Goal: Task Accomplishment & Management: Use online tool/utility

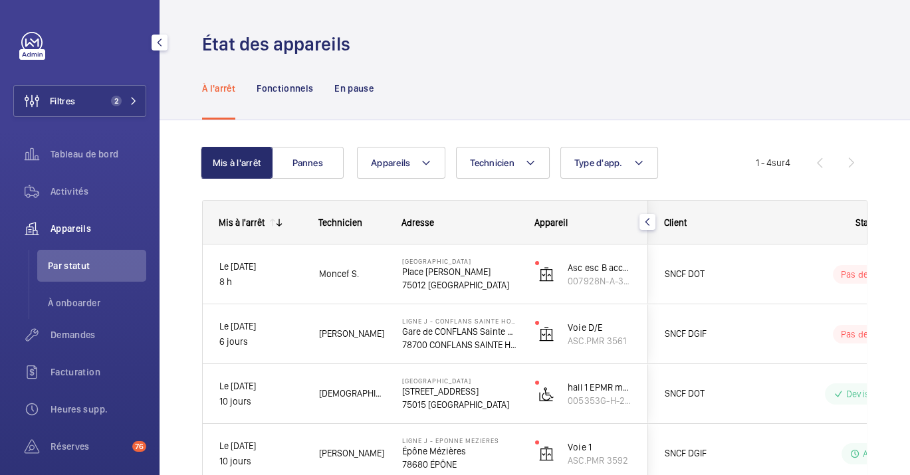
click at [81, 217] on div "Appareils" at bounding box center [79, 229] width 133 height 32
click at [98, 196] on span "Activités" at bounding box center [99, 191] width 96 height 13
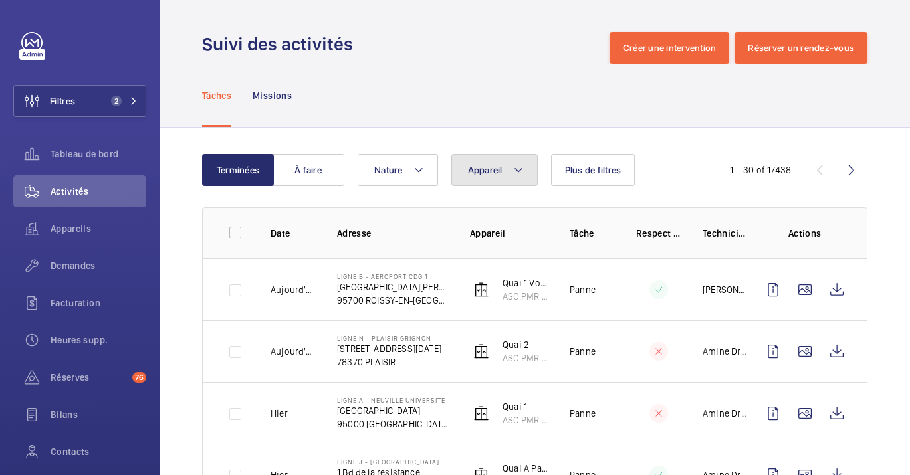
click at [515, 176] on mat-icon at bounding box center [518, 170] width 11 height 16
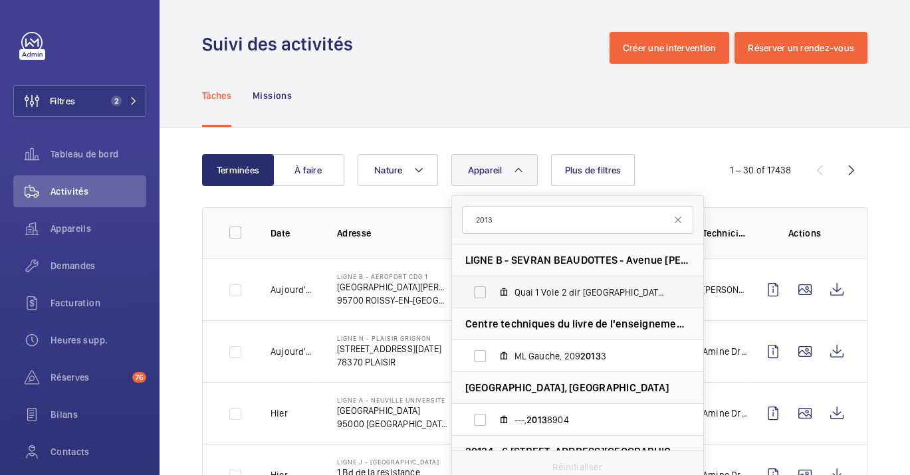
type input "2013"
click at [523, 288] on span "Quai 1 Voie 2 dir [GEOGRAPHIC_DATA], ASC.PMR 2013" at bounding box center [592, 292] width 154 height 13
click at [493, 288] on input "Quai 1 Voie 2 dir [GEOGRAPHIC_DATA], ASC.PMR 2013" at bounding box center [480, 292] width 27 height 27
checkbox input "true"
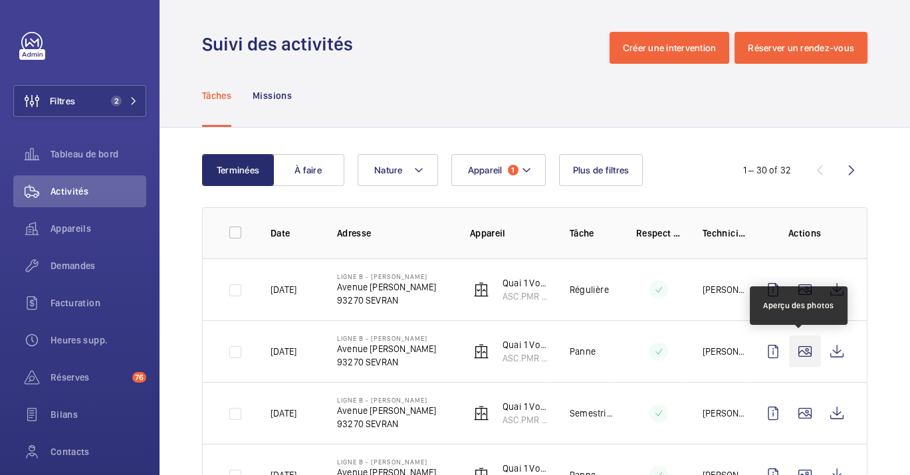
click at [806, 346] on wm-front-icon-button at bounding box center [805, 352] width 32 height 32
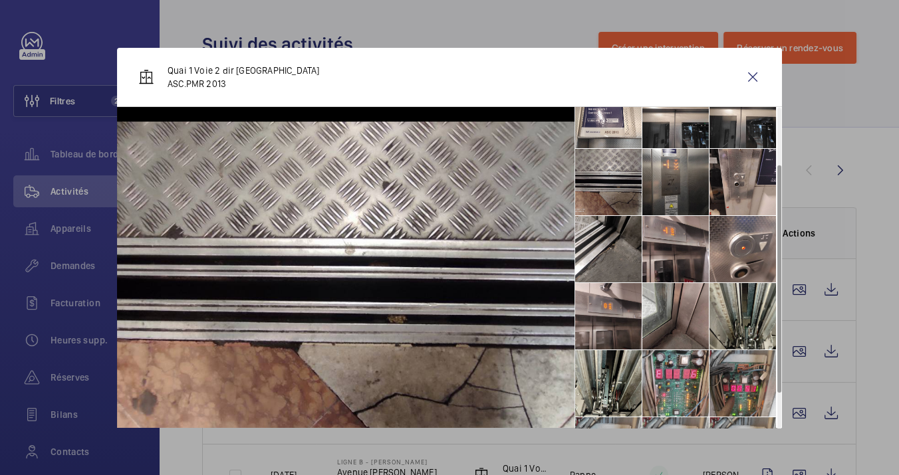
scroll to position [74, 0]
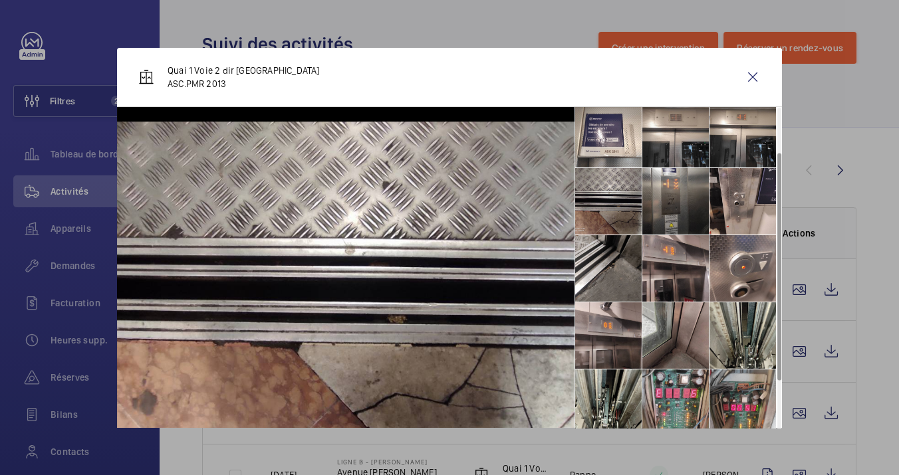
click at [612, 220] on li at bounding box center [608, 201] width 66 height 66
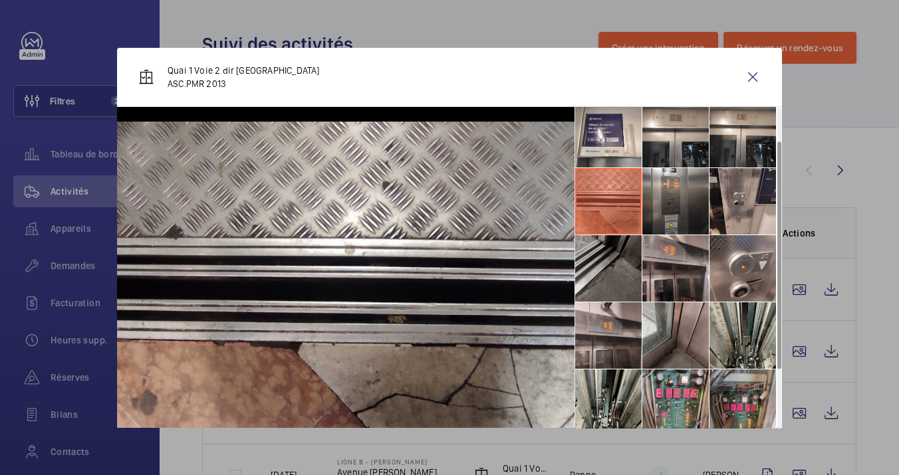
scroll to position [0, 0]
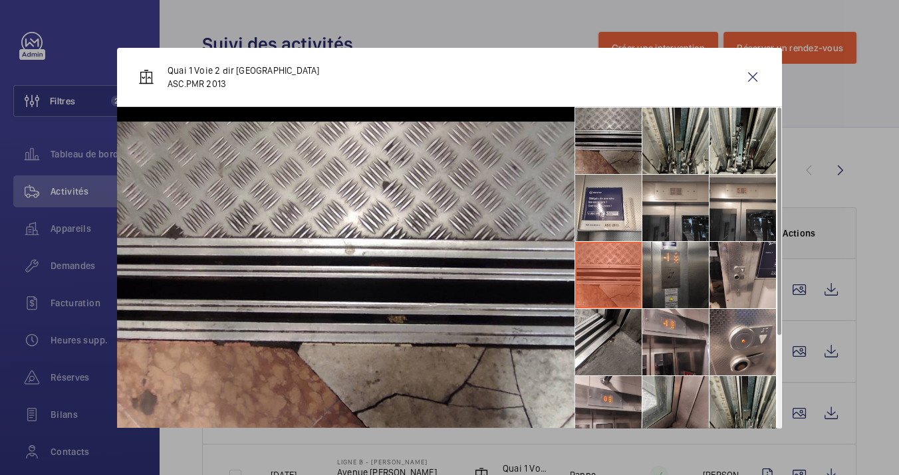
click at [604, 138] on li at bounding box center [608, 141] width 66 height 66
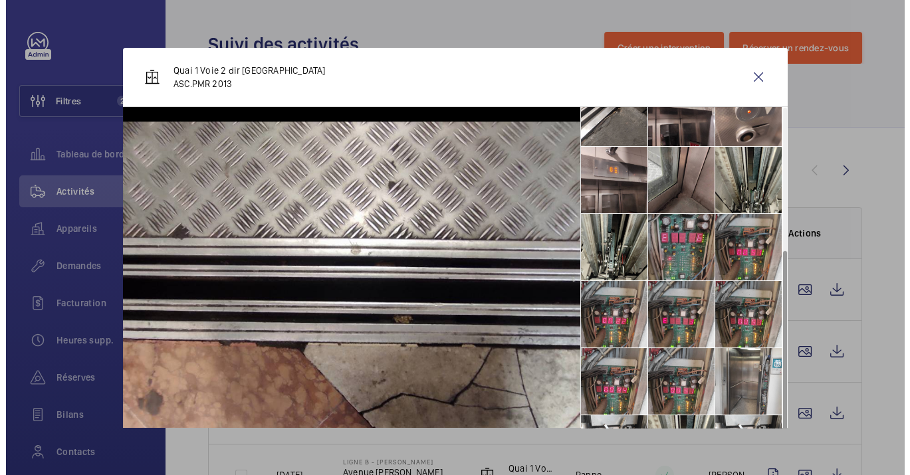
scroll to position [232, 0]
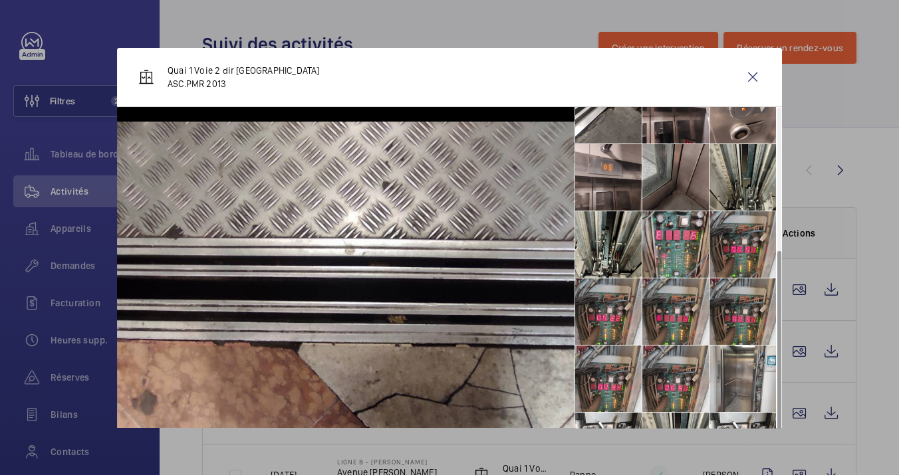
click at [699, 188] on li at bounding box center [675, 177] width 66 height 66
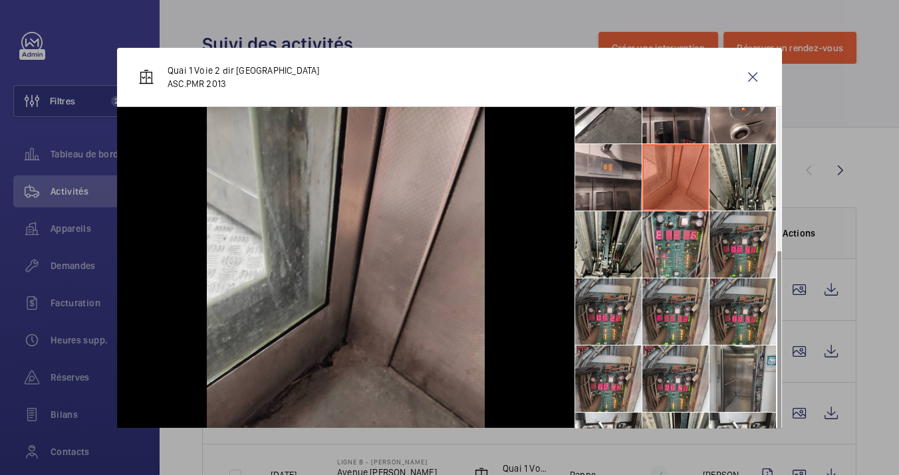
click at [728, 378] on li at bounding box center [742, 379] width 66 height 66
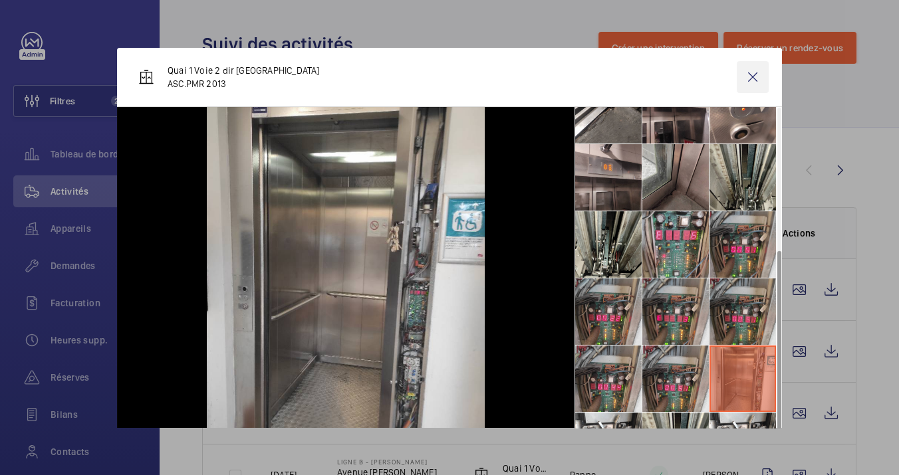
click at [746, 80] on wm-front-icon-button at bounding box center [753, 77] width 32 height 32
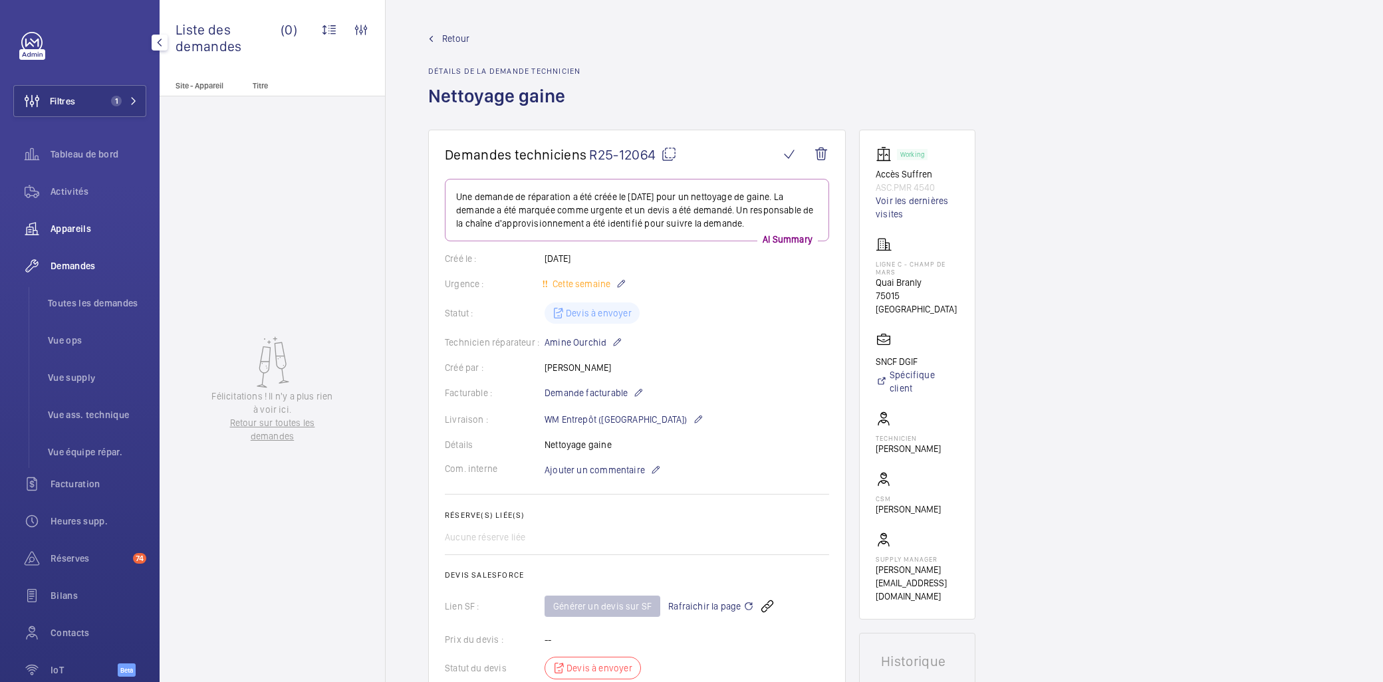
scroll to position [221, 0]
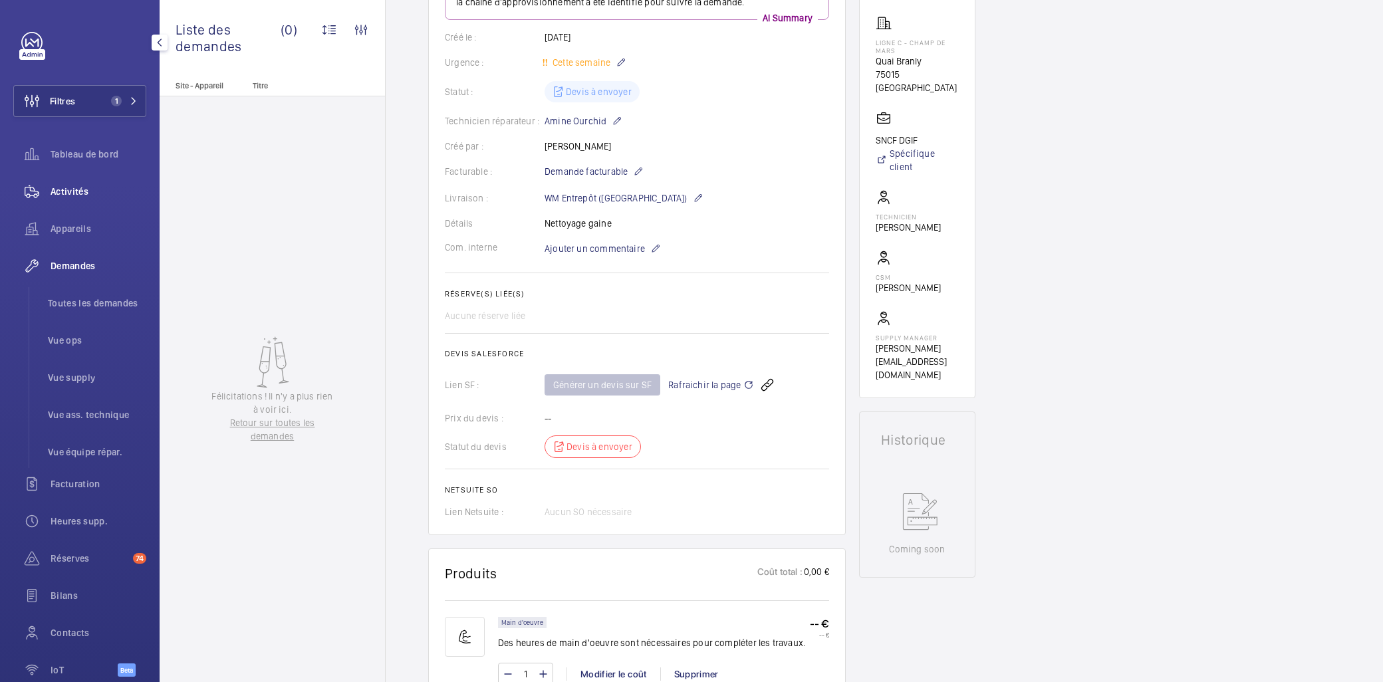
click at [80, 193] on span "Activités" at bounding box center [99, 191] width 96 height 13
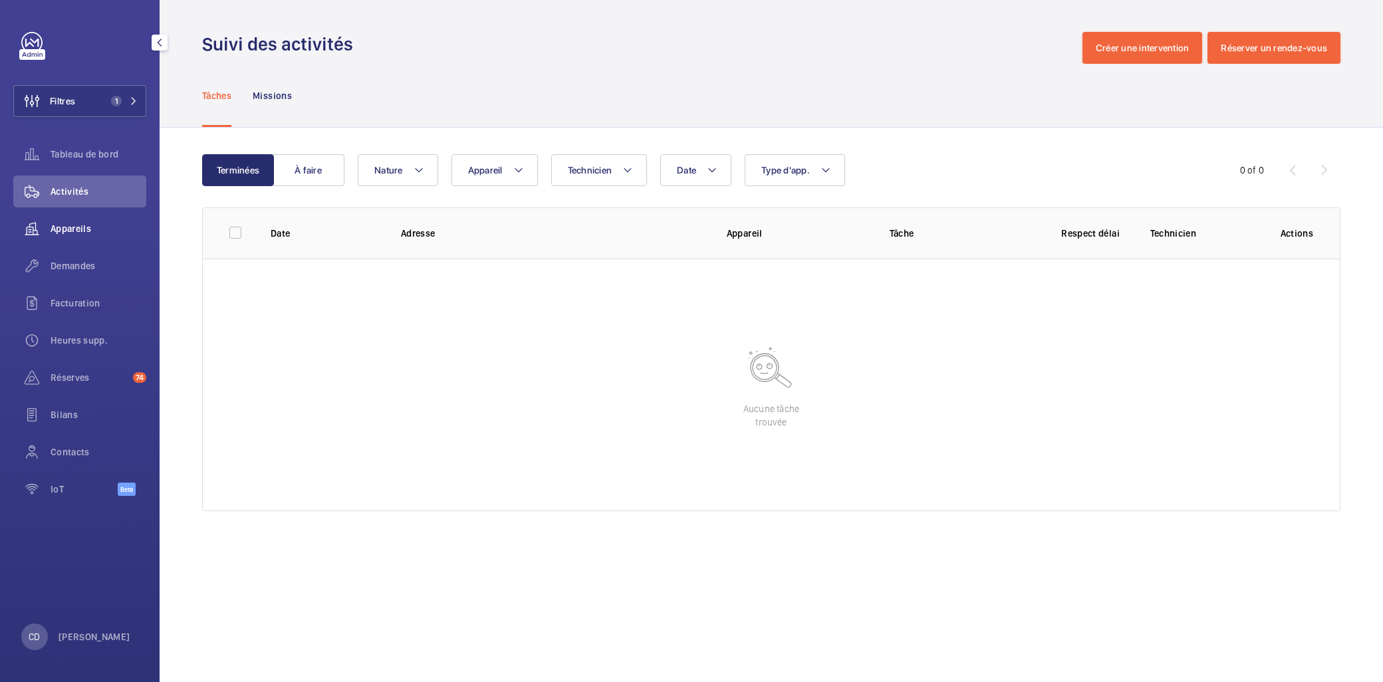
click at [87, 240] on div "Appareils" at bounding box center [79, 229] width 133 height 32
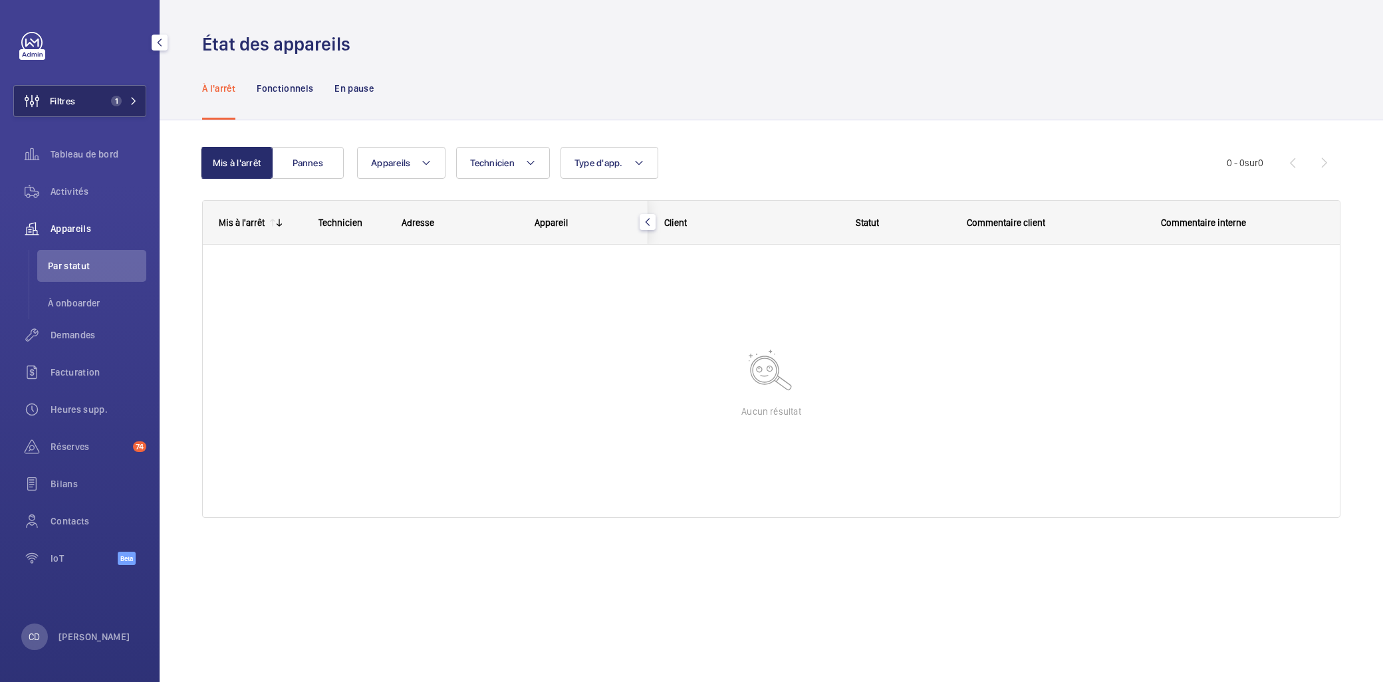
click at [100, 106] on button "Filtres 1" at bounding box center [79, 101] width 133 height 32
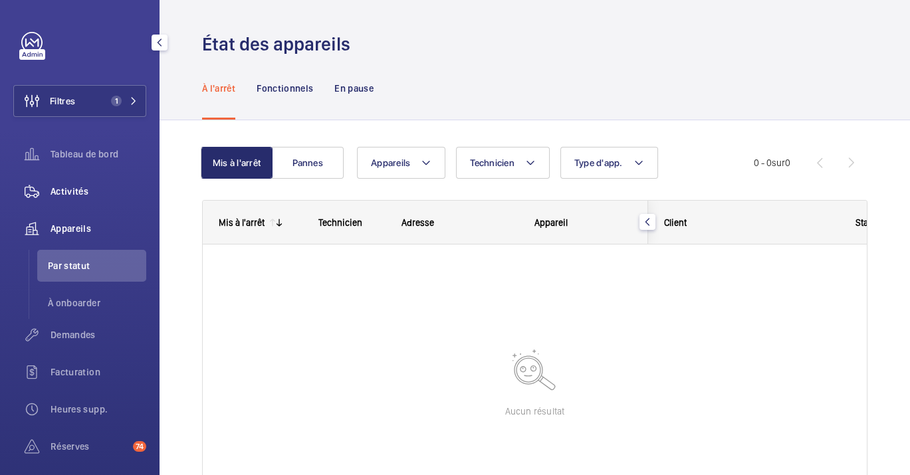
click at [69, 179] on div "Activités" at bounding box center [79, 192] width 133 height 32
click at [395, 357] on div at bounding box center [535, 375] width 664 height 261
click at [98, 189] on span "Activités" at bounding box center [99, 191] width 96 height 13
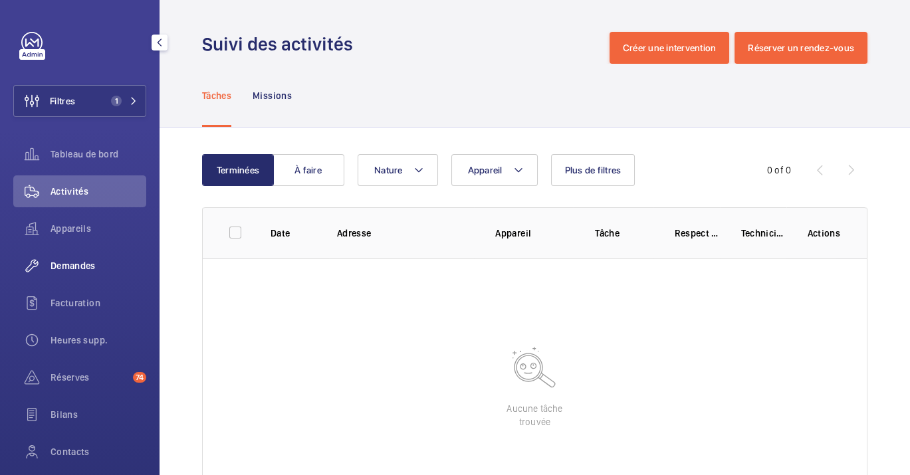
click at [95, 275] on div "Demandes" at bounding box center [79, 266] width 133 height 32
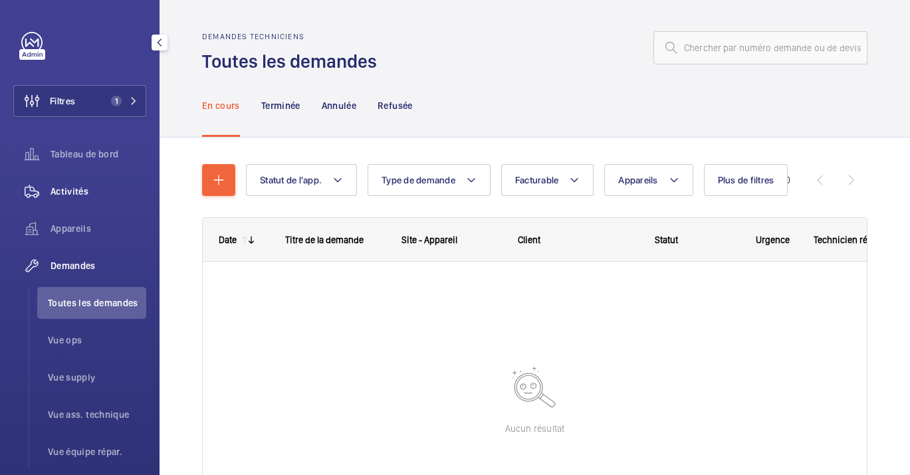
click at [81, 198] on div "Activités" at bounding box center [79, 192] width 133 height 32
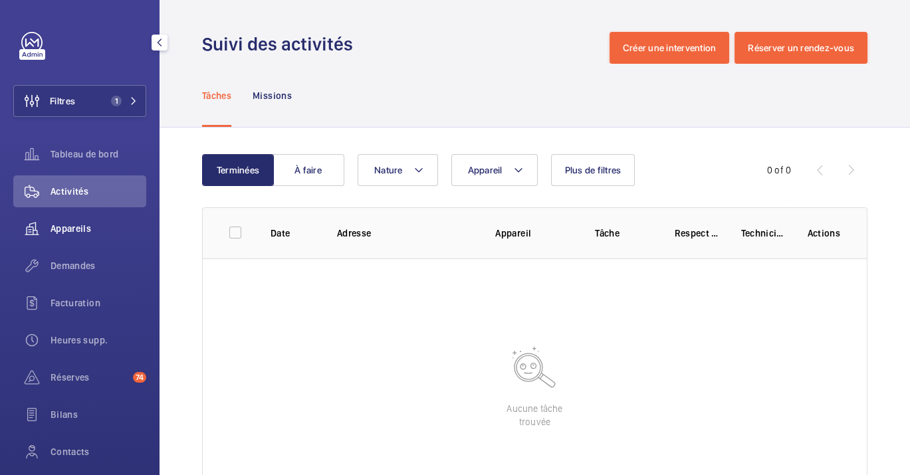
click at [70, 242] on div "Appareils" at bounding box center [79, 229] width 133 height 32
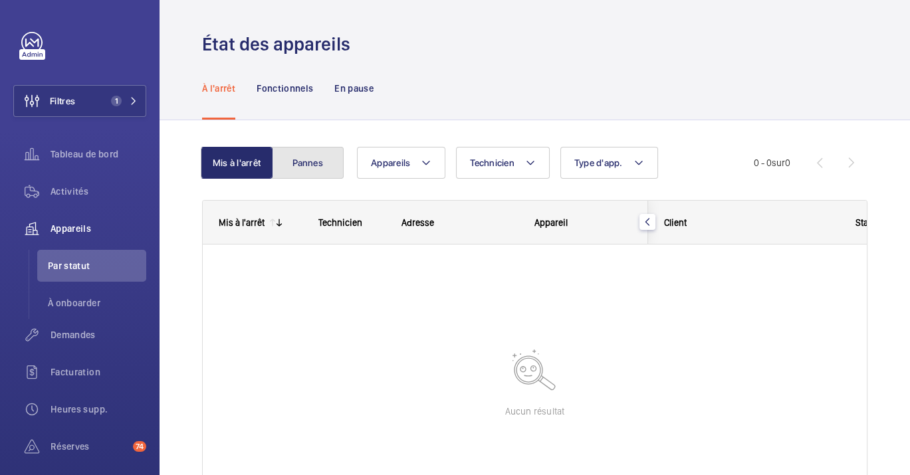
drag, startPoint x: 324, startPoint y: 160, endPoint x: 346, endPoint y: 197, distance: 42.9
click at [326, 159] on button "Pannes" at bounding box center [308, 163] width 72 height 32
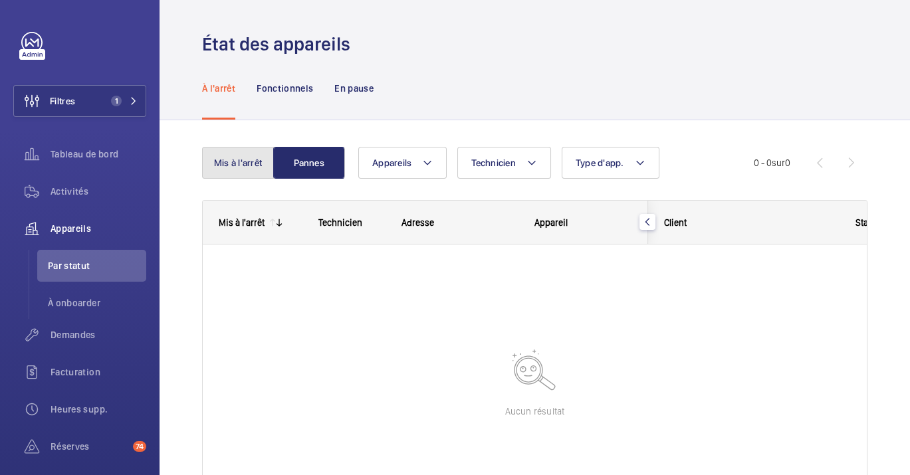
click at [255, 165] on button "Mis à l'arrêt" at bounding box center [238, 163] width 72 height 32
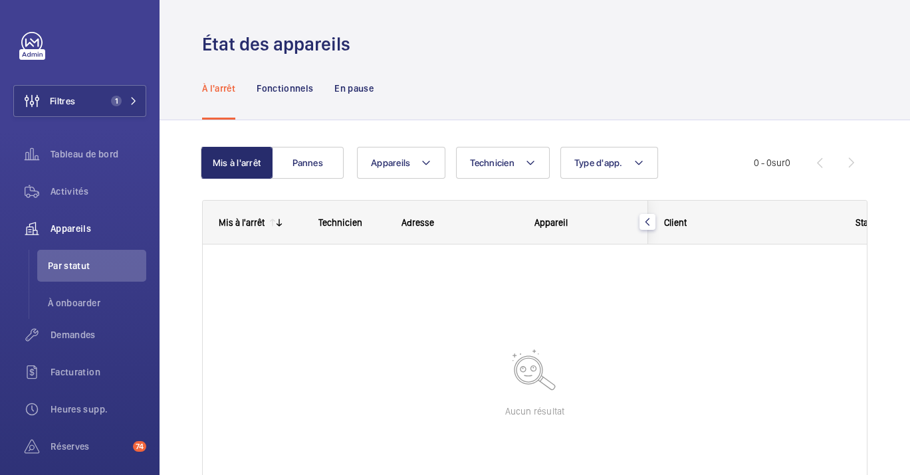
click at [315, 355] on div at bounding box center [535, 375] width 664 height 261
click at [90, 188] on span "Activités" at bounding box center [99, 191] width 96 height 13
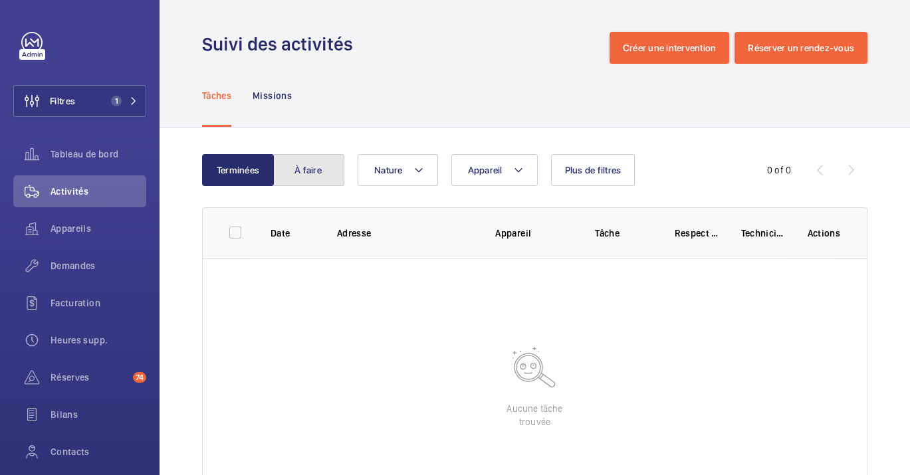
click at [312, 163] on button "À faire" at bounding box center [309, 170] width 72 height 32
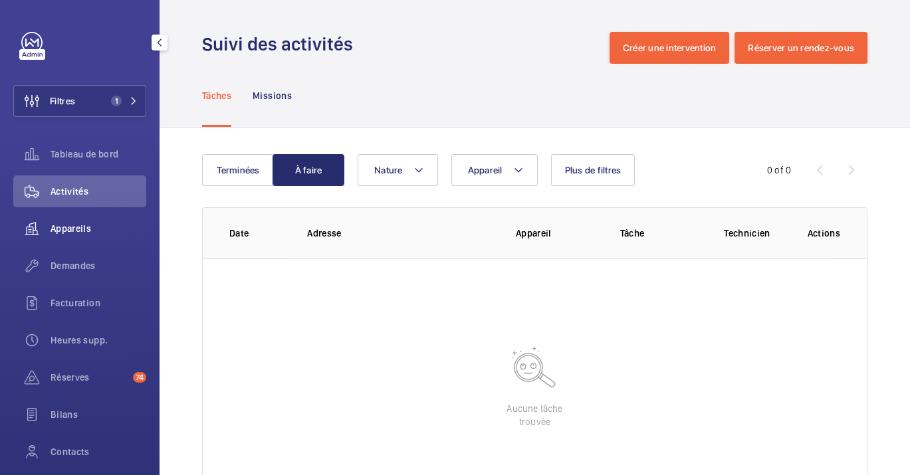
click at [78, 239] on div "Appareils" at bounding box center [79, 229] width 133 height 32
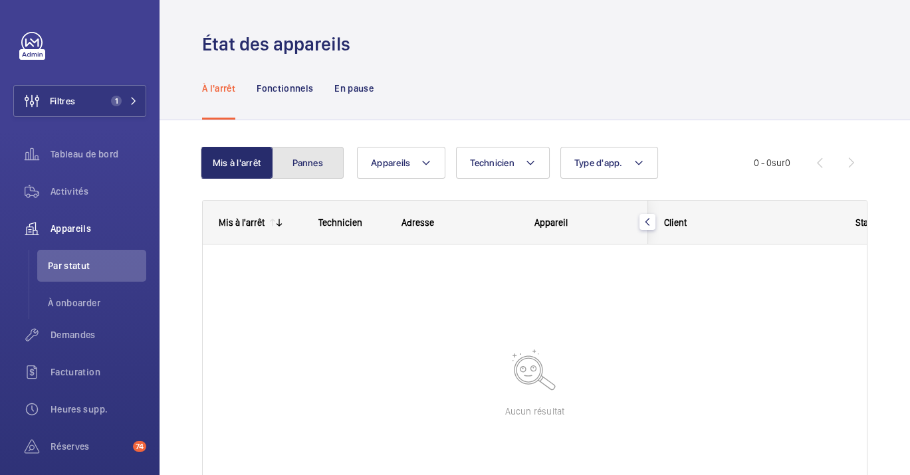
click at [292, 158] on button "Pannes" at bounding box center [308, 163] width 72 height 32
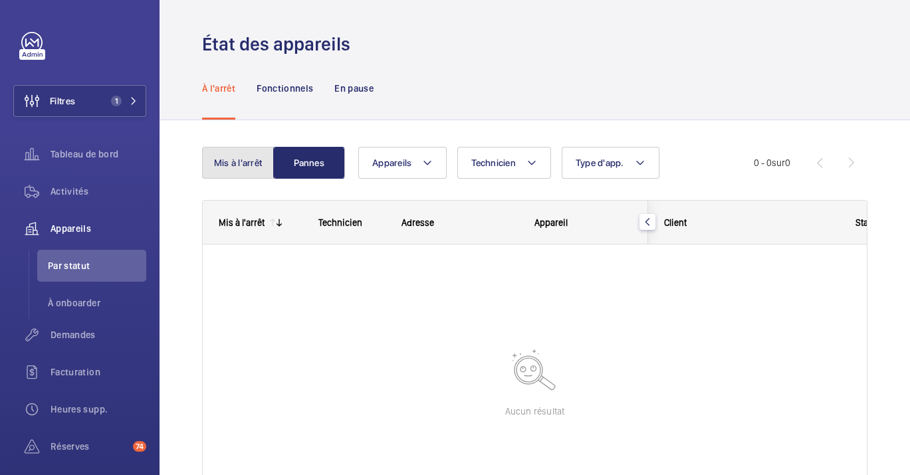
click at [243, 170] on button "Mis à l'arrêt" at bounding box center [238, 163] width 72 height 32
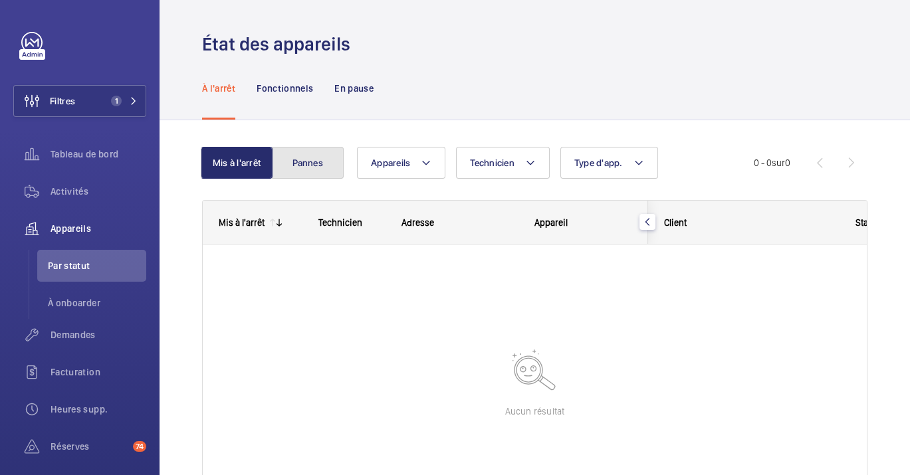
click at [301, 167] on button "Pannes" at bounding box center [308, 163] width 72 height 32
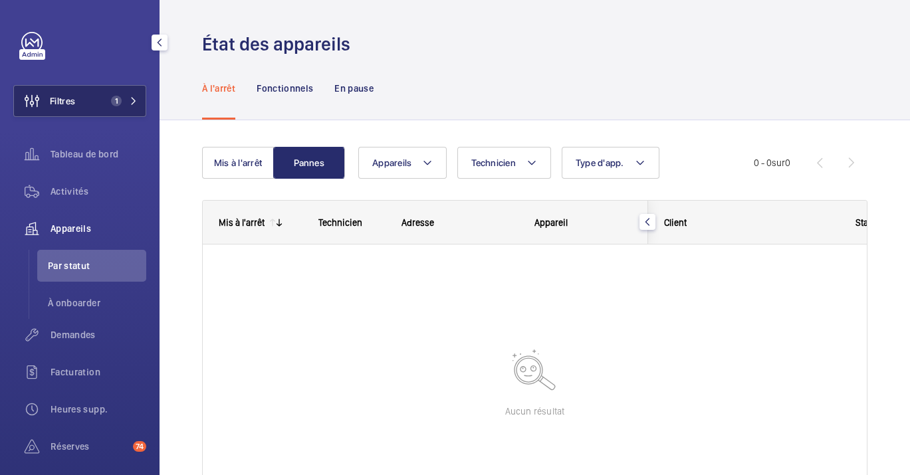
click at [106, 115] on button "Filtres 1" at bounding box center [79, 101] width 133 height 32
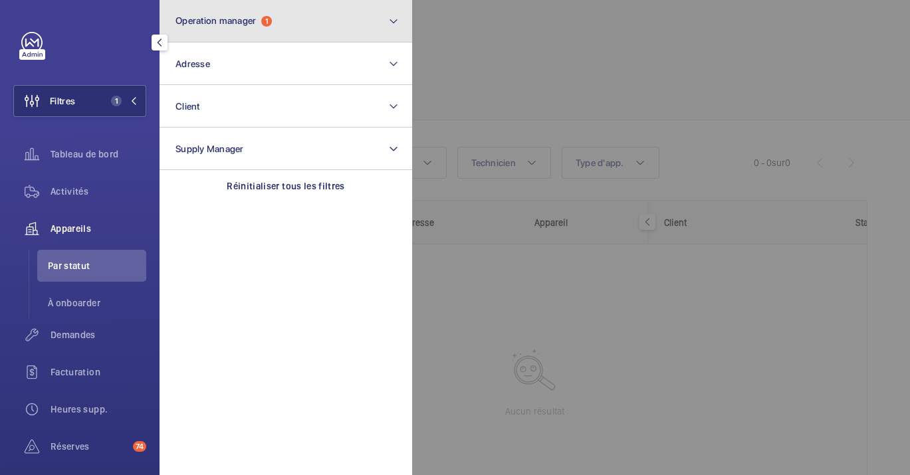
click at [236, 35] on button "Operation manager 1" at bounding box center [286, 21] width 253 height 43
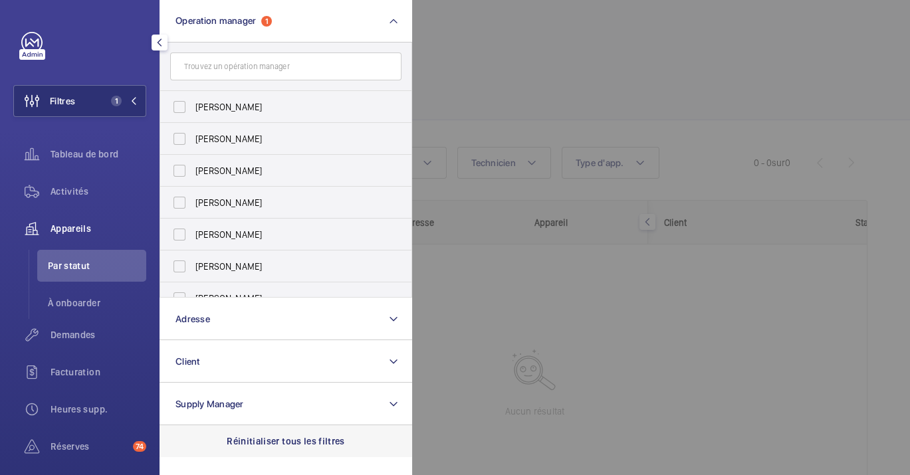
click at [281, 437] on p "Réinitialiser tous les filtres" at bounding box center [286, 441] width 118 height 13
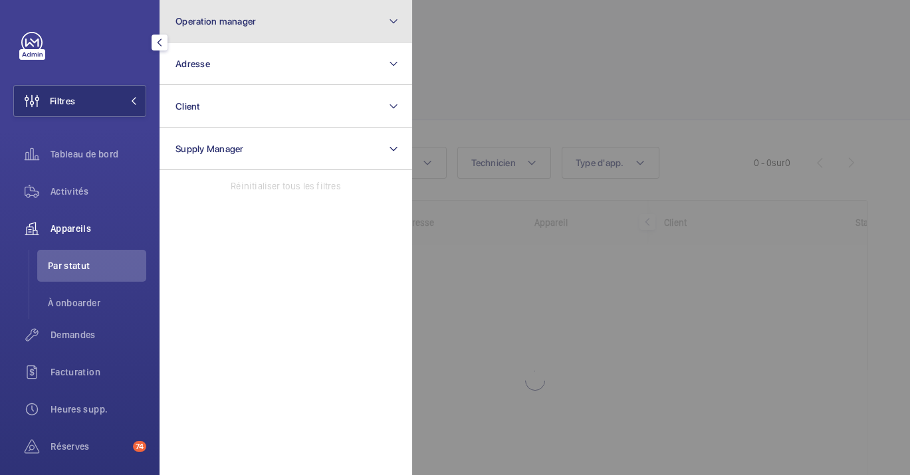
click at [269, 25] on button "Operation manager" at bounding box center [286, 21] width 253 height 43
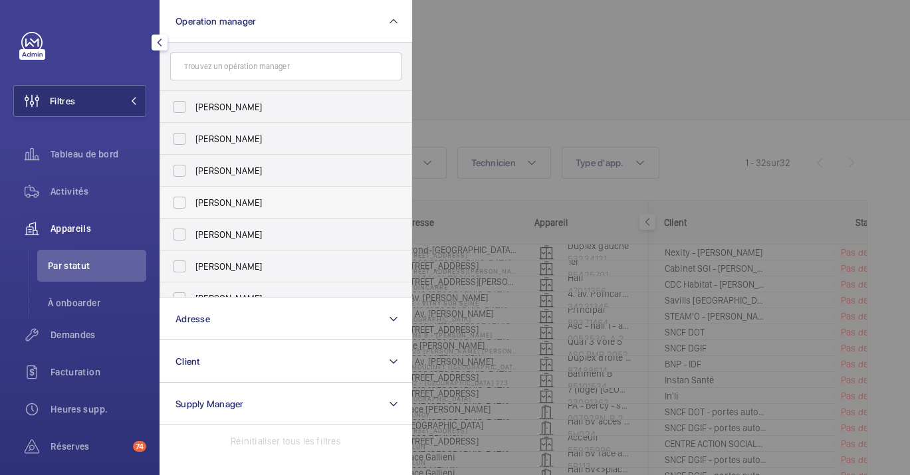
click at [245, 212] on label "Karim Kaced" at bounding box center [275, 203] width 231 height 32
click at [193, 212] on input "Karim Kaced" at bounding box center [179, 203] width 27 height 27
checkbox input "true"
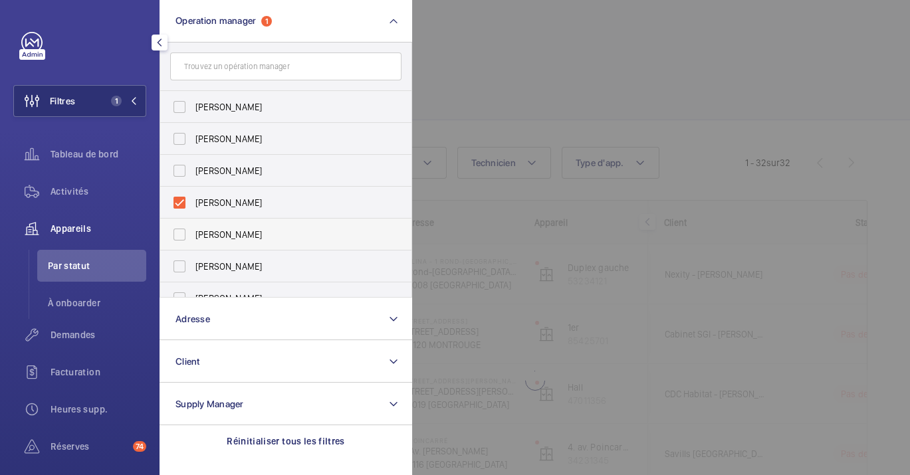
click at [247, 231] on span "[PERSON_NAME]" at bounding box center [286, 234] width 183 height 13
click at [193, 231] on input "[PERSON_NAME]" at bounding box center [179, 234] width 27 height 27
checkbox input "true"
click at [247, 211] on label "Karim Kaced" at bounding box center [275, 203] width 231 height 32
click at [193, 211] on input "Karim Kaced" at bounding box center [179, 203] width 27 height 27
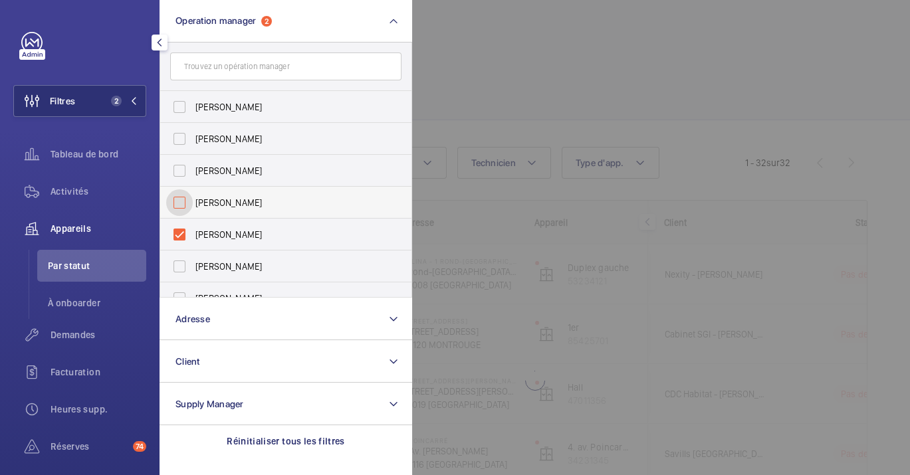
checkbox input "false"
click at [759, 51] on div at bounding box center [867, 237] width 910 height 475
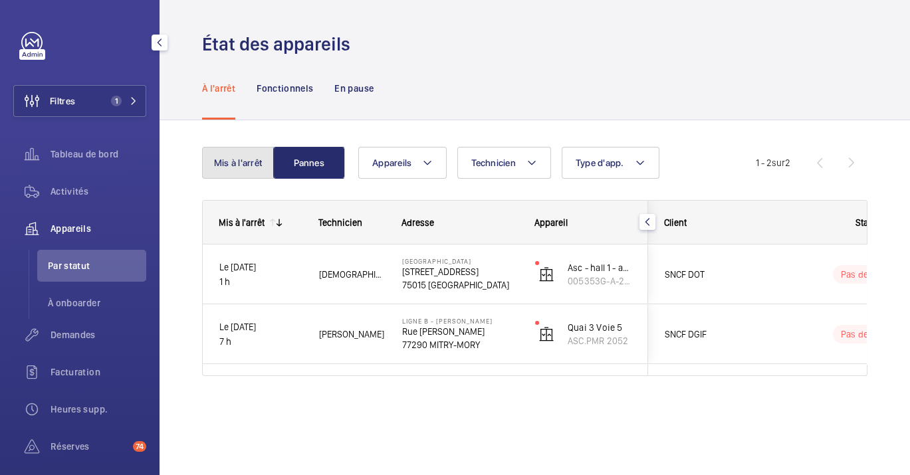
click at [256, 168] on button "Mis à l'arrêt" at bounding box center [238, 163] width 72 height 32
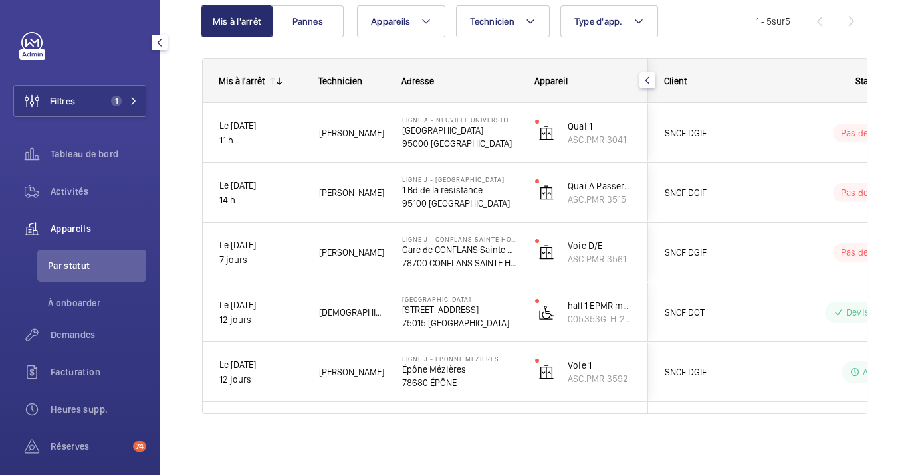
scroll to position [143, 0]
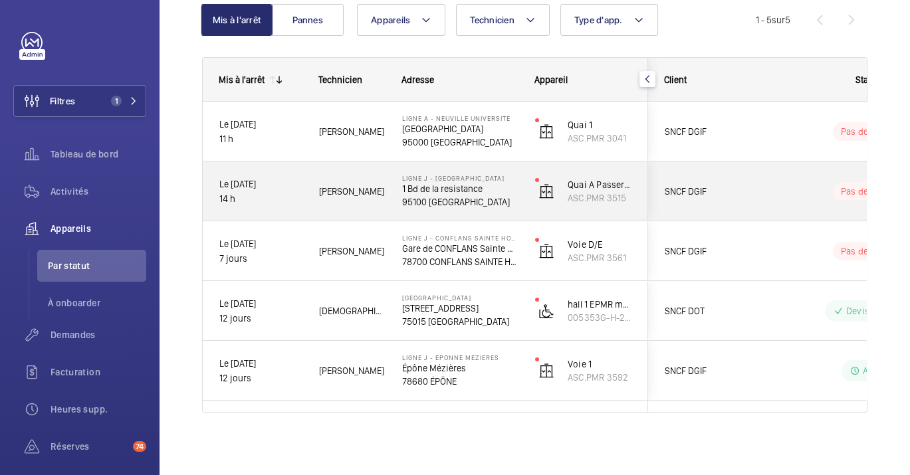
click at [423, 172] on div "Ligne J - VAL ARGENTEUIL 1 Bd de la resistance 95100 ARGENTEUIL" at bounding box center [452, 192] width 132 height 60
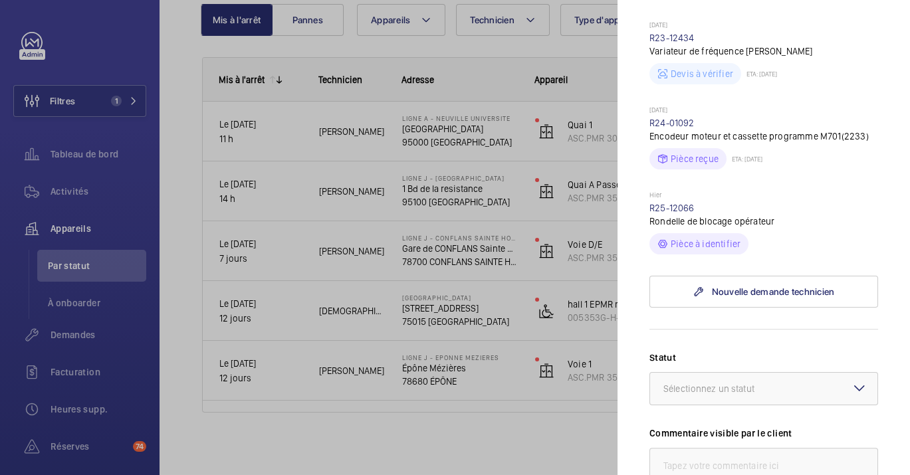
scroll to position [665, 0]
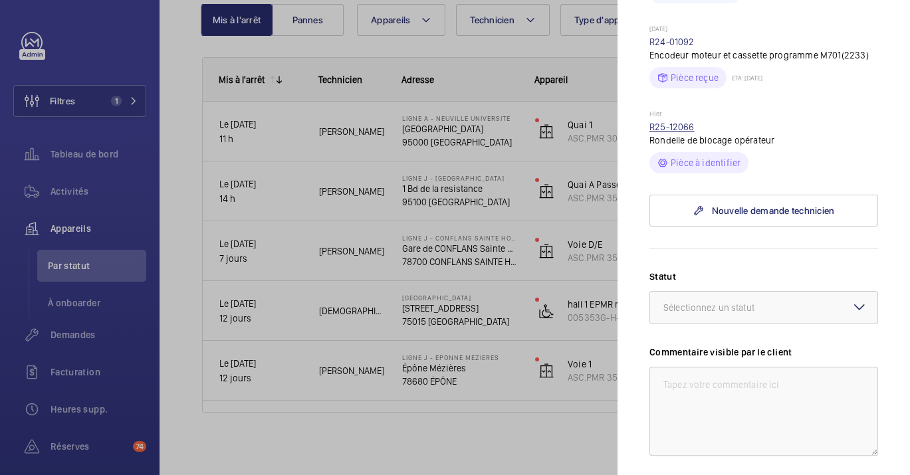
click at [672, 122] on link "R25-12066" at bounding box center [672, 127] width 45 height 11
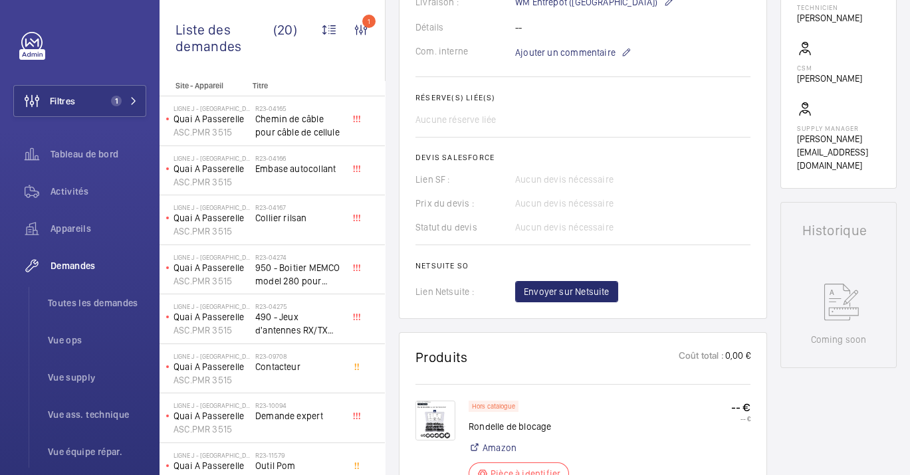
scroll to position [590, 0]
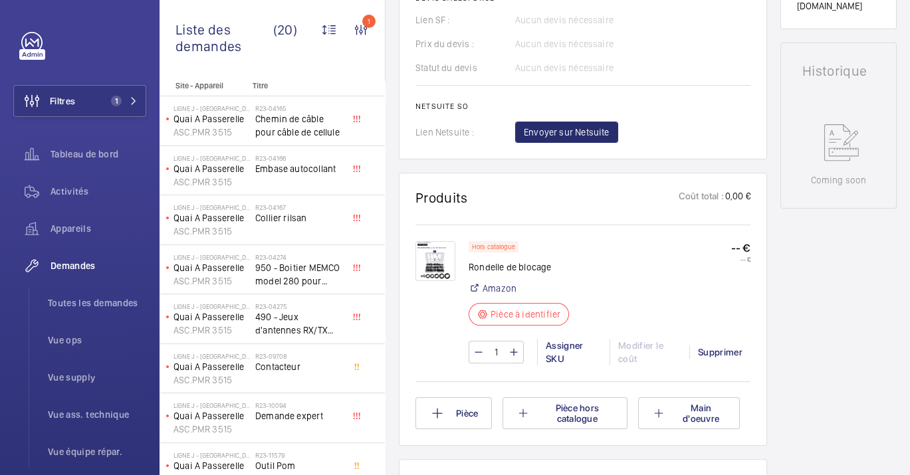
click at [451, 256] on img at bounding box center [436, 261] width 40 height 40
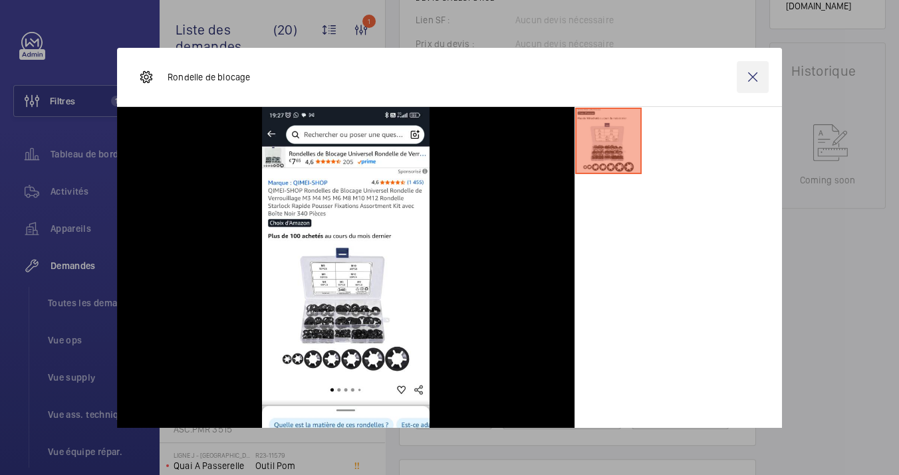
click at [753, 78] on wm-front-icon-button at bounding box center [753, 77] width 32 height 32
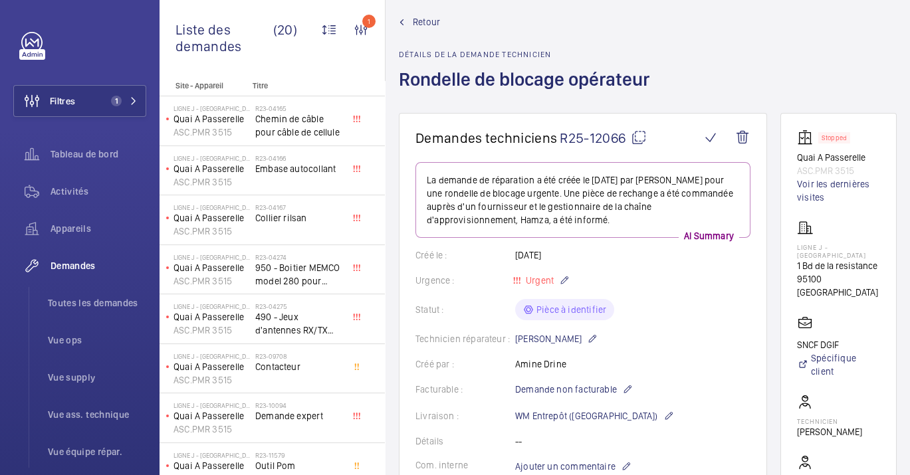
scroll to position [0, 0]
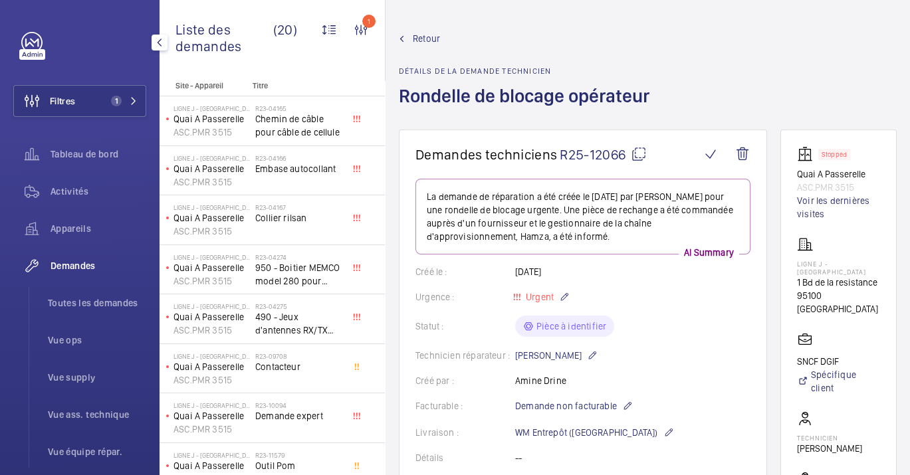
click at [59, 228] on span "Appareils" at bounding box center [99, 228] width 96 height 13
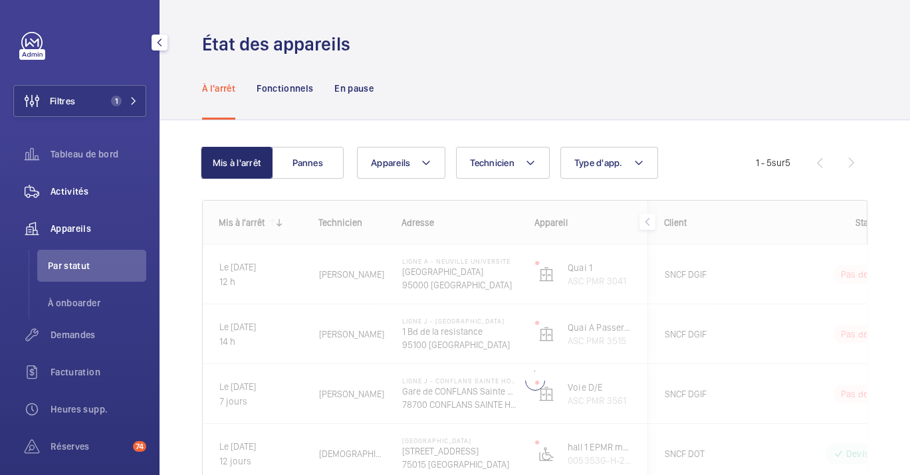
click at [91, 191] on span "Activités" at bounding box center [99, 191] width 96 height 13
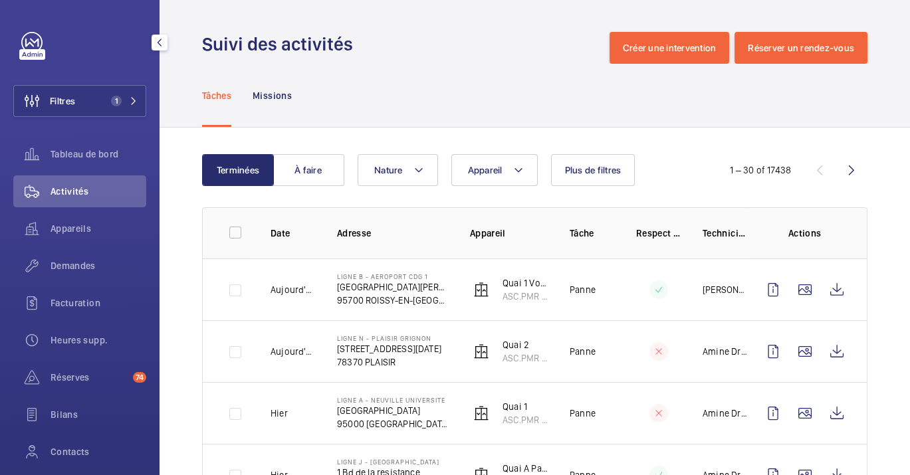
click at [60, 246] on div "Appareils" at bounding box center [79, 231] width 133 height 37
click at [61, 235] on div "Appareils" at bounding box center [79, 229] width 133 height 32
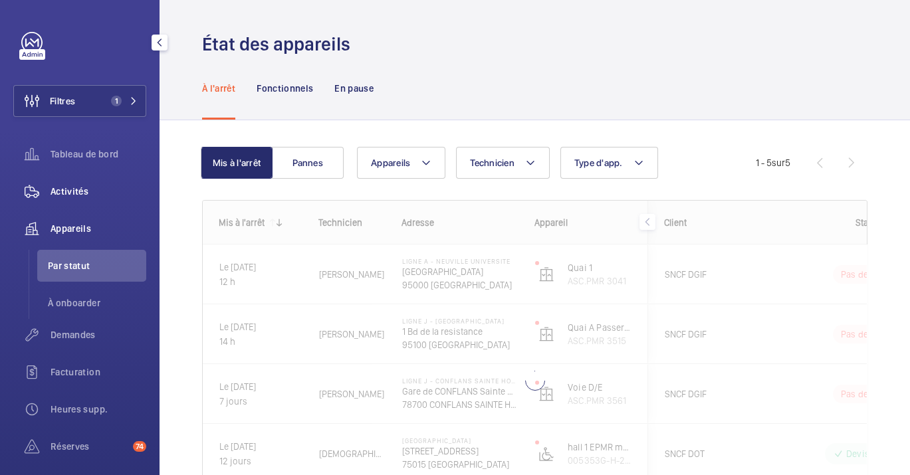
click at [78, 198] on div "Activités" at bounding box center [79, 192] width 133 height 32
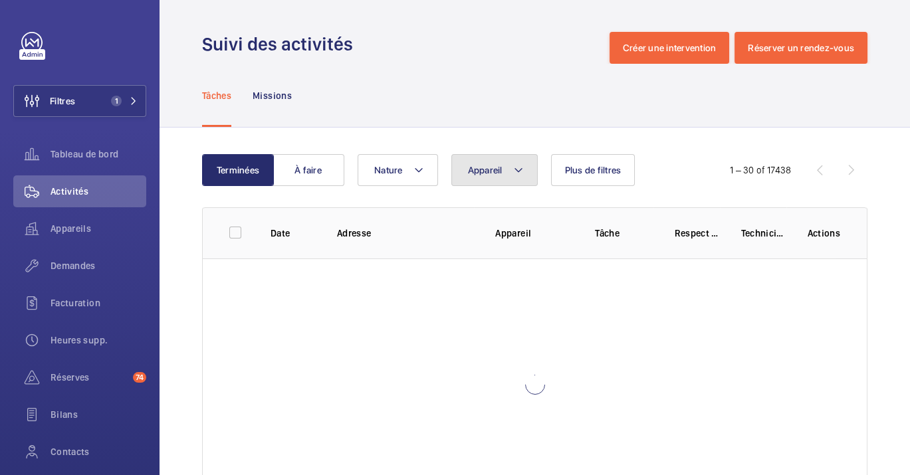
click at [526, 174] on button "Appareil" at bounding box center [494, 170] width 86 height 32
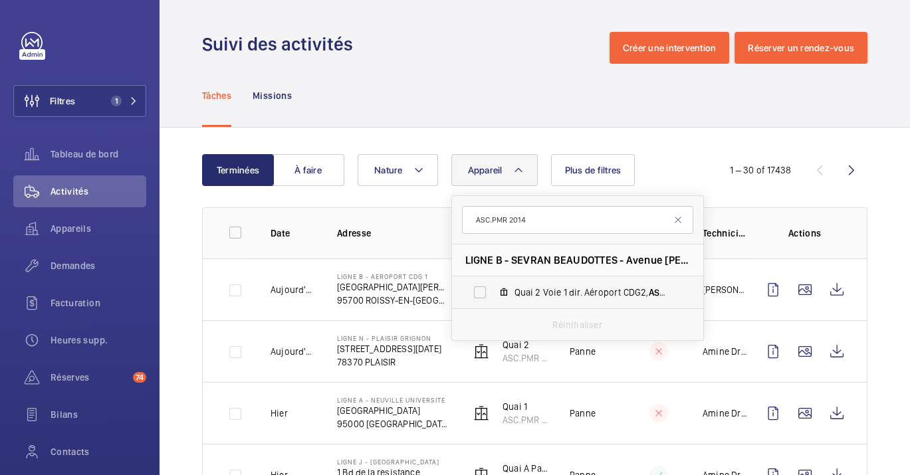
type input "ASC.PMR 2014"
click at [564, 286] on span "Quai 2 Voie 1 dir. Aéroport CDG2, ASC.PMR 2014" at bounding box center [592, 292] width 154 height 13
click at [493, 285] on input "Quai 2 Voie 1 dir. Aéroport CDG2, ASC.PMR 2014" at bounding box center [480, 292] width 27 height 27
checkbox input "true"
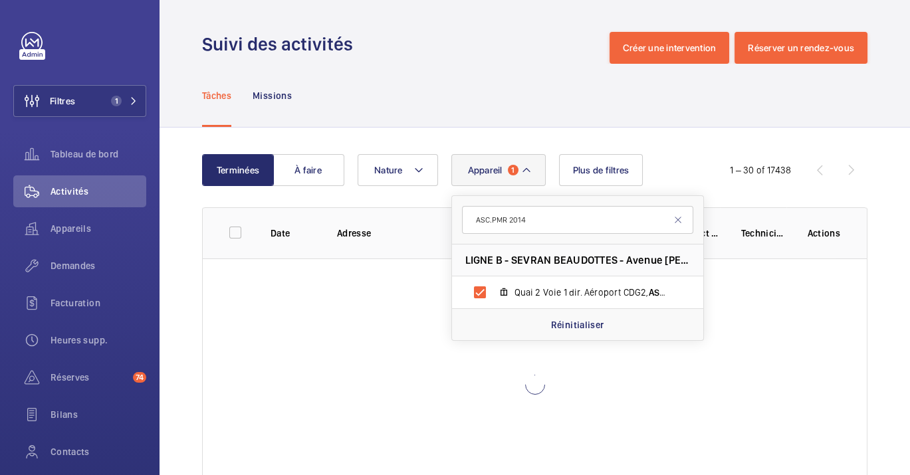
click at [570, 138] on div "Terminées À faire Appareil 1 ASC.PMR 2014 LIGNE B - SEVRAN BEAUDOTTES - Avenue …" at bounding box center [535, 336] width 751 height 416
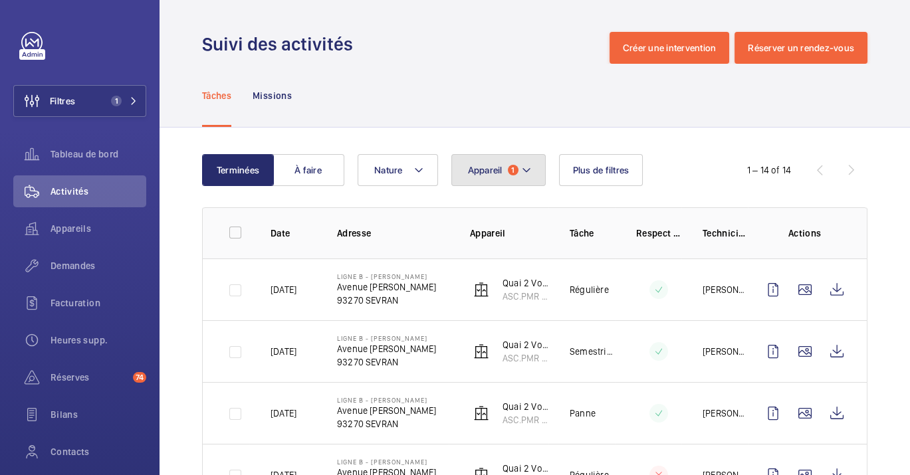
click at [493, 174] on span "Appareil" at bounding box center [485, 170] width 35 height 11
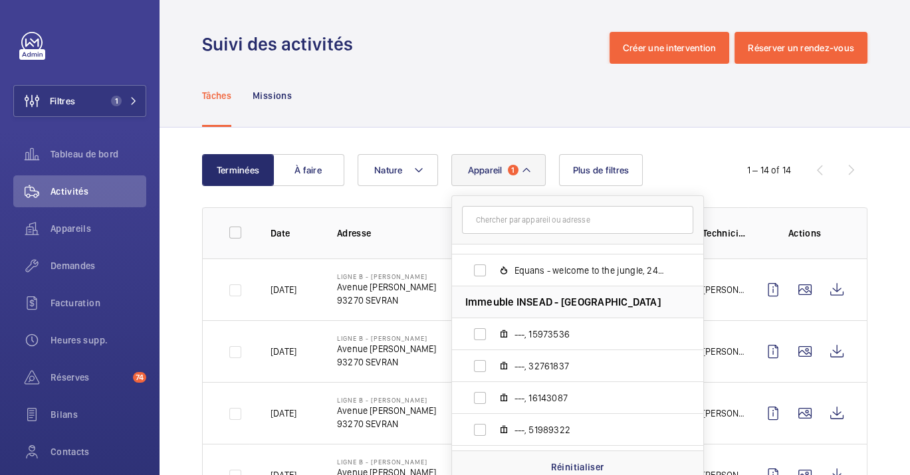
scroll to position [148, 0]
click at [582, 461] on p "Réinitialiser" at bounding box center [577, 467] width 53 height 13
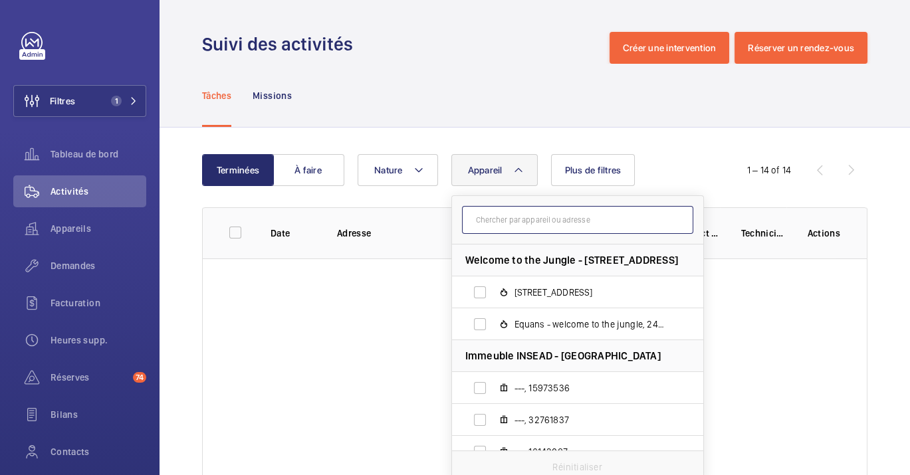
click at [517, 223] on input "text" at bounding box center [577, 220] width 231 height 28
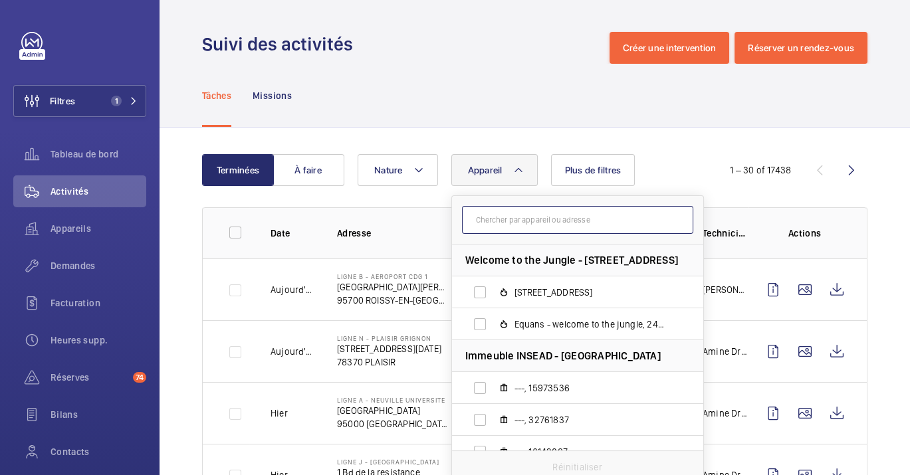
click at [555, 213] on input "text" at bounding box center [577, 220] width 231 height 28
paste input "ASC.PMR 4010"
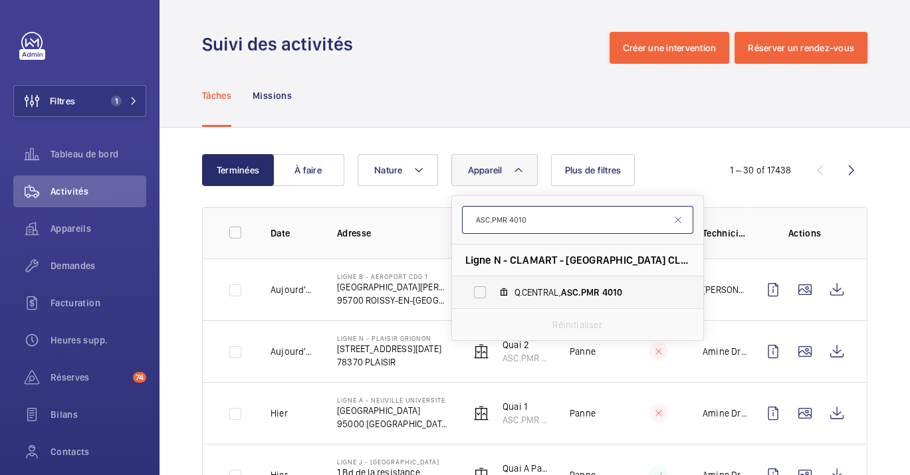
type input "ASC.PMR 4010"
click at [577, 298] on span "Q.CENTRAL, ASC.PMR 4010" at bounding box center [592, 292] width 154 height 13
click at [493, 298] on input "Q.CENTRAL, ASC.PMR 4010" at bounding box center [480, 292] width 27 height 27
checkbox input "true"
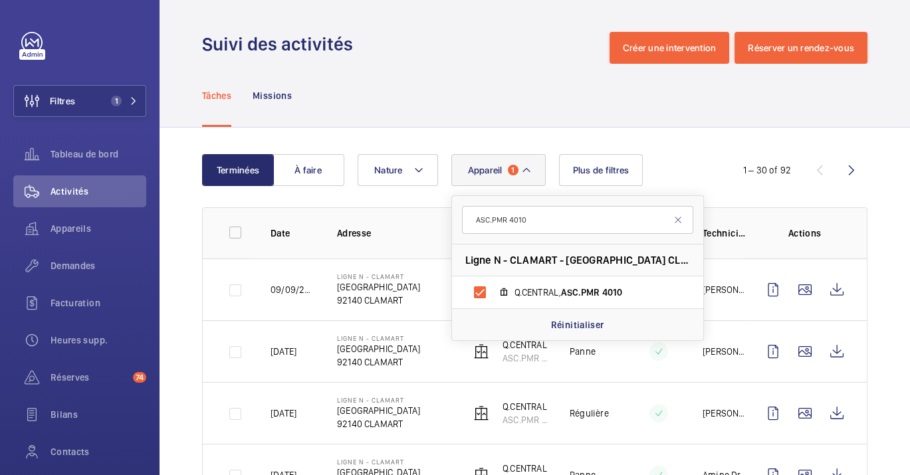
click at [461, 31] on wm-front-admin-header "Suivi des activités Créer une intervention Réserver un rendez-vous" at bounding box center [535, 32] width 751 height 64
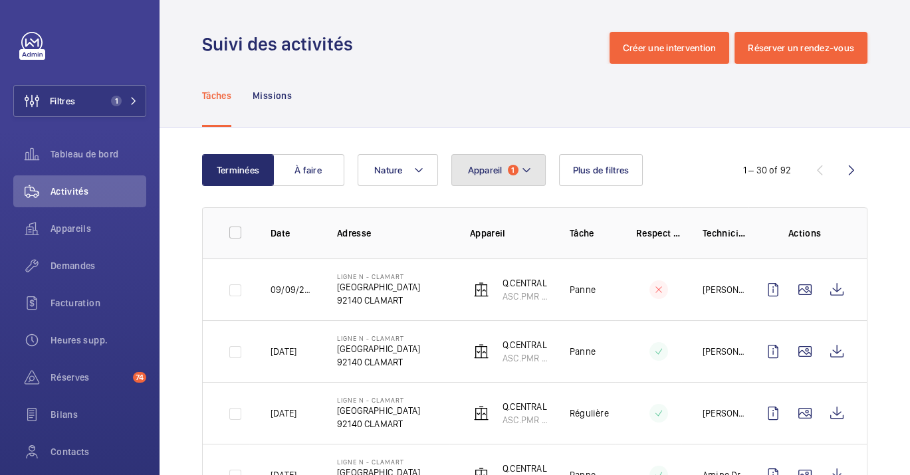
click at [497, 160] on button "Appareil 1" at bounding box center [498, 170] width 94 height 32
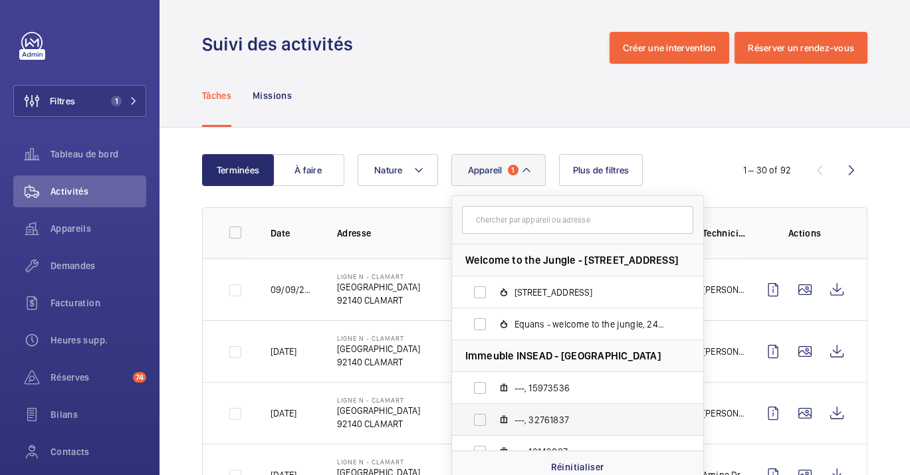
click at [564, 397] on label "---, 15973536" at bounding box center [567, 388] width 230 height 32
click at [493, 397] on input "---, 15973536" at bounding box center [480, 388] width 27 height 27
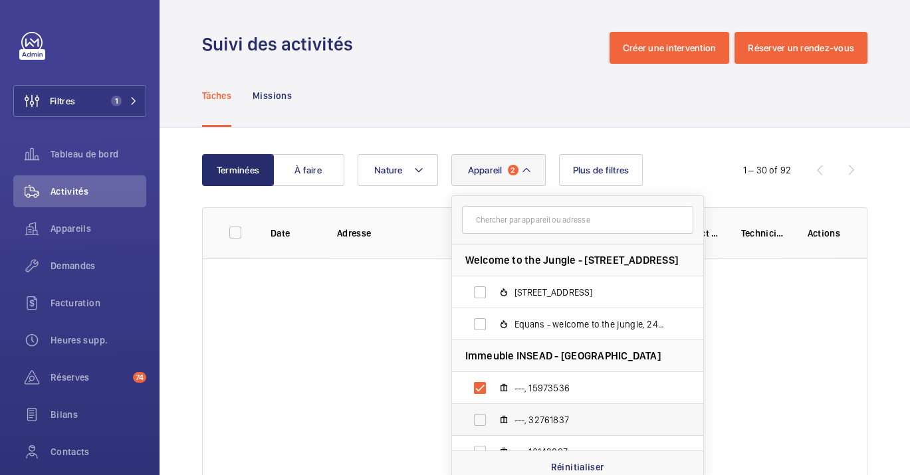
click at [570, 403] on label "---, 15973536" at bounding box center [567, 388] width 230 height 32
click at [493, 402] on input "---, 15973536" at bounding box center [480, 388] width 27 height 27
checkbox input "false"
click at [584, 465] on p "Réinitialiser" at bounding box center [577, 467] width 53 height 13
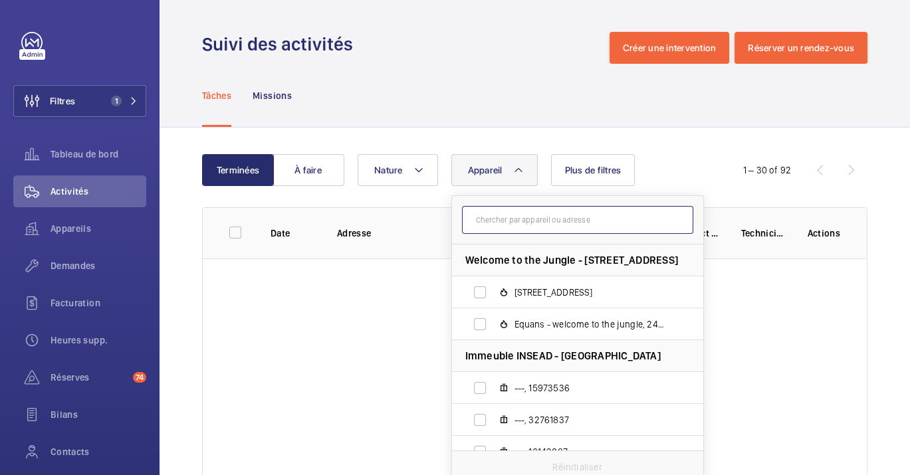
click at [556, 222] on input "text" at bounding box center [577, 220] width 231 height 28
paste input "ASC.PMR 2052"
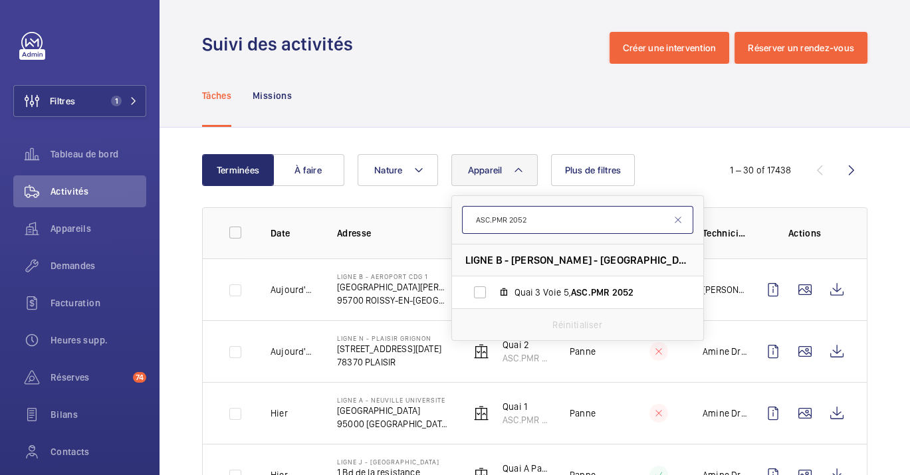
type input "ASC.PMR 2052"
click at [571, 314] on div "Réinitialiser" at bounding box center [577, 325] width 251 height 32
click at [573, 296] on span "ASC.PMR" at bounding box center [590, 292] width 39 height 11
click at [493, 296] on input "Quai 3 Voie 5, ASC.PMR 2052" at bounding box center [480, 292] width 27 height 27
checkbox input "true"
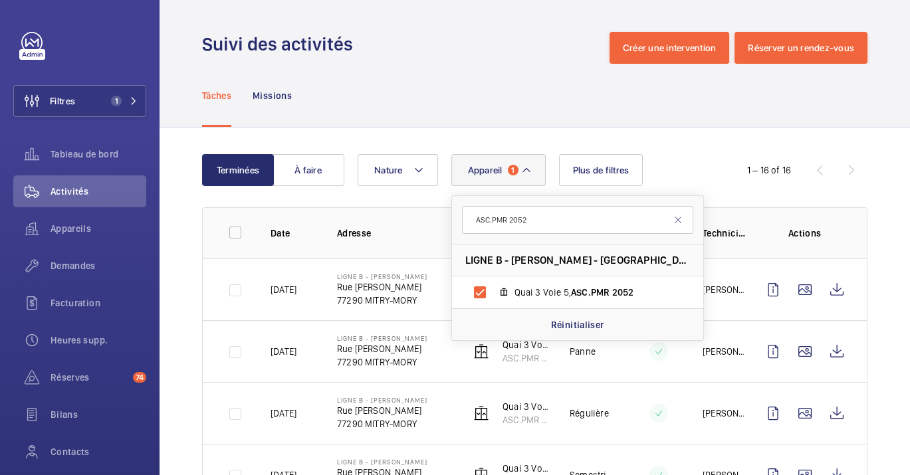
drag, startPoint x: 404, startPoint y: 110, endPoint x: 418, endPoint y: 118, distance: 15.9
click at [405, 109] on div "Tâches Missions" at bounding box center [535, 95] width 666 height 63
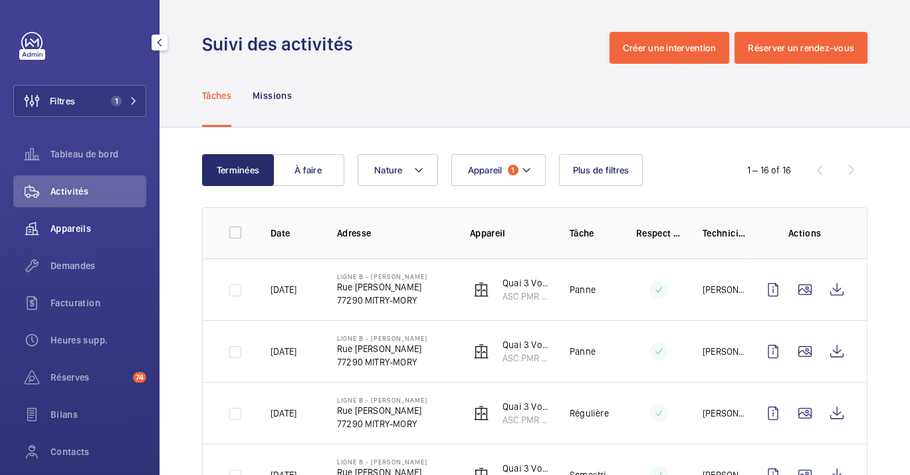
click at [75, 220] on div "Appareils" at bounding box center [79, 229] width 133 height 32
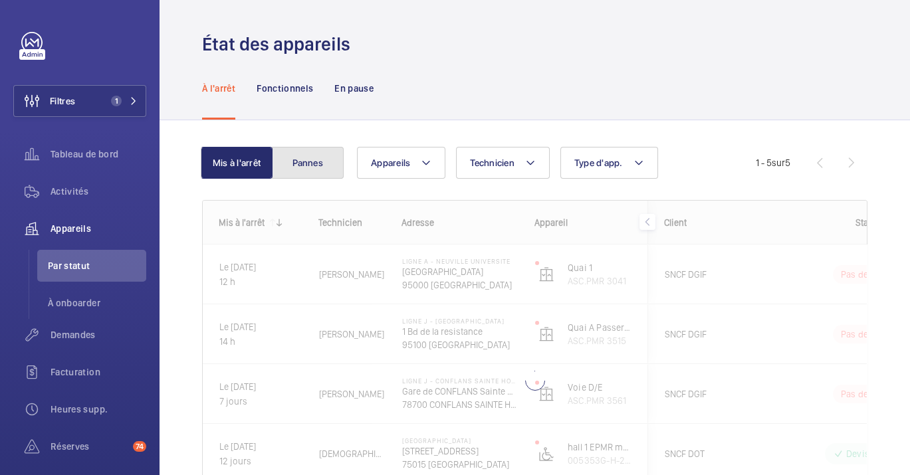
click at [333, 165] on button "Pannes" at bounding box center [308, 163] width 72 height 32
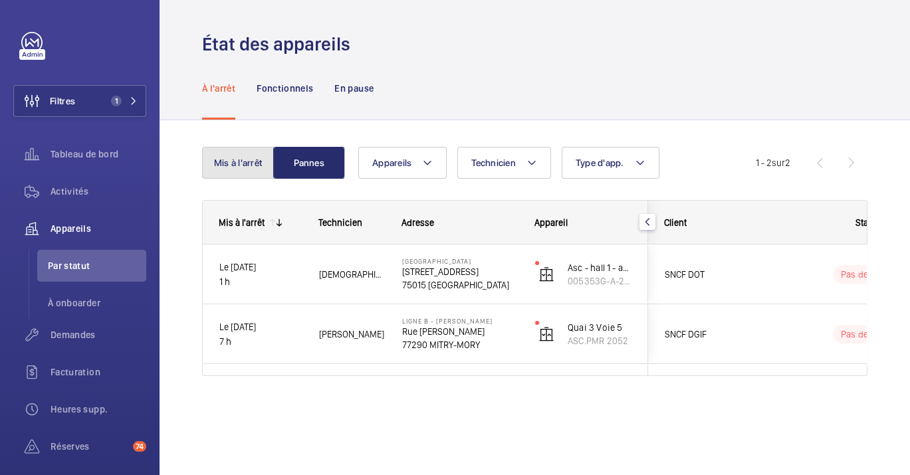
click at [269, 150] on button "Mis à l'arrêt" at bounding box center [238, 163] width 72 height 32
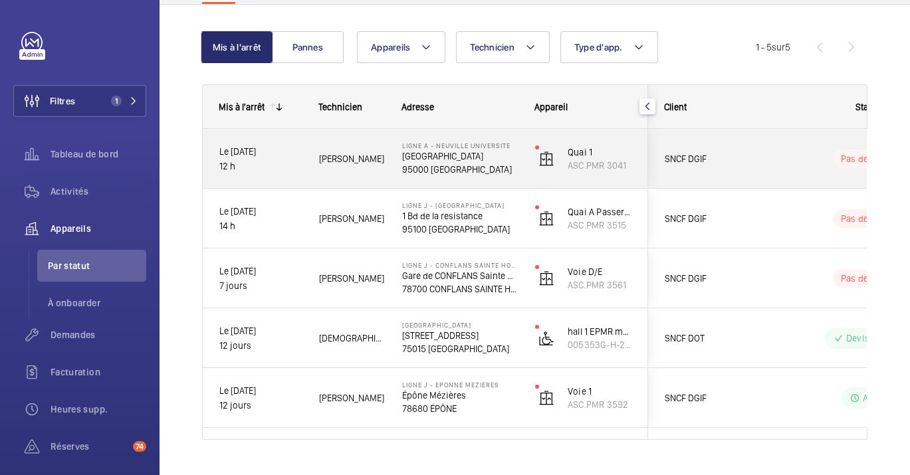
scroll to position [143, 0]
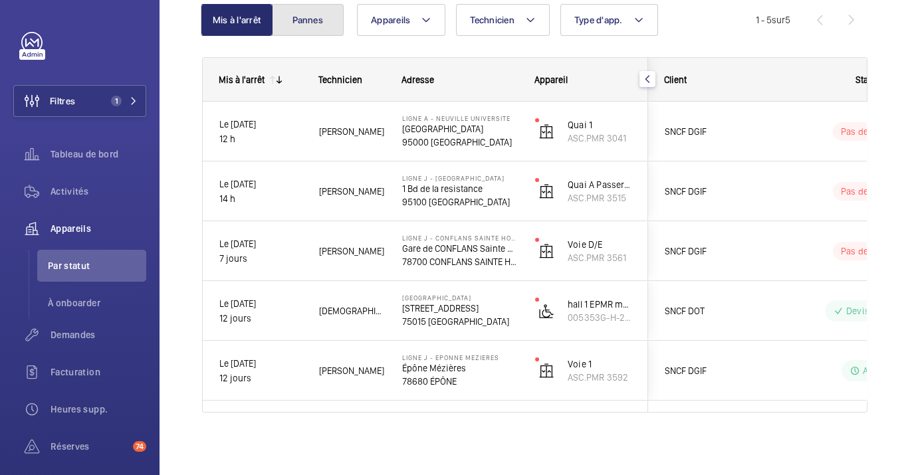
click at [319, 17] on button "Pannes" at bounding box center [308, 20] width 72 height 32
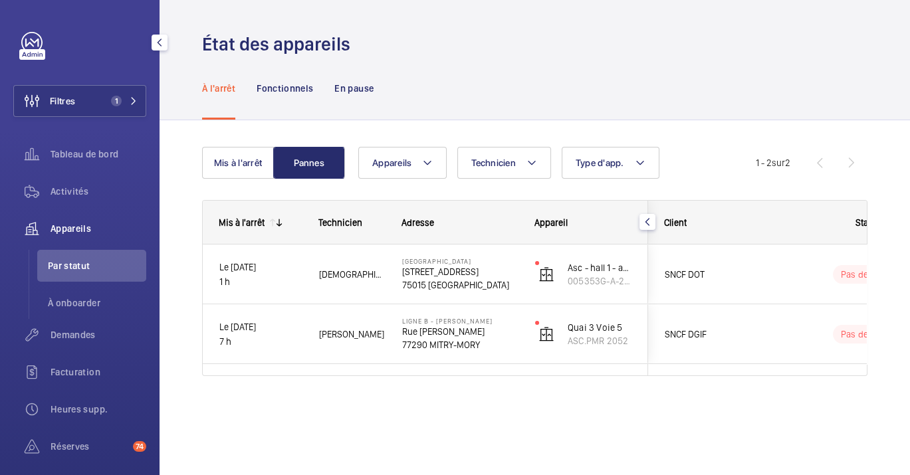
drag, startPoint x: 121, startPoint y: 190, endPoint x: 156, endPoint y: 185, distance: 34.9
click at [121, 192] on span "Activités" at bounding box center [99, 191] width 96 height 13
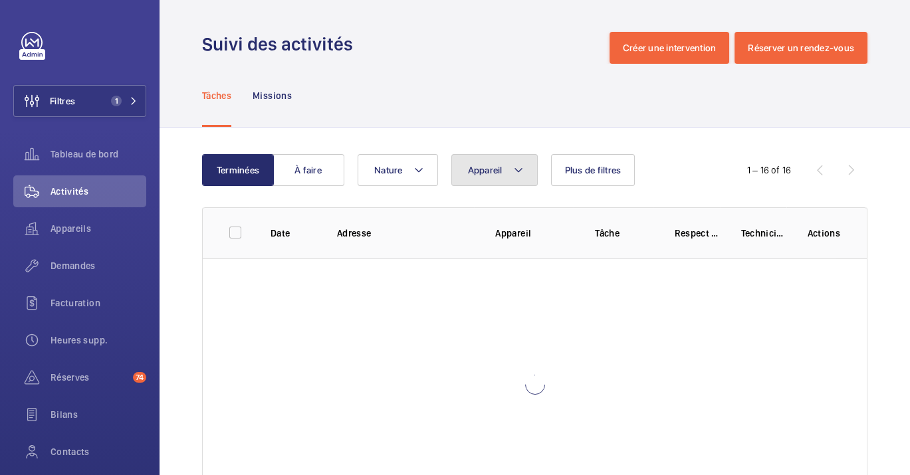
drag, startPoint x: 501, startPoint y: 173, endPoint x: 500, endPoint y: 188, distance: 14.7
click at [499, 176] on button "Appareil" at bounding box center [494, 170] width 86 height 32
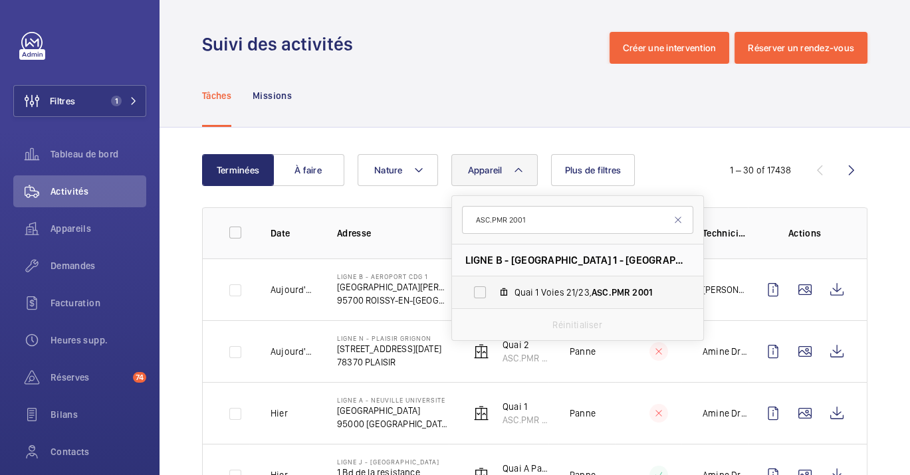
type input "ASC.PMR 2001"
click at [595, 281] on label "Quai 1 Voies 21/23, ASC.PMR 2001" at bounding box center [567, 293] width 230 height 32
click at [493, 281] on input "Quai 1 Voies 21/23, ASC.PMR 2001" at bounding box center [480, 292] width 27 height 27
checkbox input "true"
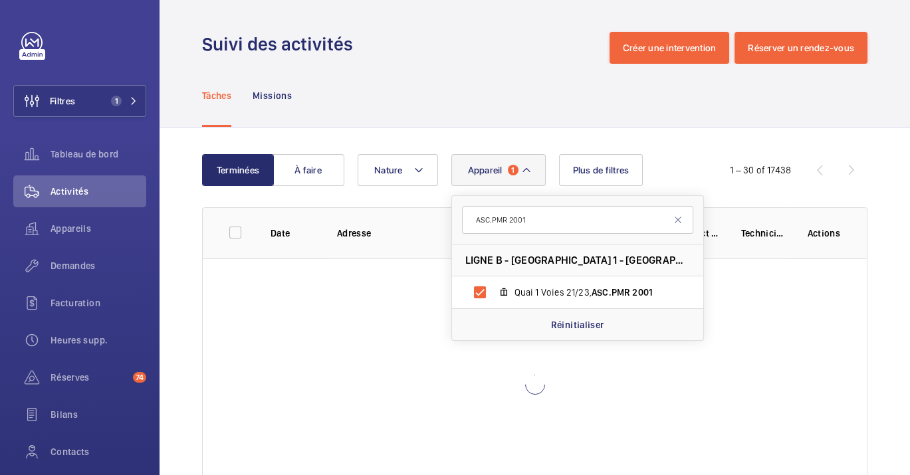
click at [501, 61] on div "Suivi des activités Créer une intervention Réserver un rendez-vous" at bounding box center [535, 48] width 666 height 32
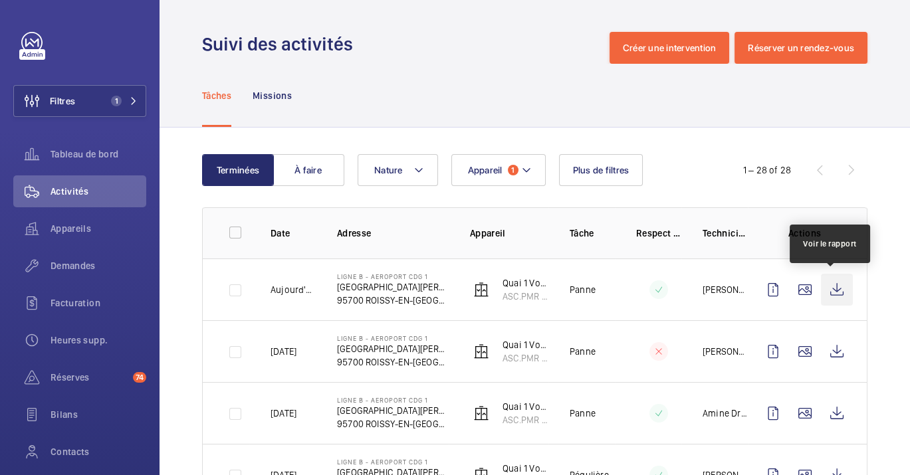
click at [837, 295] on wm-front-icon-button at bounding box center [837, 290] width 32 height 32
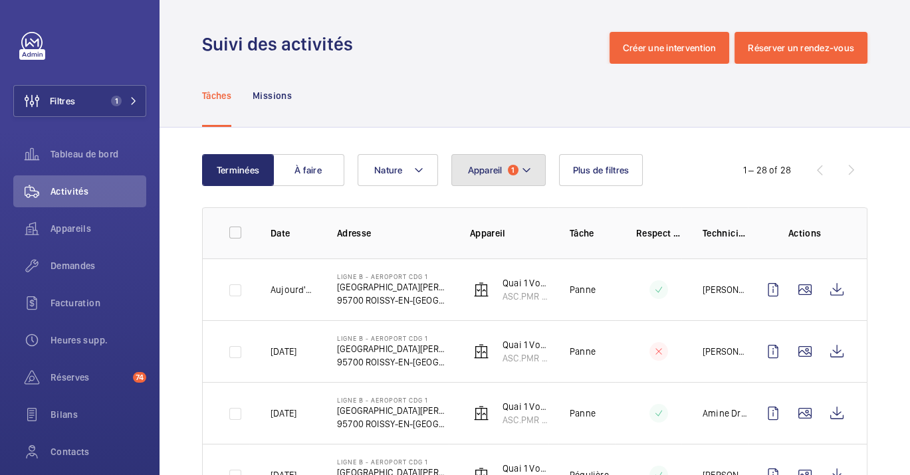
click at [497, 182] on button "Appareil 1" at bounding box center [498, 170] width 94 height 32
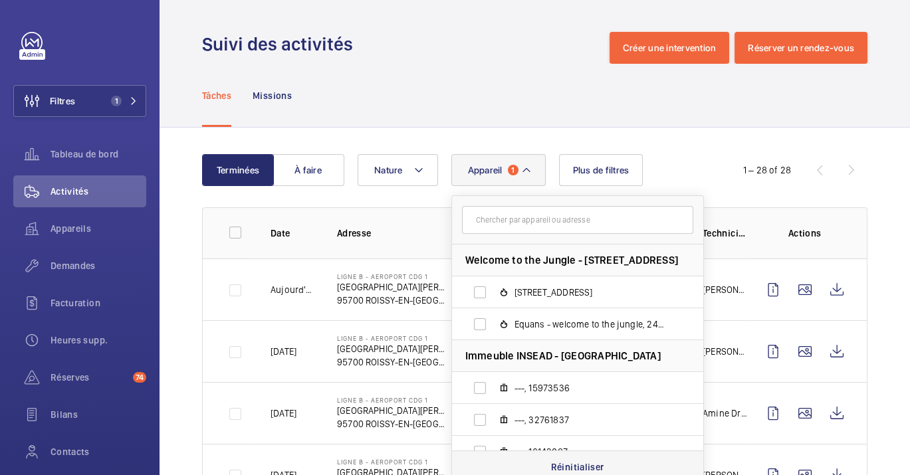
click at [580, 461] on p "Réinitialiser" at bounding box center [577, 467] width 53 height 13
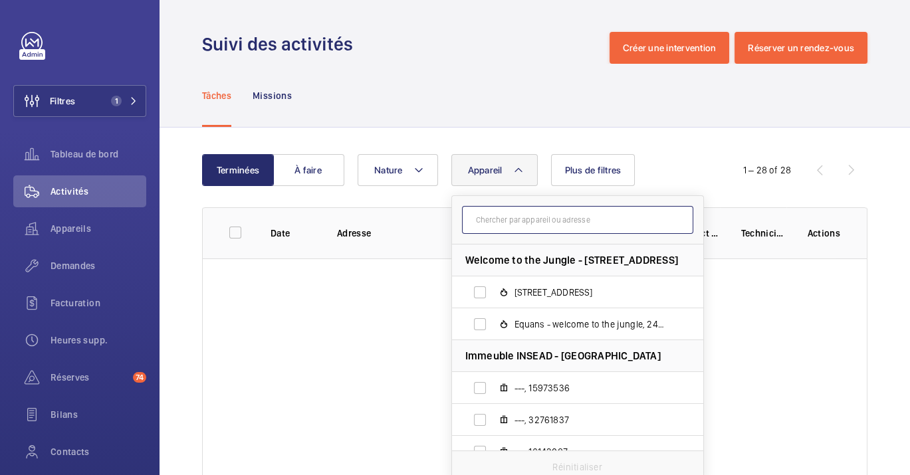
click at [539, 218] on input "text" at bounding box center [577, 220] width 231 height 28
paste input "ASC.PMR 2214"
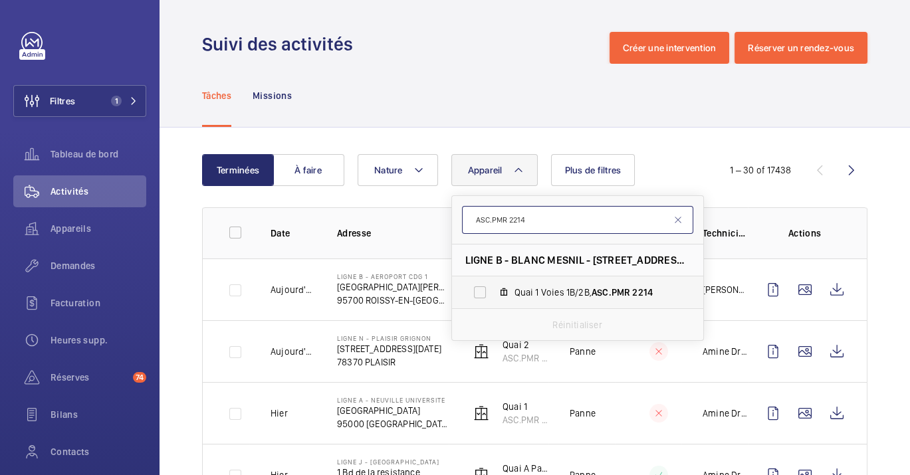
type input "ASC.PMR 2214"
click at [543, 286] on span "Quai 1 Voies 1B/2B, ASC.PMR 2214" at bounding box center [592, 292] width 154 height 13
click at [493, 285] on input "Quai 1 Voies 1B/2B, ASC.PMR 2214" at bounding box center [480, 292] width 27 height 27
checkbox input "true"
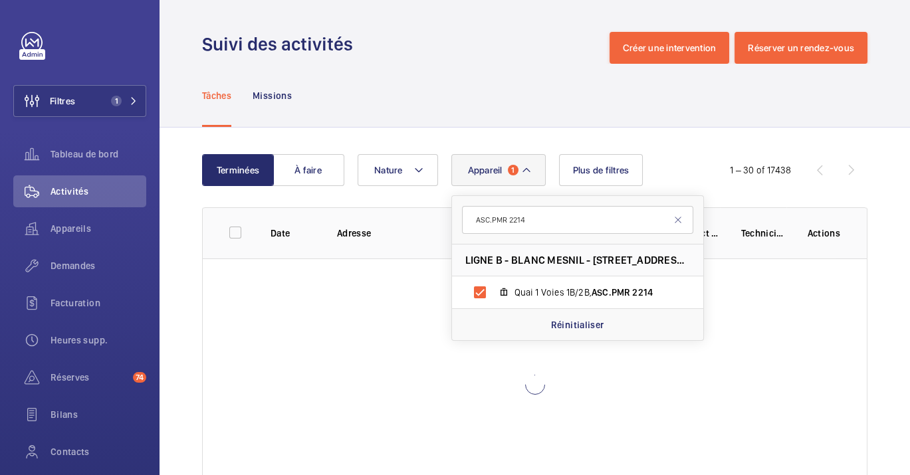
click at [483, 53] on div "Suivi des activités Créer une intervention Réserver un rendez-vous" at bounding box center [535, 48] width 666 height 32
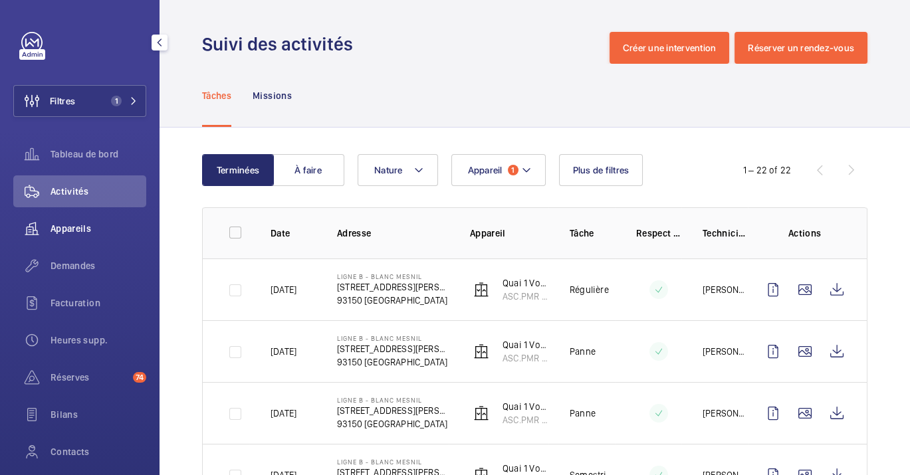
click at [75, 238] on div "Appareils" at bounding box center [79, 229] width 133 height 32
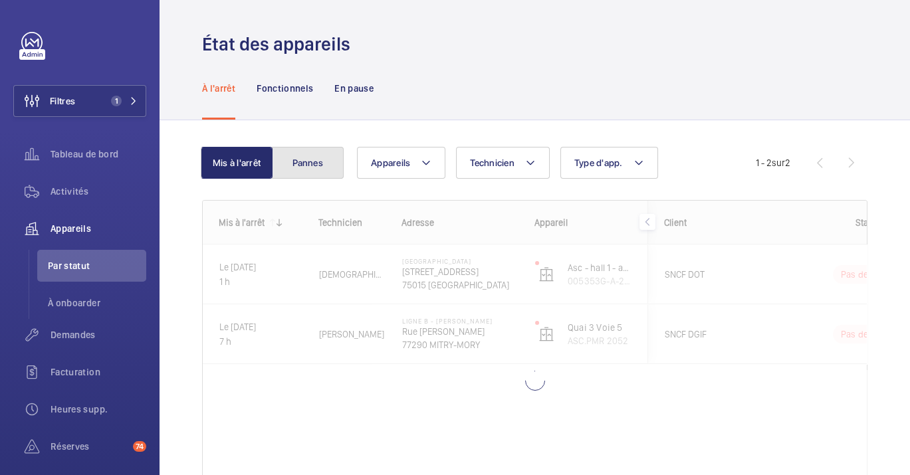
click at [296, 164] on button "Pannes" at bounding box center [308, 163] width 72 height 32
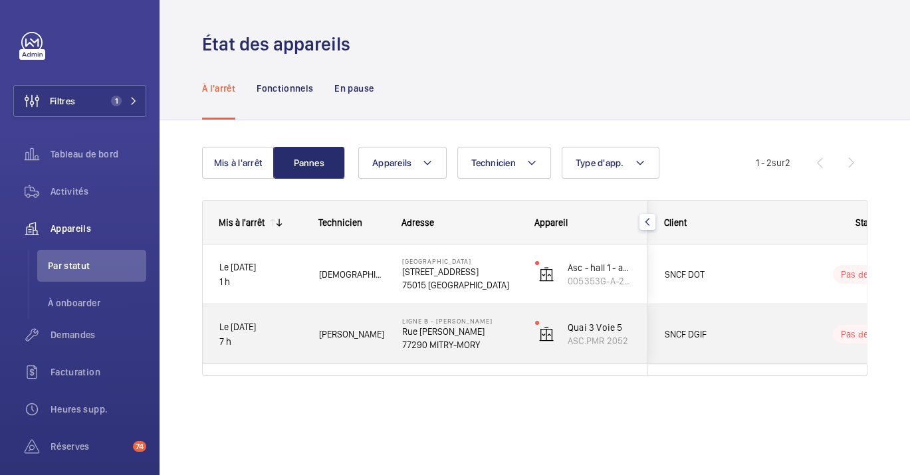
click at [249, 352] on div "Le 11/09/2025 7 h" at bounding box center [252, 335] width 98 height 56
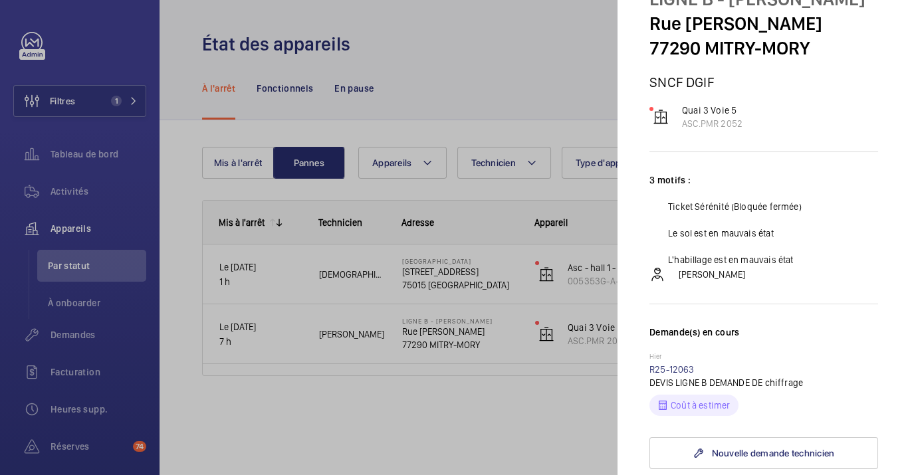
scroll to position [148, 0]
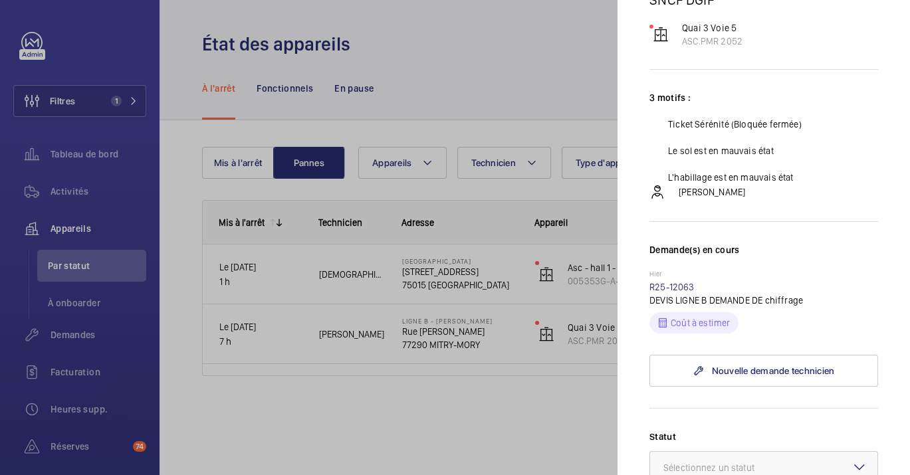
click at [245, 461] on div at bounding box center [455, 237] width 910 height 475
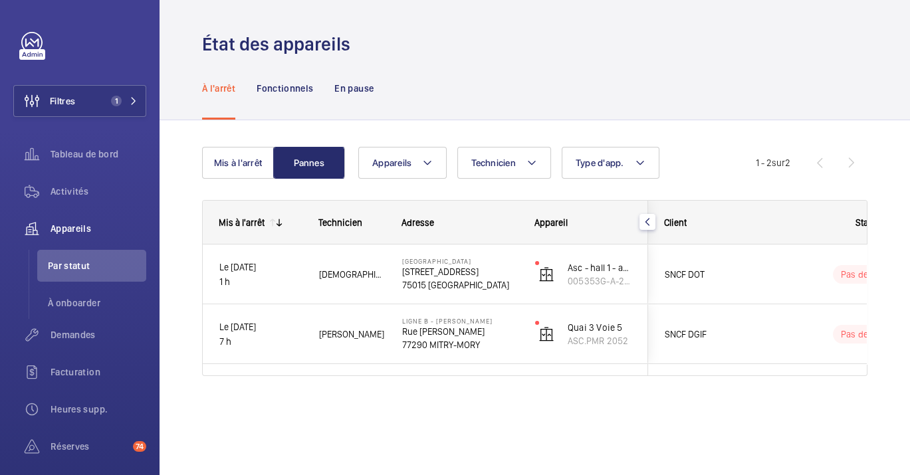
scroll to position [0, 0]
click at [253, 171] on button "Mis à l'arrêt" at bounding box center [238, 163] width 72 height 32
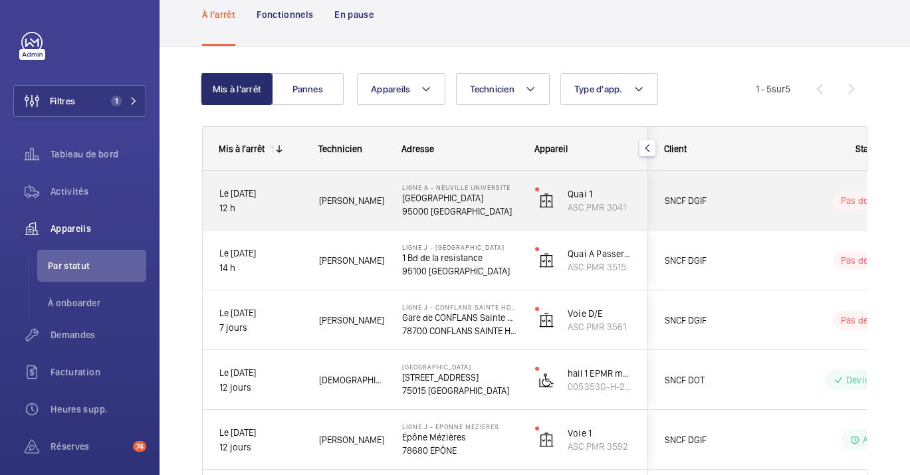
scroll to position [143, 0]
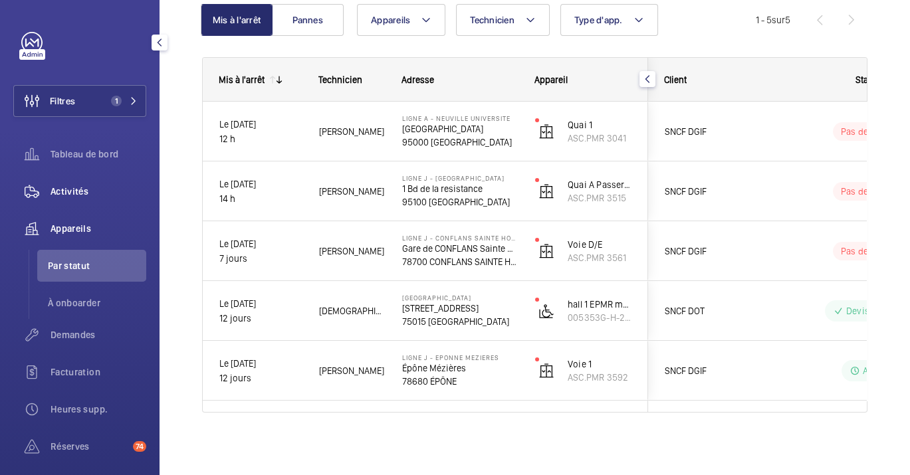
click at [72, 199] on div "Activités" at bounding box center [79, 192] width 133 height 32
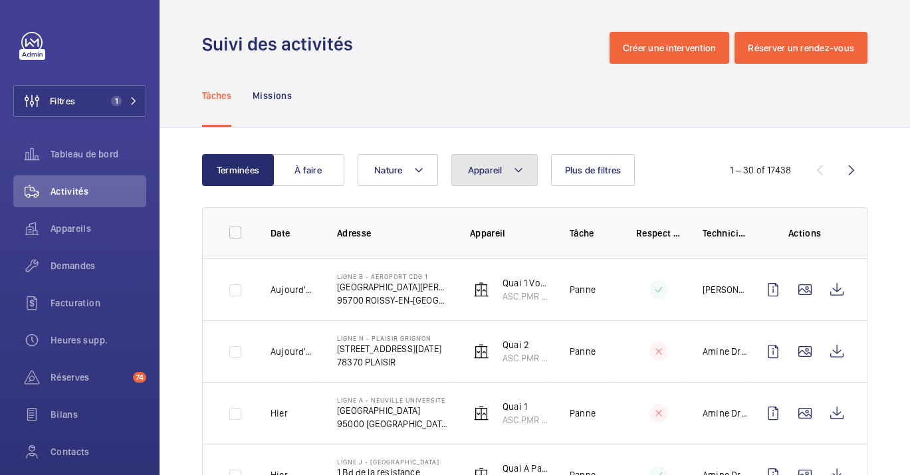
click at [491, 176] on button "Appareil" at bounding box center [494, 170] width 86 height 32
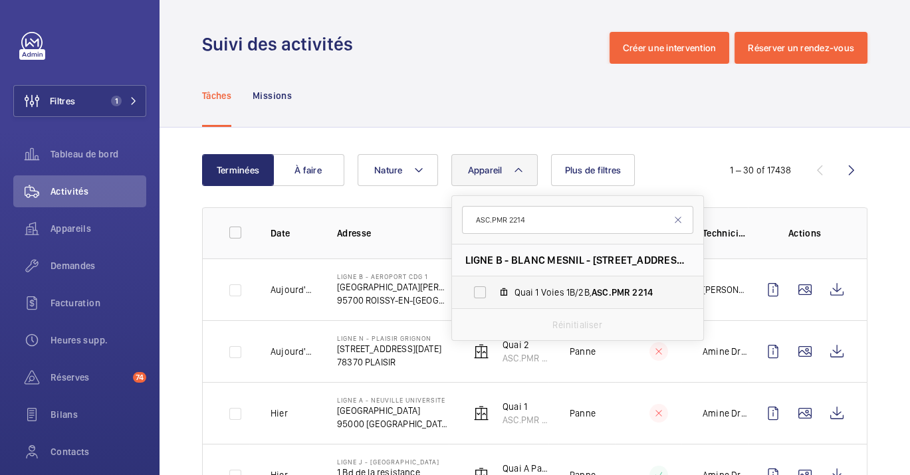
type input "ASC.PMR 2214"
click at [542, 307] on label "Quai 1 Voies 1B/2B, ASC.PMR 2214" at bounding box center [567, 293] width 230 height 32
click at [493, 306] on input "Quai 1 Voies 1B/2B, ASC.PMR 2214" at bounding box center [480, 292] width 27 height 27
checkbox input "true"
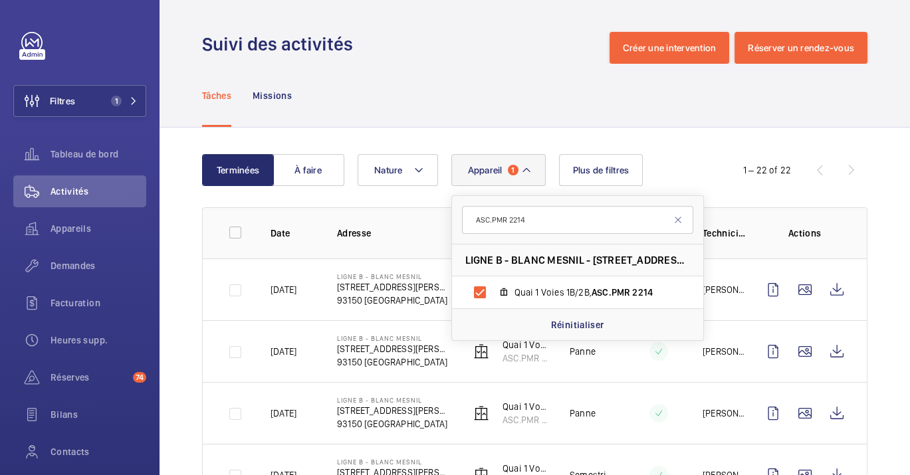
click at [470, 61] on div "Suivi des activités Créer une intervention Réserver un rendez-vous" at bounding box center [535, 48] width 666 height 32
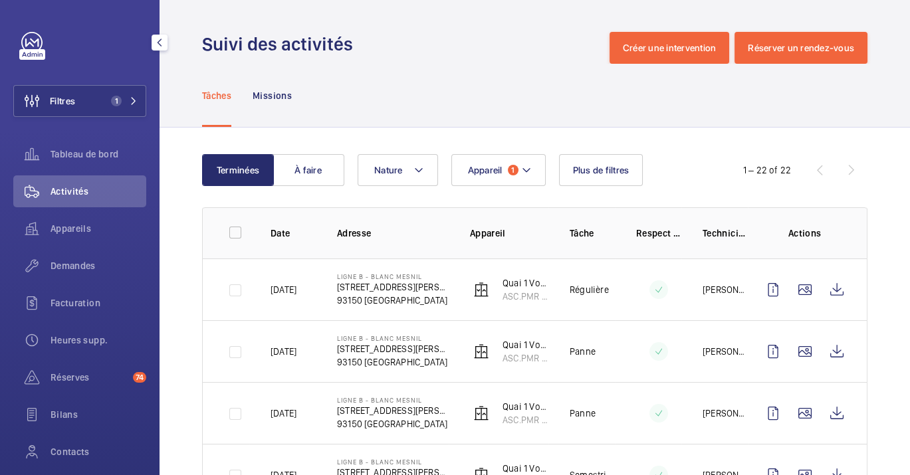
drag, startPoint x: 444, startPoint y: 81, endPoint x: 441, endPoint y: 90, distance: 9.3
click at [444, 81] on div "Tâches Missions" at bounding box center [535, 95] width 666 height 63
click at [459, 174] on button "Appareil 1" at bounding box center [498, 170] width 94 height 32
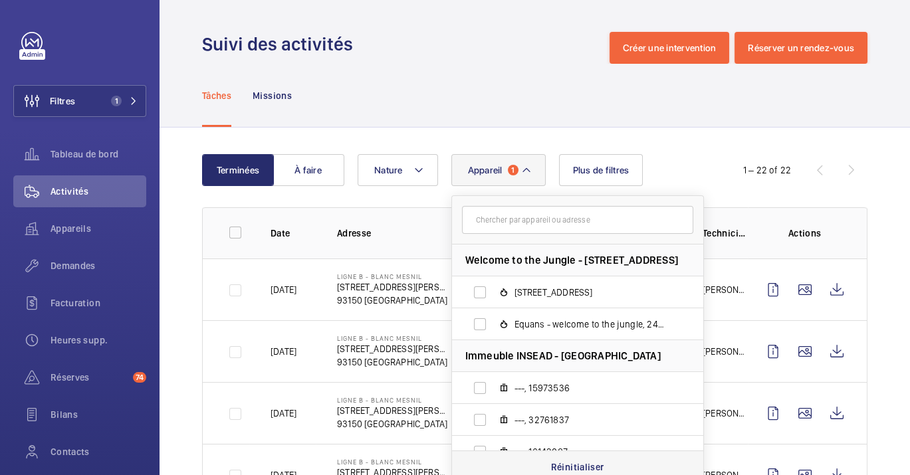
click at [592, 471] on p "Réinitialiser" at bounding box center [577, 467] width 53 height 13
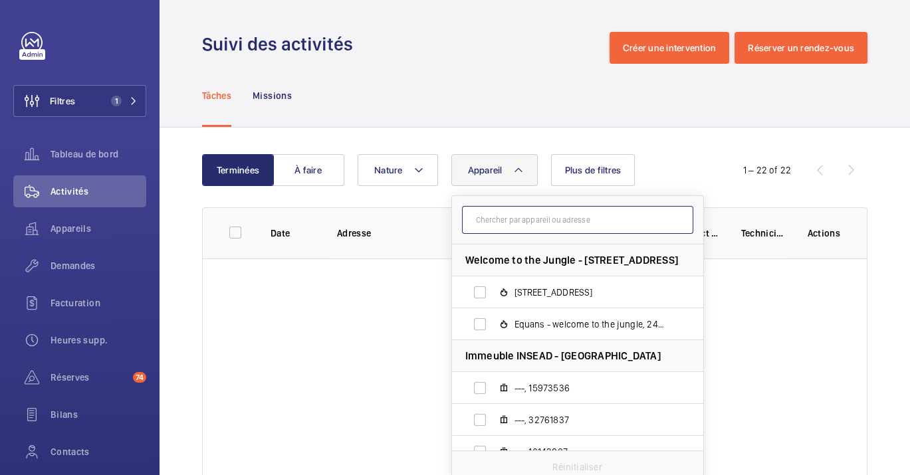
click at [553, 229] on input "text" at bounding box center [577, 220] width 231 height 28
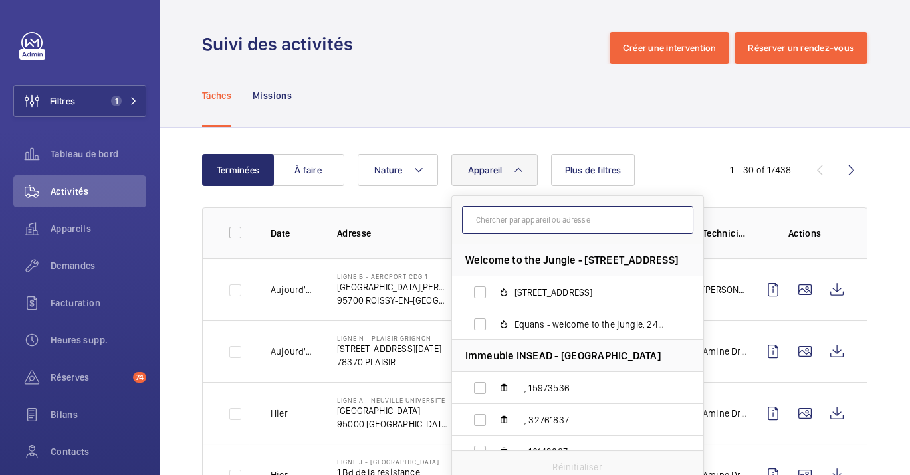
paste input "ASC.PMR 2020"
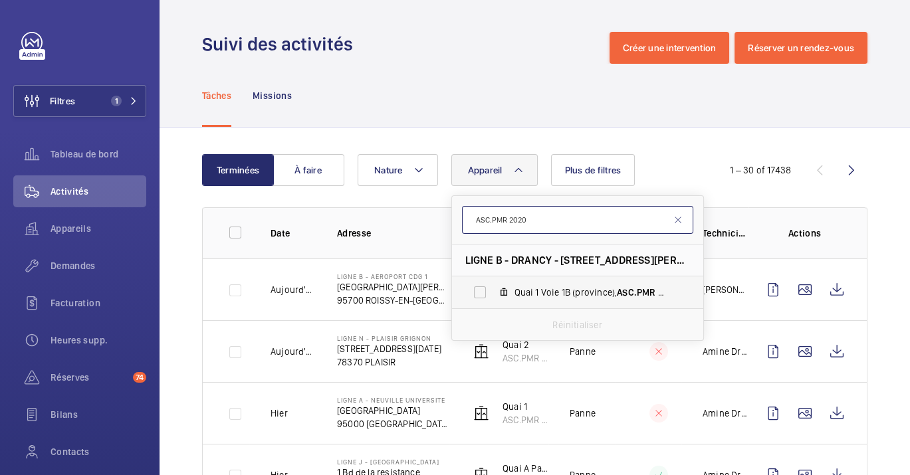
type input "ASC.PMR 2020"
click at [567, 294] on span "Quai 1 Voie 1B (province), ASC.PMR 2020" at bounding box center [592, 292] width 154 height 13
click at [493, 294] on input "Quai 1 Voie 1B (province), ASC.PMR 2020" at bounding box center [480, 292] width 27 height 27
checkbox input "true"
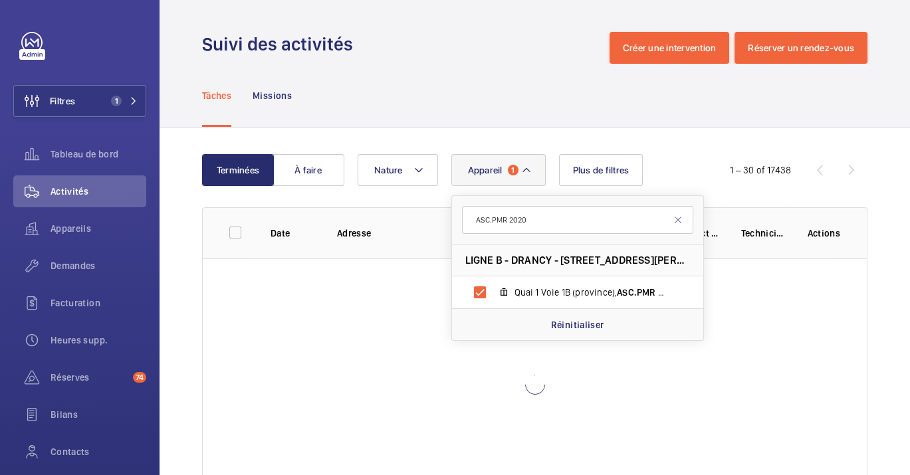
click at [475, 108] on div "Tâches Missions" at bounding box center [535, 95] width 666 height 63
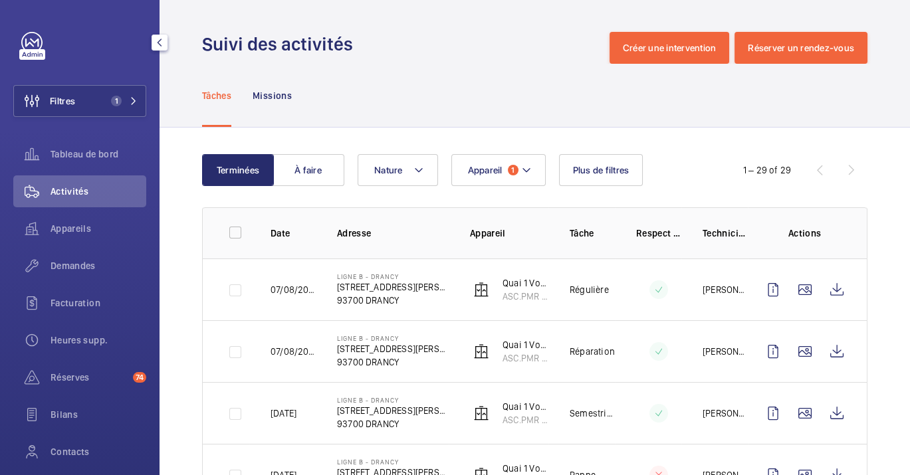
drag, startPoint x: 39, startPoint y: 233, endPoint x: 575, endPoint y: 418, distance: 566.7
click at [39, 233] on wm-front-icon-button at bounding box center [31, 229] width 37 height 32
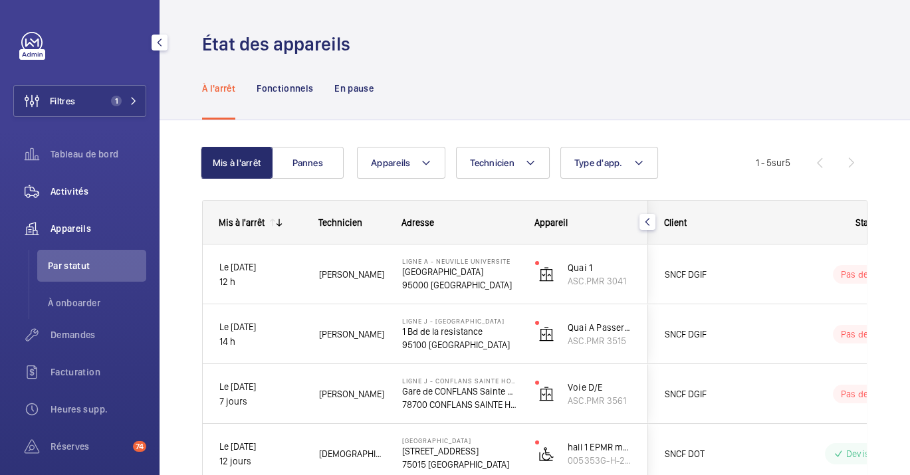
click at [76, 193] on span "Activités" at bounding box center [99, 191] width 96 height 13
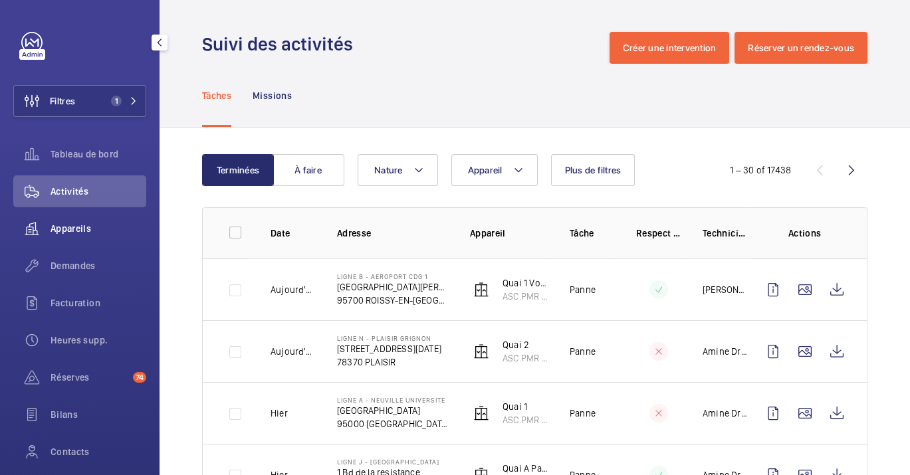
click at [78, 230] on span "Appareils" at bounding box center [99, 228] width 96 height 13
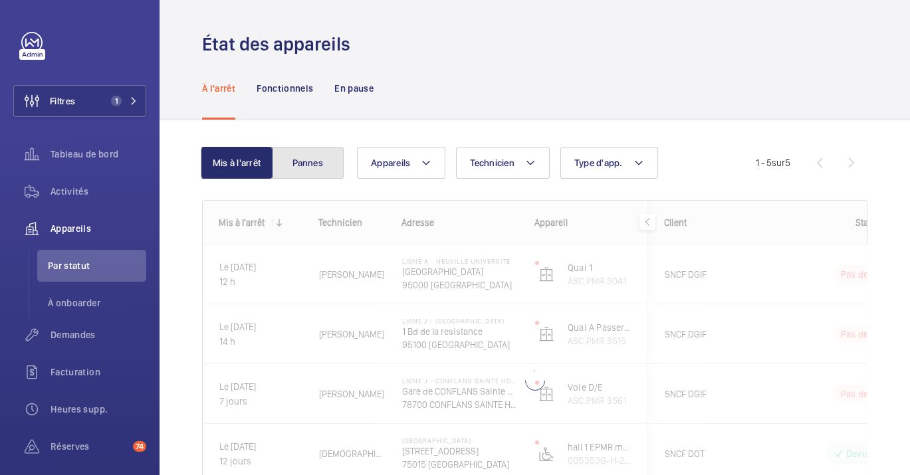
drag, startPoint x: 304, startPoint y: 161, endPoint x: 310, endPoint y: 171, distance: 11.6
click at [304, 162] on button "Pannes" at bounding box center [308, 163] width 72 height 32
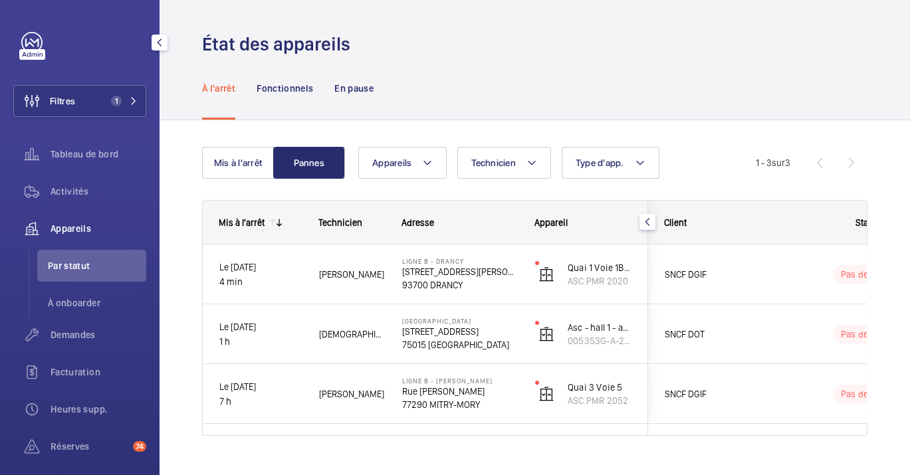
drag, startPoint x: 72, startPoint y: 191, endPoint x: 21, endPoint y: 317, distance: 135.7
click at [72, 191] on span "Activités" at bounding box center [99, 191] width 96 height 13
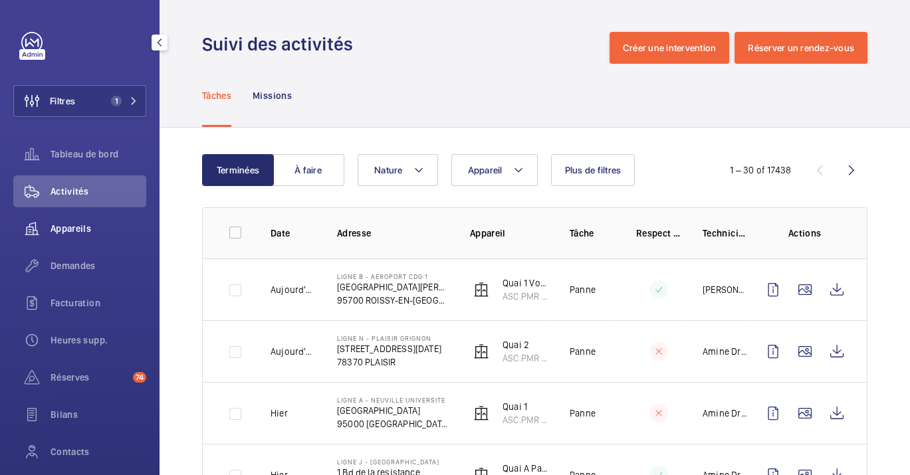
click at [72, 233] on span "Appareils" at bounding box center [99, 228] width 96 height 13
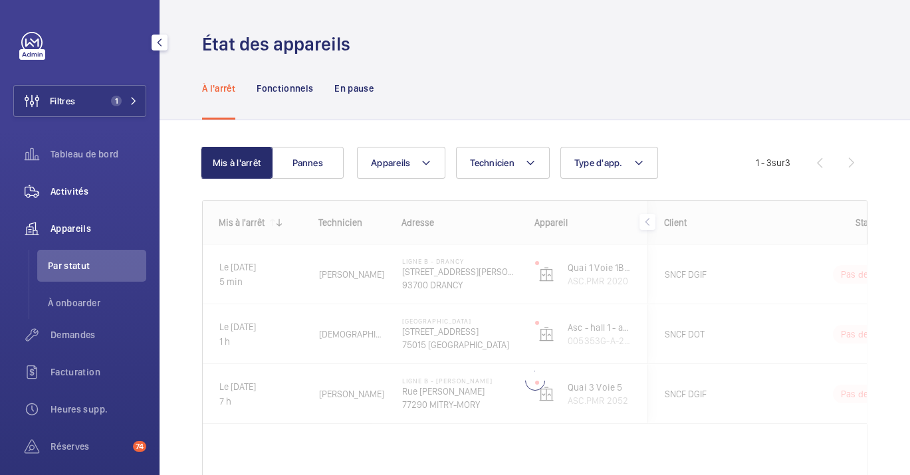
click at [59, 202] on div "Activités" at bounding box center [79, 192] width 133 height 32
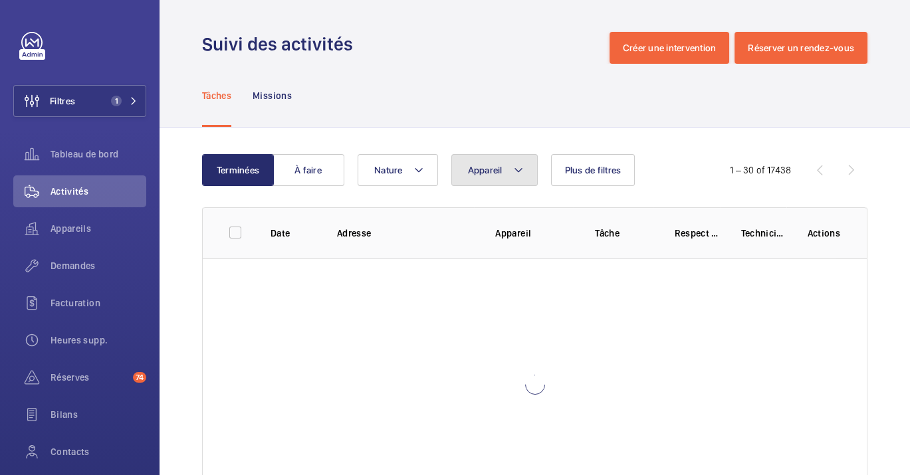
click at [503, 174] on button "Appareil" at bounding box center [494, 170] width 86 height 32
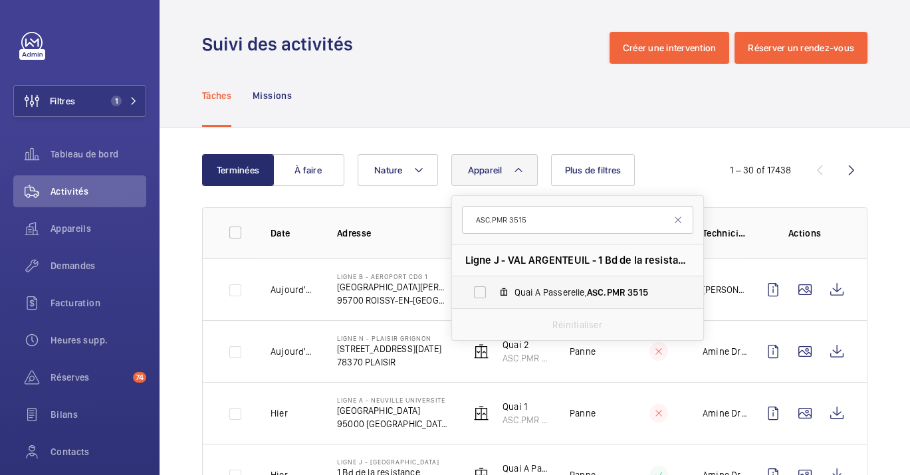
type input "ASC.PMR 3515"
click at [565, 304] on label "Quai A Passerelle, ASC.PMR 3515" at bounding box center [567, 293] width 230 height 32
click at [493, 304] on input "Quai A Passerelle, ASC.PMR 3515" at bounding box center [480, 292] width 27 height 27
checkbox input "true"
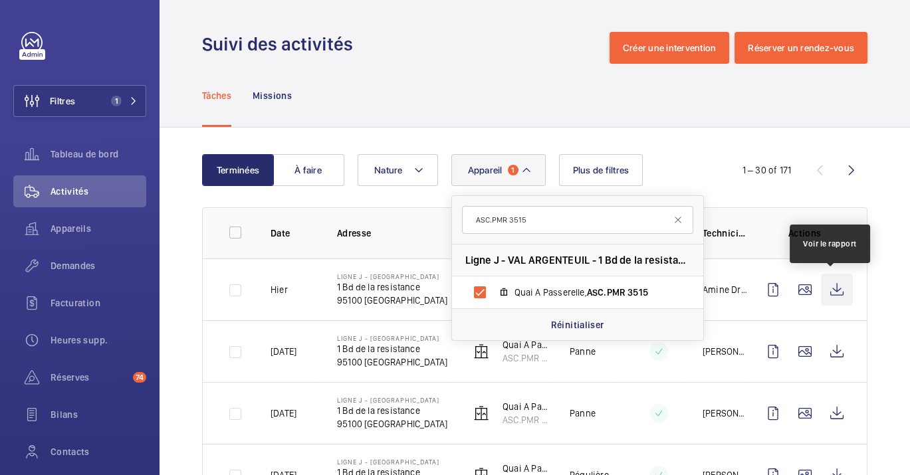
click at [834, 288] on wm-front-icon-button at bounding box center [837, 290] width 32 height 32
click at [395, 68] on div "Tâches Missions" at bounding box center [535, 95] width 666 height 63
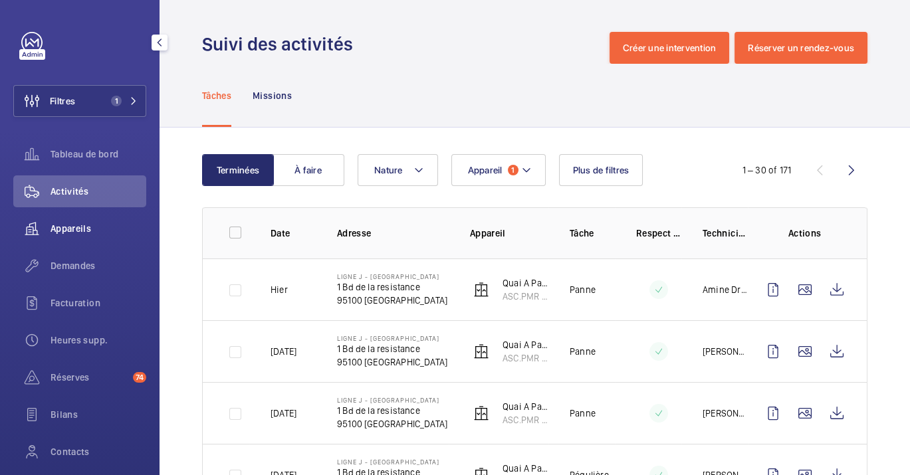
click at [58, 225] on span "Appareils" at bounding box center [99, 228] width 96 height 13
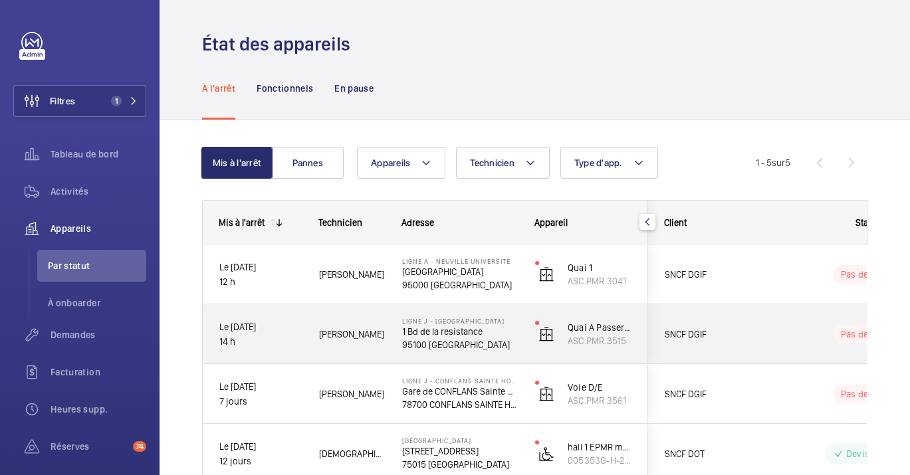
click at [465, 333] on p "1 Bd de la resistance" at bounding box center [460, 331] width 116 height 13
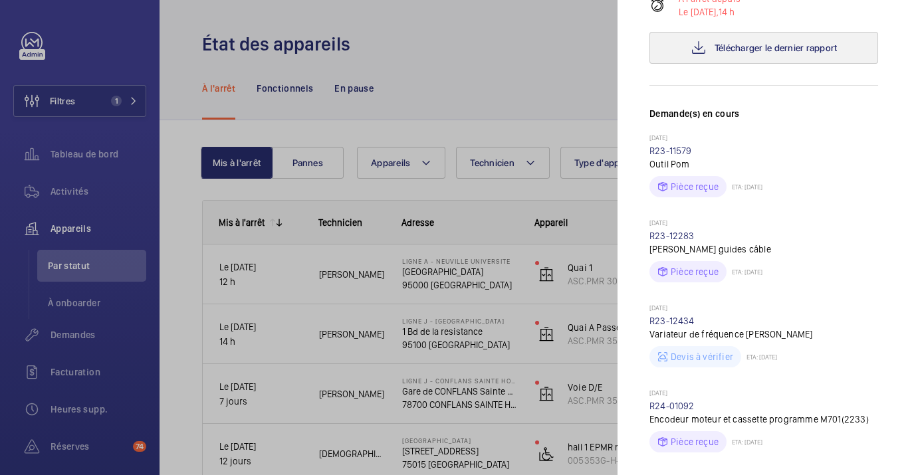
scroll to position [590, 0]
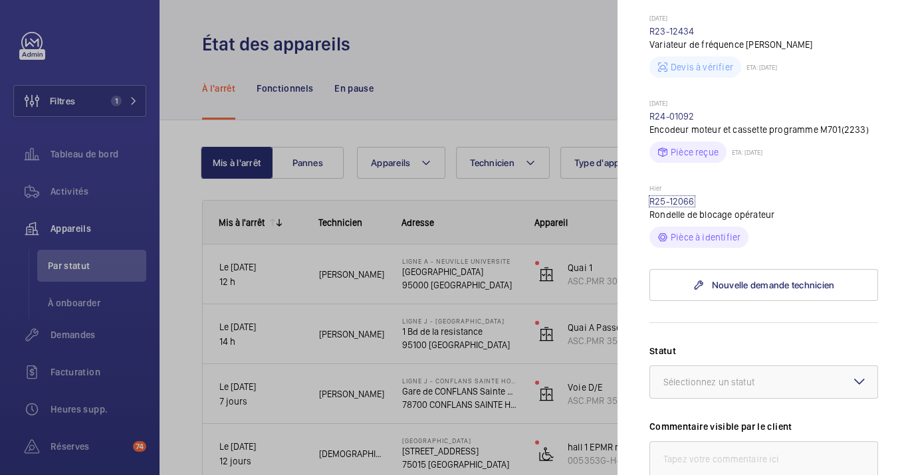
click at [678, 196] on link "R25-12066" at bounding box center [672, 201] width 45 height 11
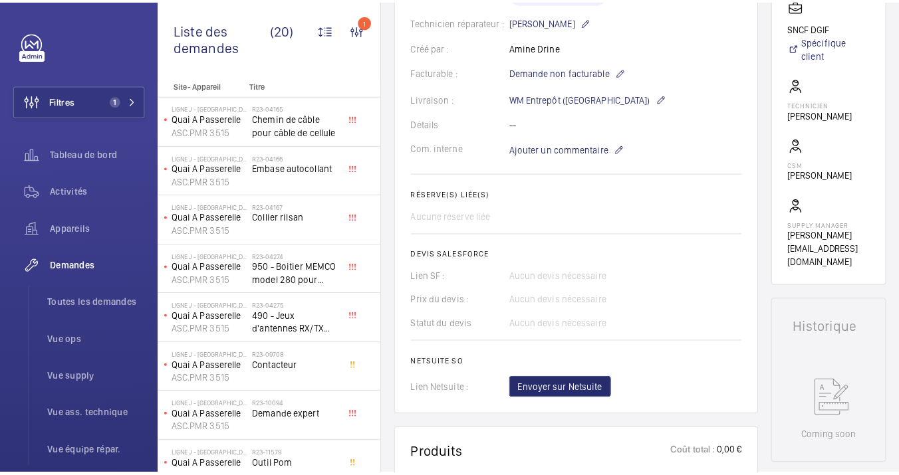
scroll to position [517, 0]
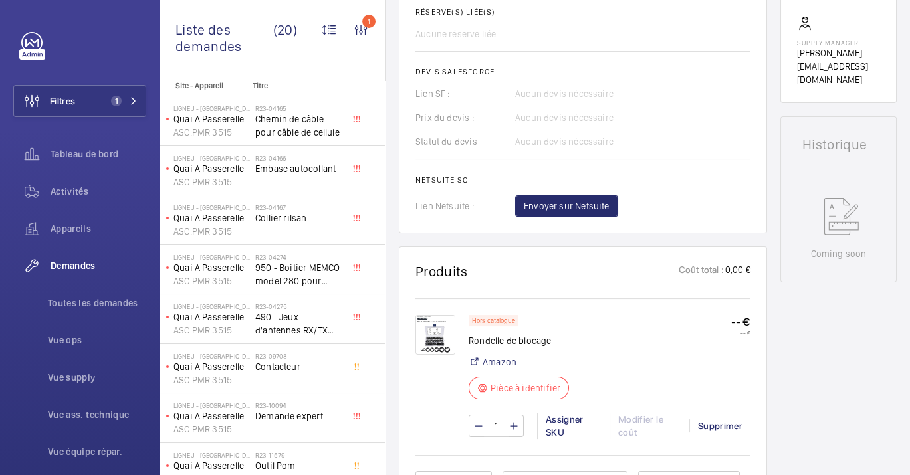
click at [436, 350] on img at bounding box center [436, 335] width 40 height 40
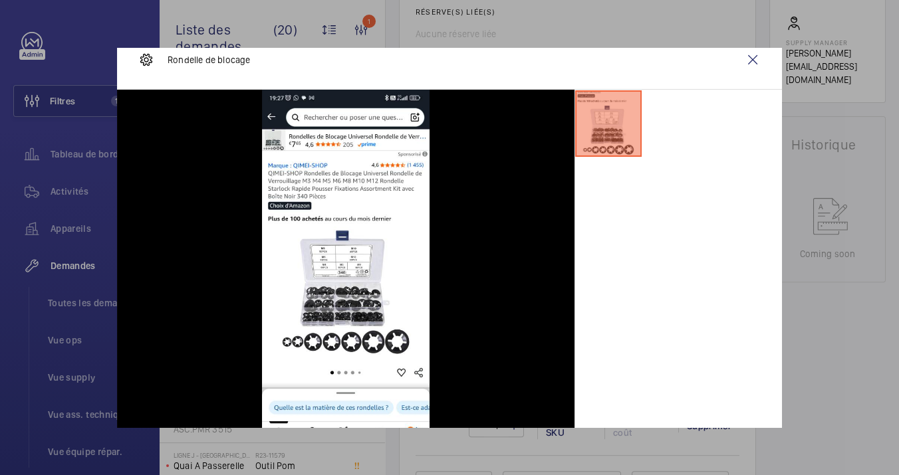
scroll to position [0, 0]
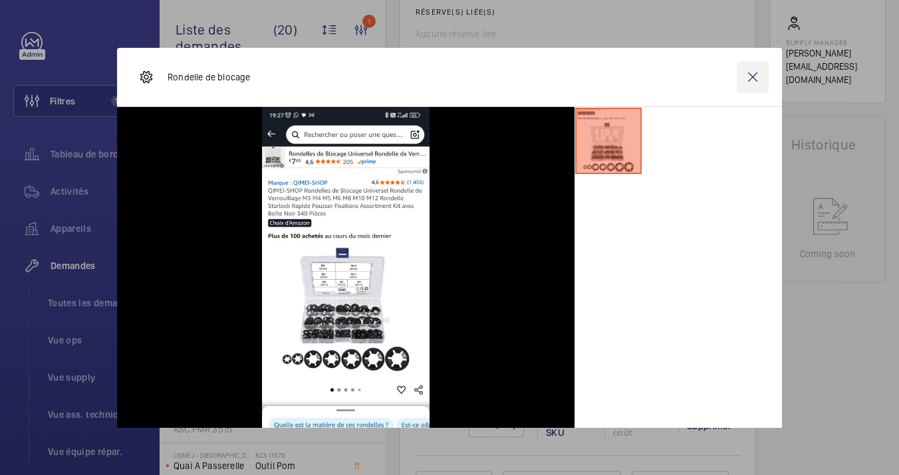
click at [741, 64] on wm-front-icon-button at bounding box center [753, 77] width 32 height 32
click at [498, 360] on link "Amazon" at bounding box center [500, 362] width 34 height 13
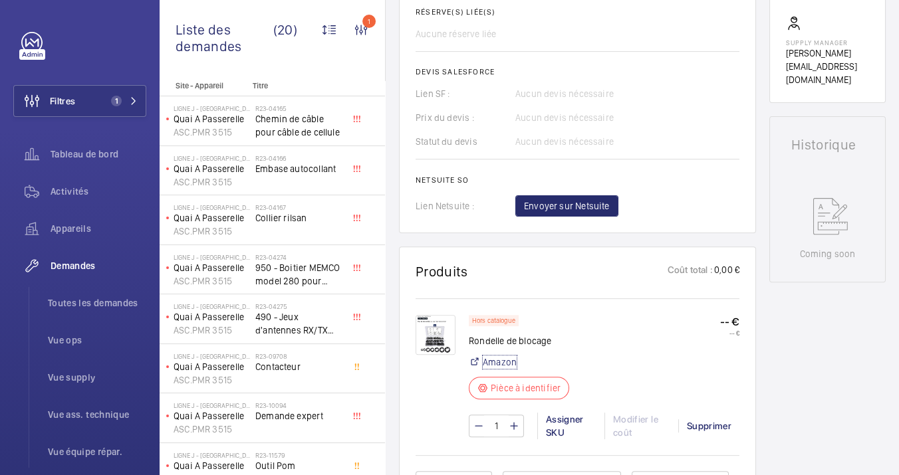
drag, startPoint x: 505, startPoint y: 363, endPoint x: 19, endPoint y: 386, distance: 487.2
click at [505, 363] on link "Amazon" at bounding box center [500, 362] width 34 height 13
click at [452, 330] on img at bounding box center [436, 335] width 40 height 40
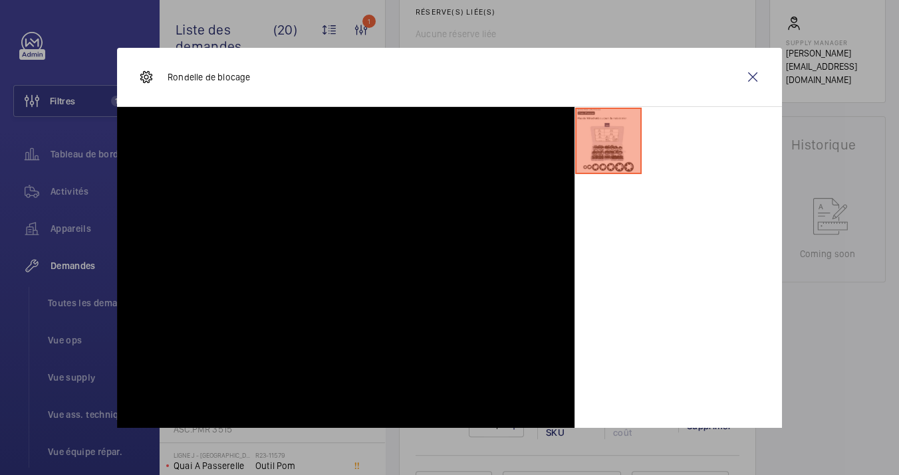
scroll to position [886, 0]
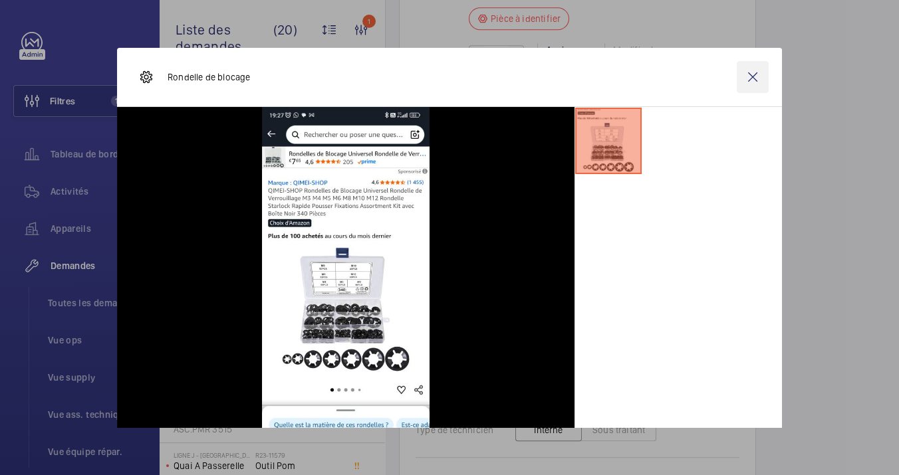
click at [738, 76] on wm-front-icon-button at bounding box center [753, 77] width 32 height 32
click at [61, 209] on div "Activités" at bounding box center [79, 194] width 133 height 37
click at [70, 181] on div "Activités" at bounding box center [79, 192] width 133 height 32
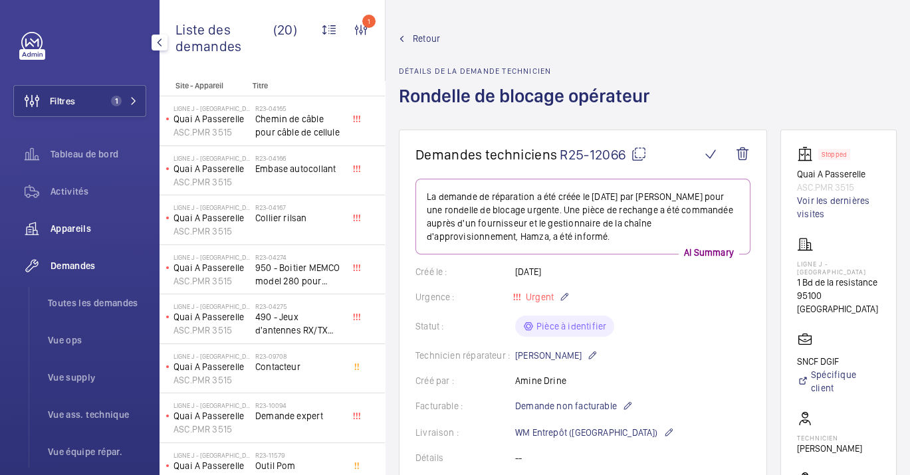
click at [84, 235] on div "Appareils" at bounding box center [79, 229] width 133 height 32
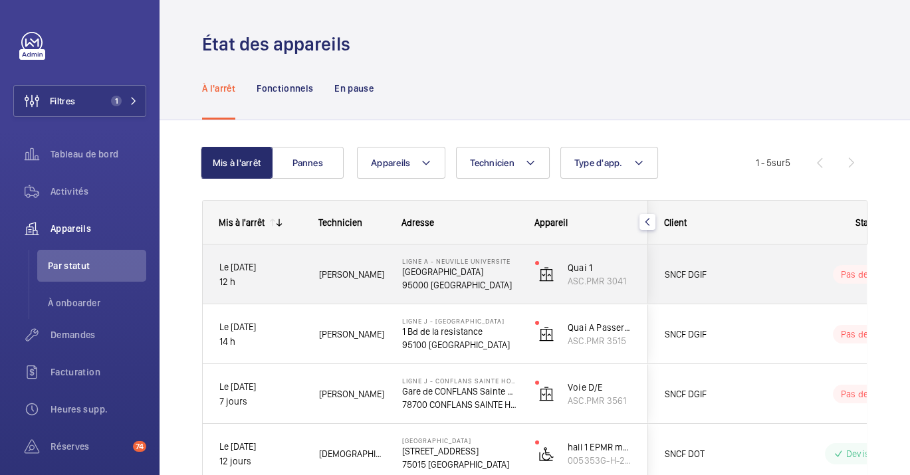
click at [438, 289] on p "95000 [GEOGRAPHIC_DATA]" at bounding box center [460, 285] width 116 height 13
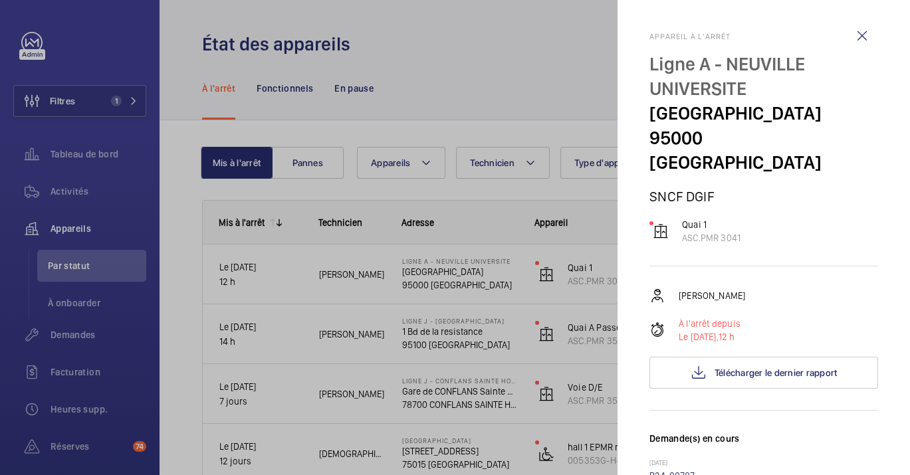
click at [294, 112] on div at bounding box center [455, 237] width 910 height 475
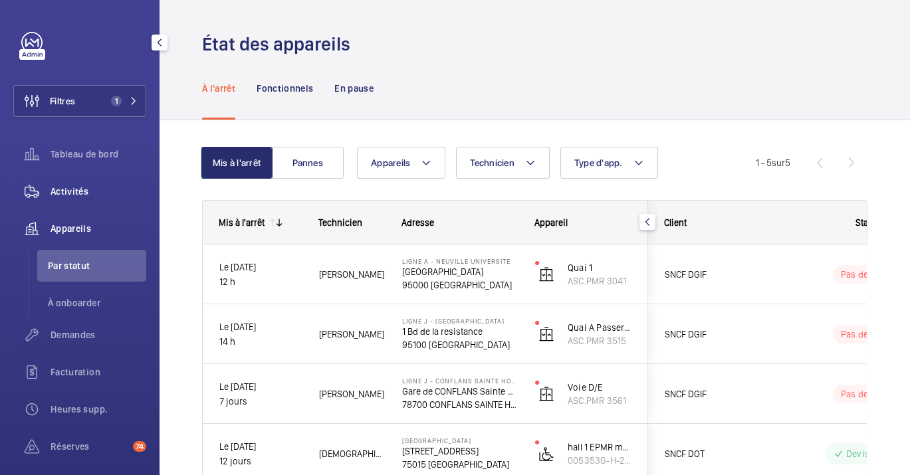
click at [49, 200] on wm-front-icon-button at bounding box center [31, 192] width 37 height 32
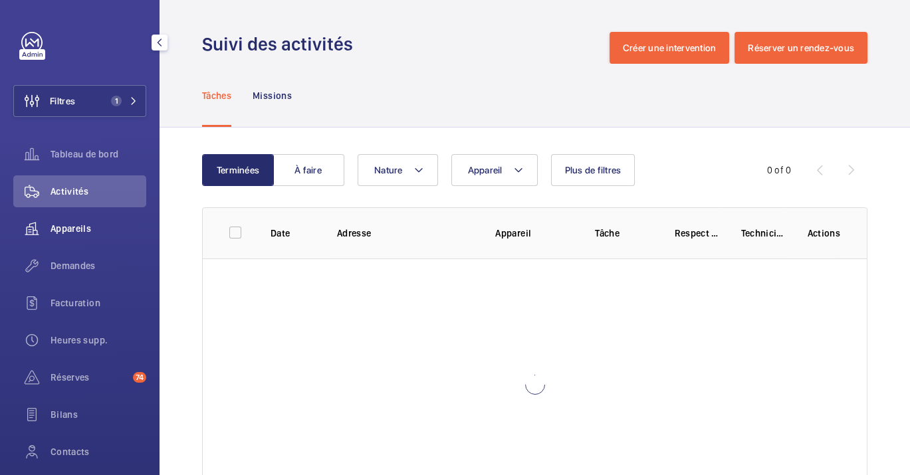
click at [57, 240] on div "Appareils" at bounding box center [79, 229] width 133 height 32
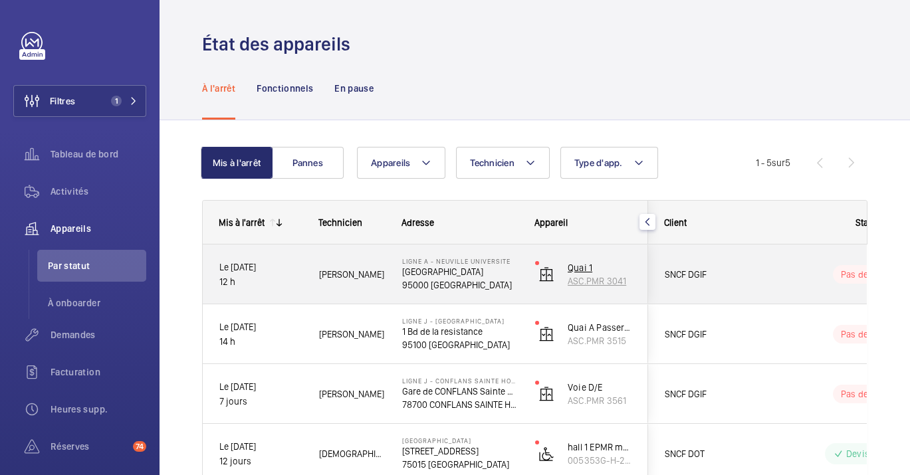
scroll to position [74, 0]
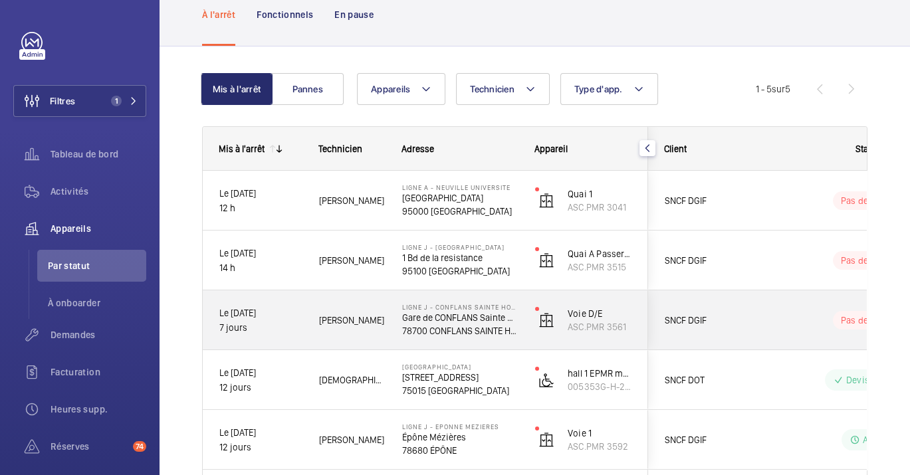
click at [367, 332] on div "[PERSON_NAME]" at bounding box center [344, 320] width 82 height 41
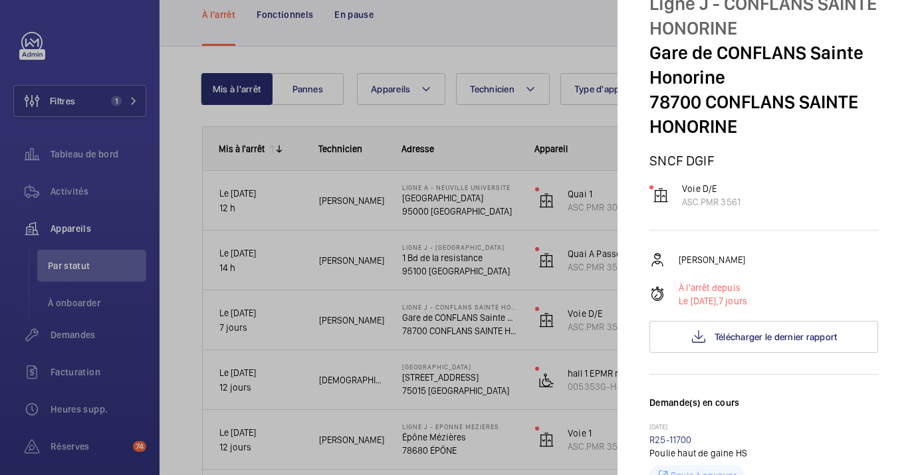
scroll to position [0, 0]
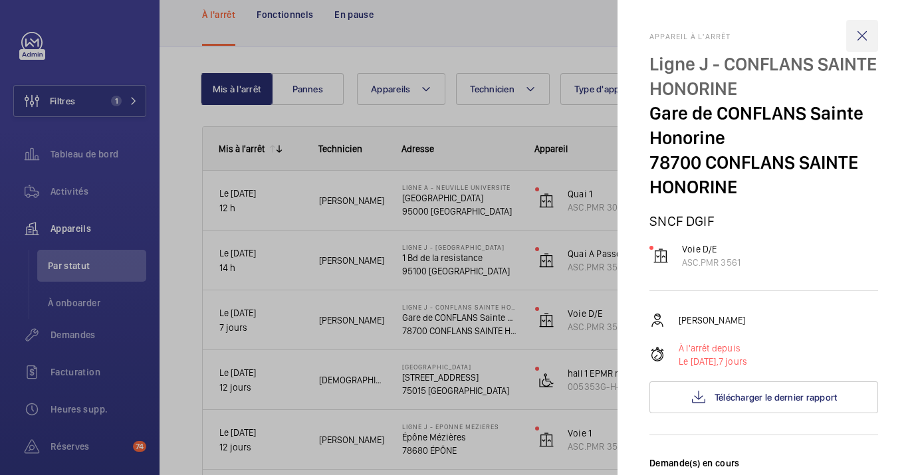
click at [855, 33] on wm-front-icon-button at bounding box center [862, 36] width 32 height 32
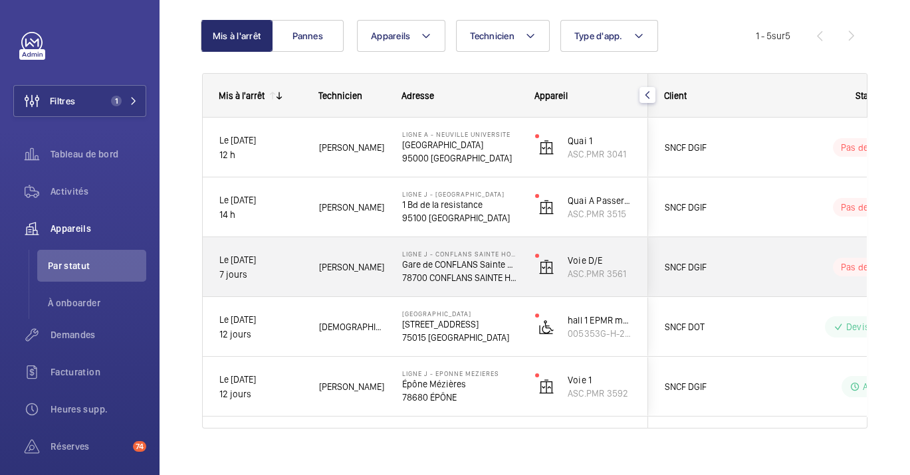
scroll to position [143, 0]
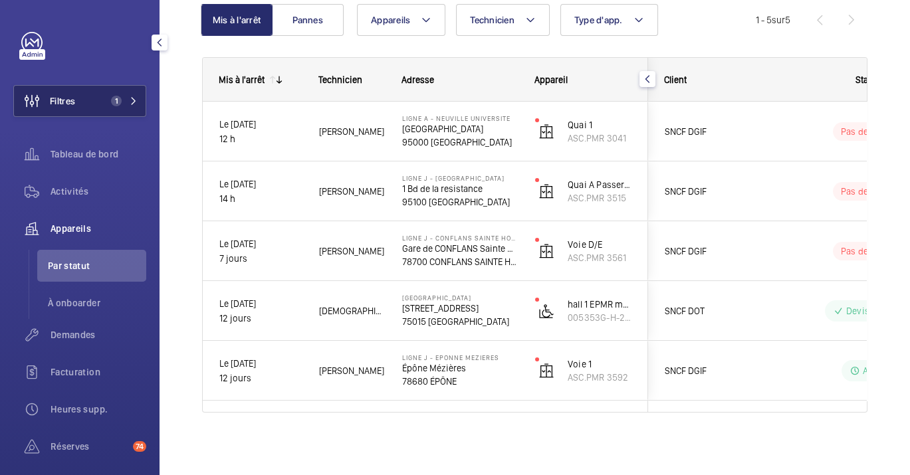
click at [102, 108] on button "Filtres 1" at bounding box center [79, 101] width 133 height 32
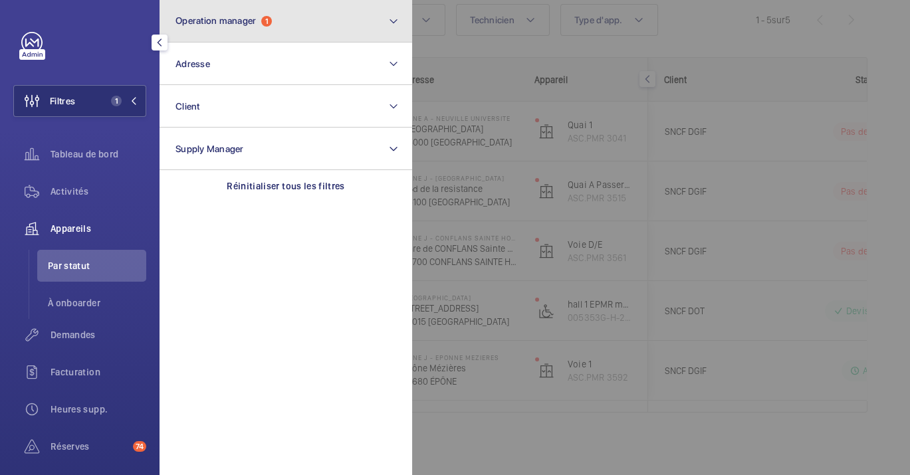
click at [231, 19] on span "Operation manager" at bounding box center [216, 20] width 80 height 11
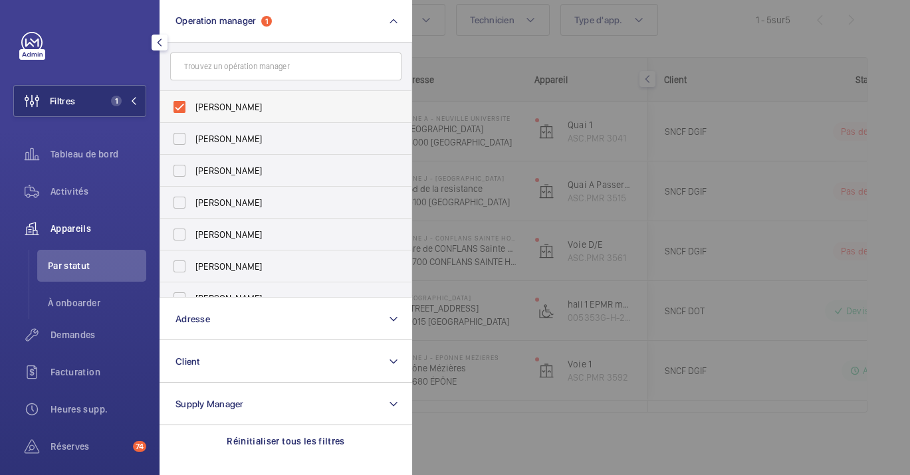
click at [226, 104] on span "[PERSON_NAME]" at bounding box center [286, 106] width 183 height 13
click at [193, 104] on input "[PERSON_NAME]" at bounding box center [179, 107] width 27 height 27
checkbox input "false"
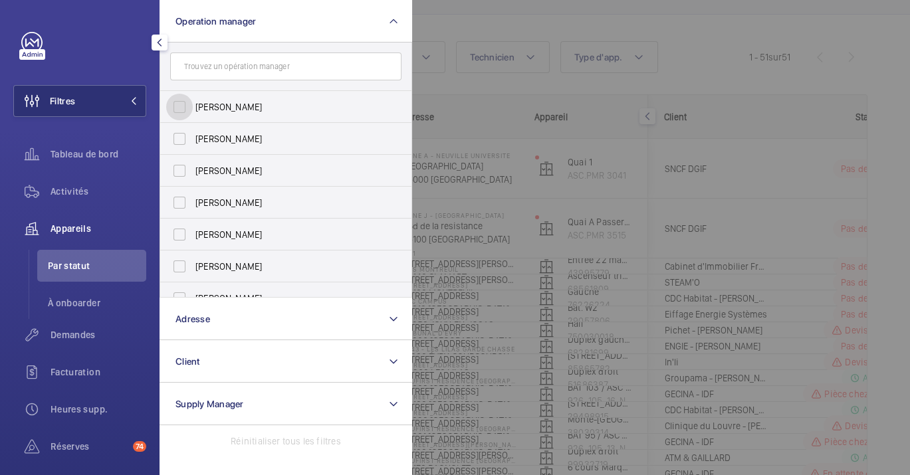
scroll to position [143, 0]
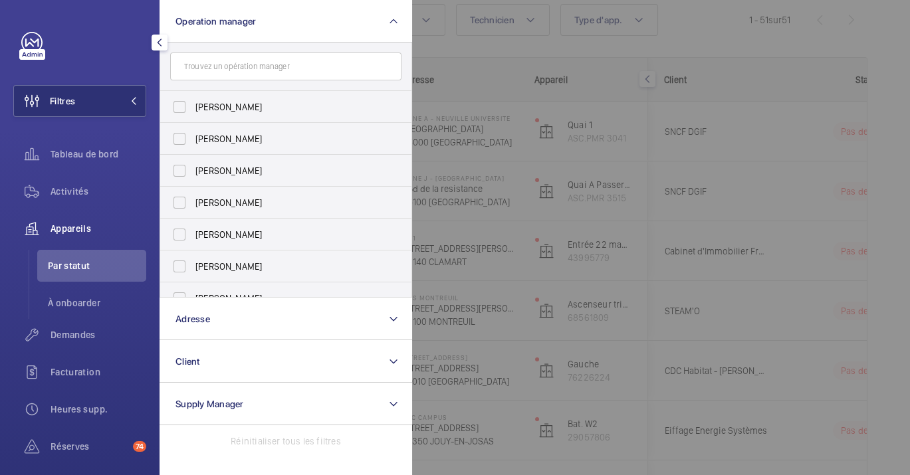
click at [660, 55] on div at bounding box center [867, 237] width 910 height 475
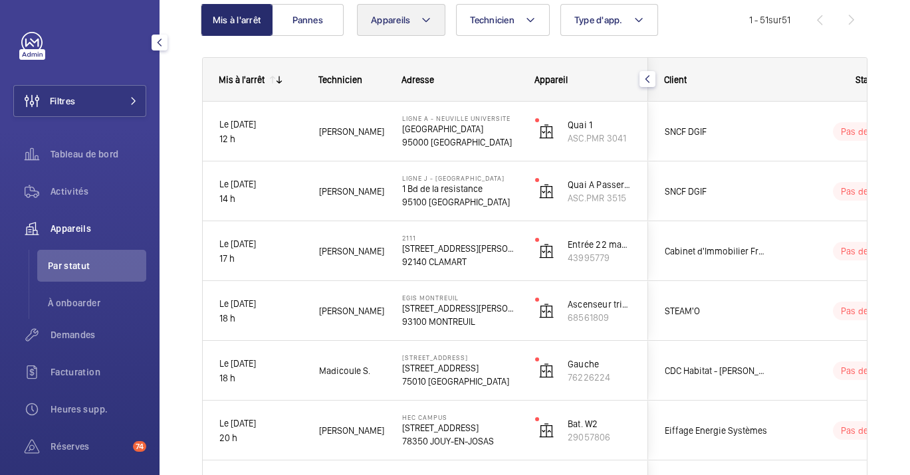
scroll to position [0, 0]
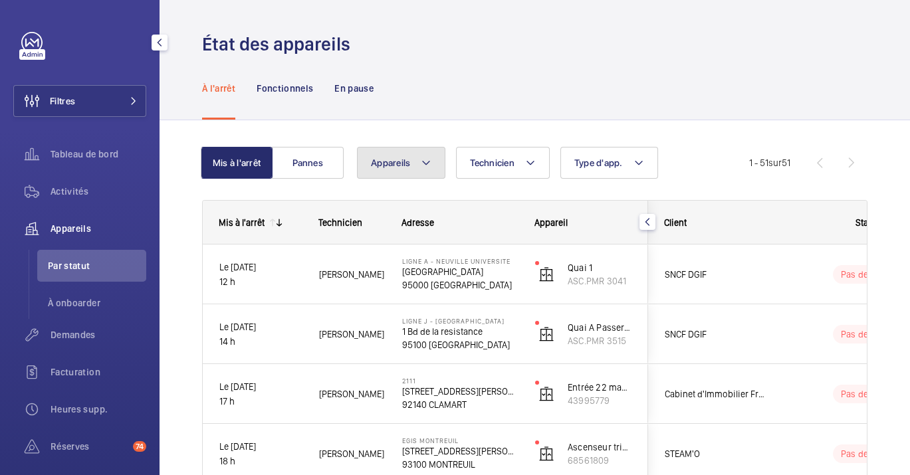
click at [411, 150] on button "Appareils" at bounding box center [401, 163] width 88 height 32
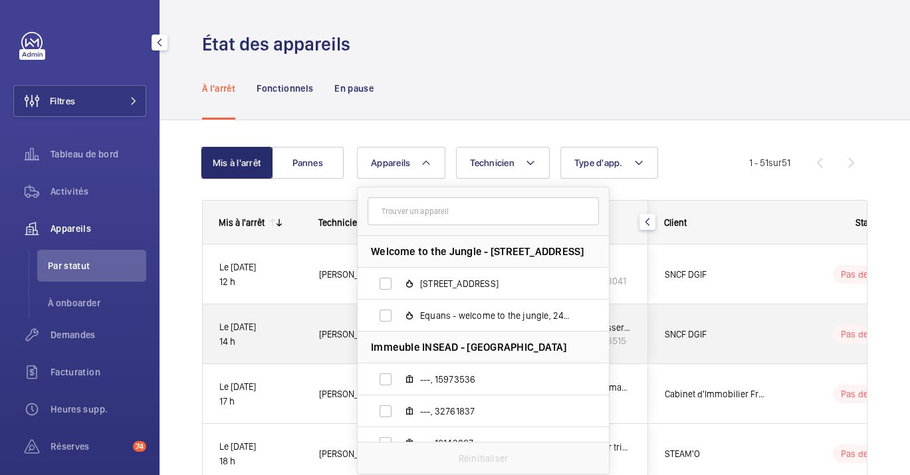
click at [218, 318] on div "Le 10/09/2025 14 h" at bounding box center [252, 335] width 98 height 56
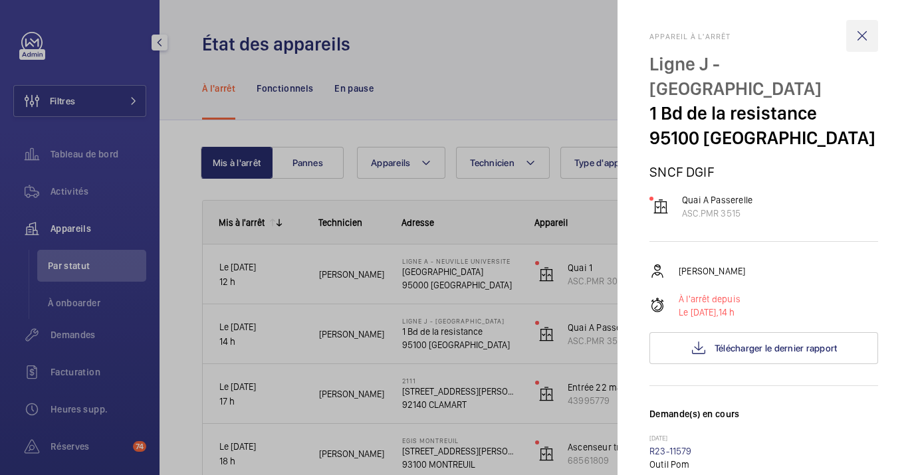
click at [846, 32] on wm-front-icon-button at bounding box center [862, 36] width 32 height 32
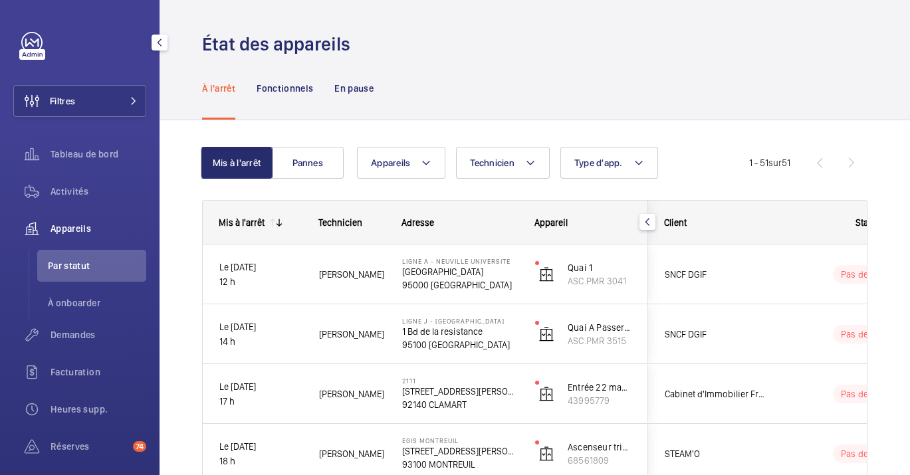
click at [55, 187] on span "Activités" at bounding box center [99, 191] width 96 height 13
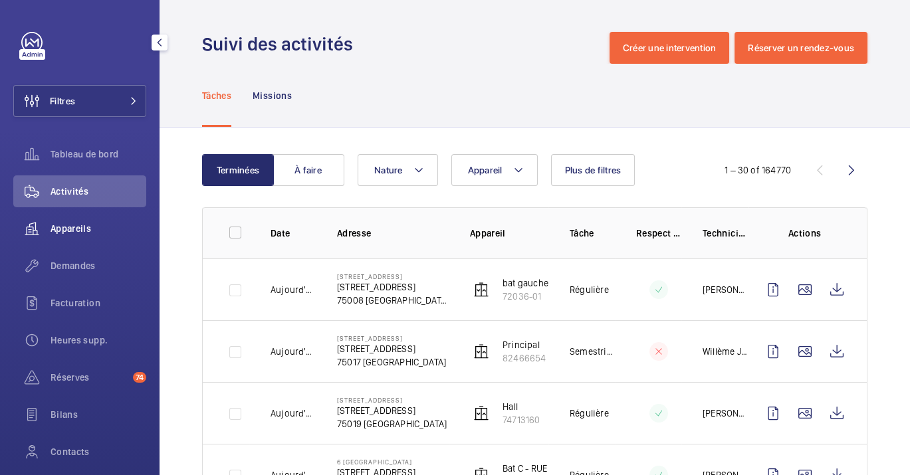
click at [102, 241] on div "Appareils" at bounding box center [79, 229] width 133 height 32
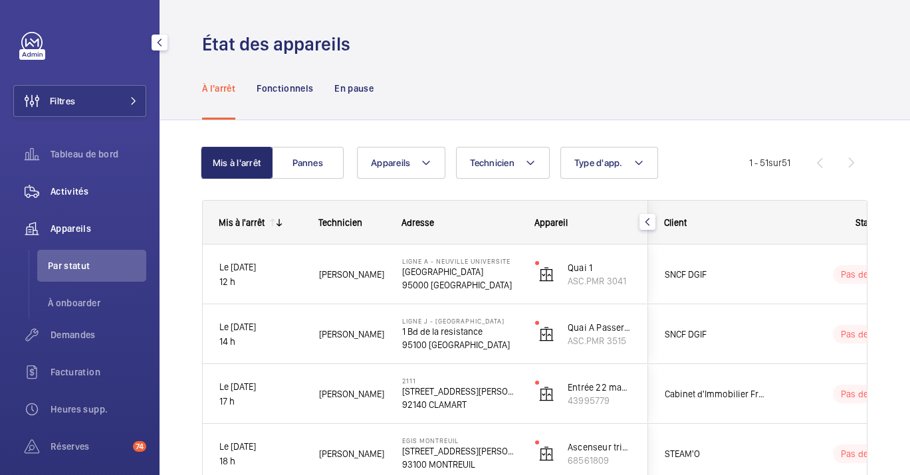
click at [61, 197] on span "Activités" at bounding box center [99, 191] width 96 height 13
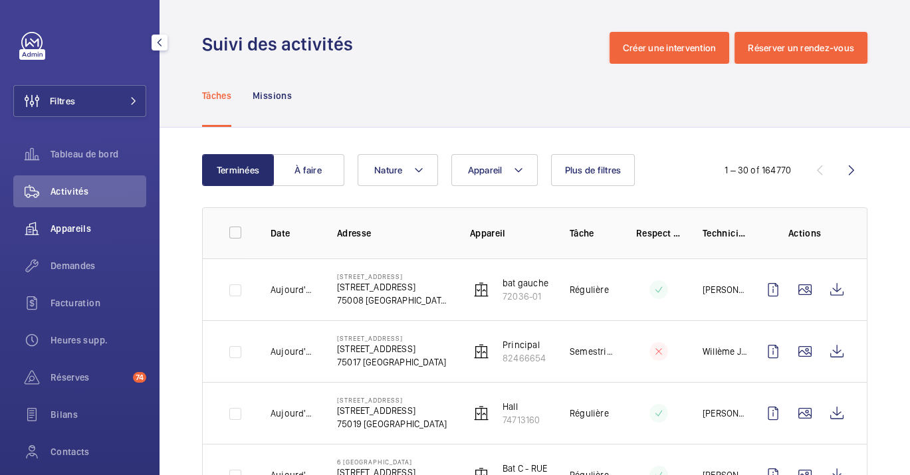
click at [77, 226] on span "Appareils" at bounding box center [99, 228] width 96 height 13
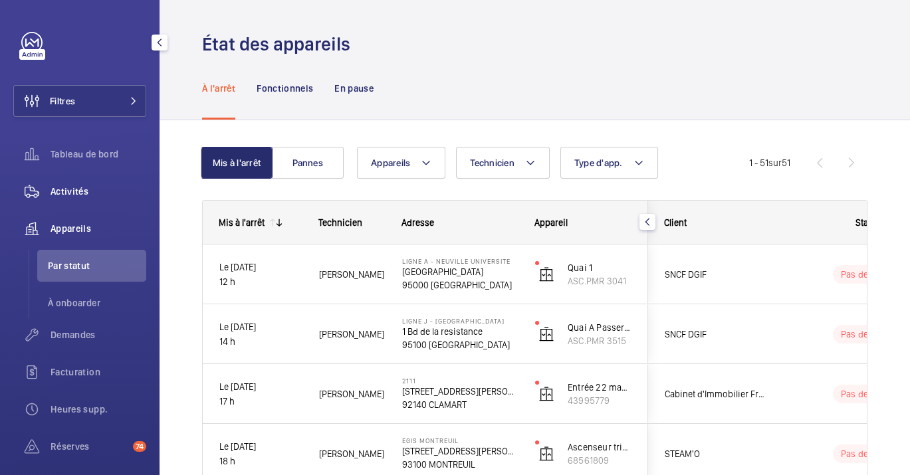
click at [76, 197] on span "Activités" at bounding box center [99, 191] width 96 height 13
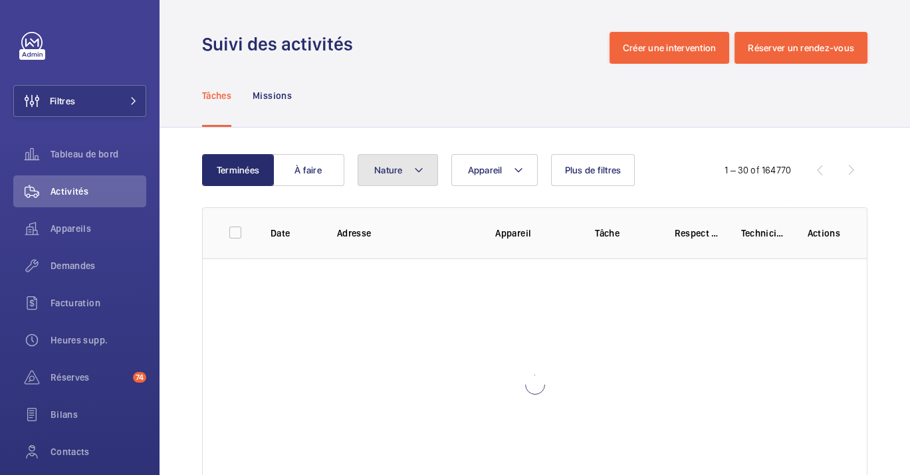
click at [378, 161] on button "Nature" at bounding box center [398, 170] width 80 height 32
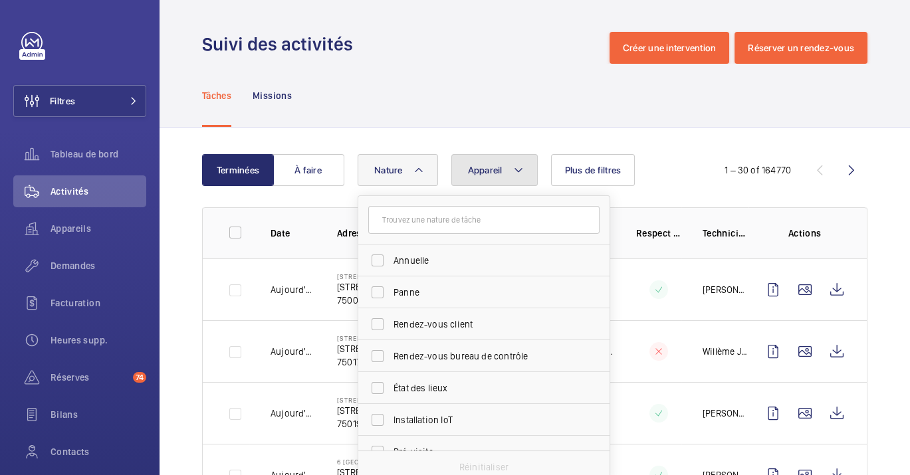
click at [497, 157] on button "Appareil" at bounding box center [494, 170] width 86 height 32
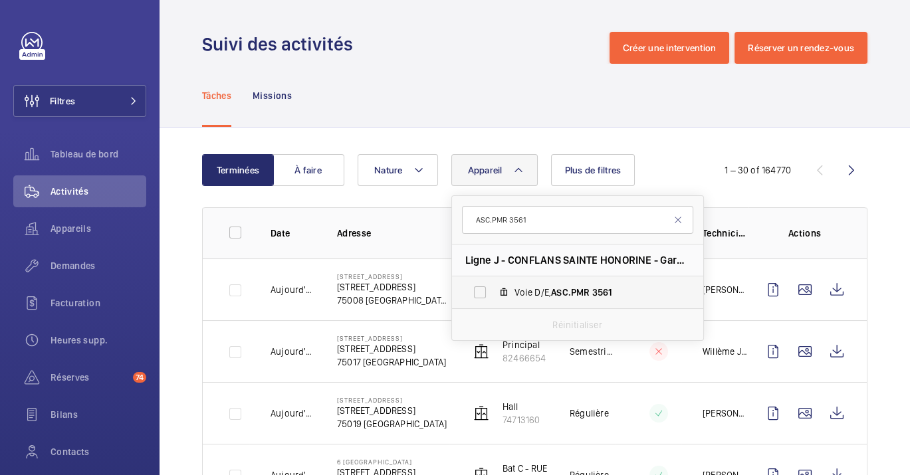
type input "ASC.PMR 3561"
click at [576, 286] on span "Voie D/E, ASC.PMR 3561" at bounding box center [592, 292] width 154 height 13
click at [493, 285] on input "Voie D/E, ASC.PMR 3561" at bounding box center [480, 292] width 27 height 27
checkbox input "true"
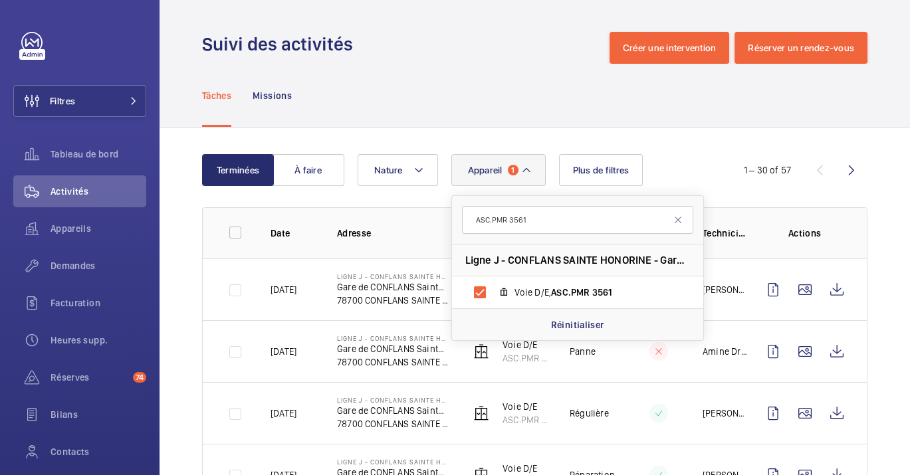
click at [572, 91] on div "Tâches Missions" at bounding box center [535, 95] width 666 height 63
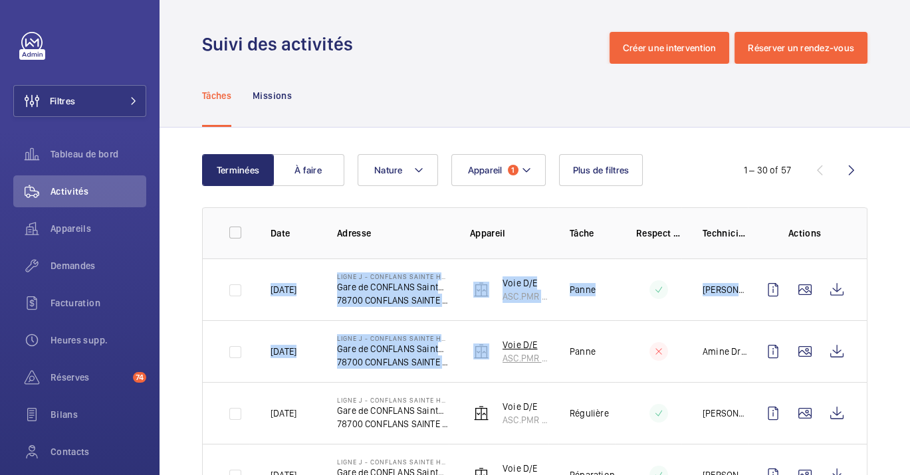
drag, startPoint x: 265, startPoint y: 306, endPoint x: 533, endPoint y: 362, distance: 273.1
click at [0, 0] on tbody "03/09/2025 Ligne J - CONFLANS SAINTE HONORINE Gare de CONFLANS Sainte Honorine …" at bounding box center [0, 0] width 0 height 0
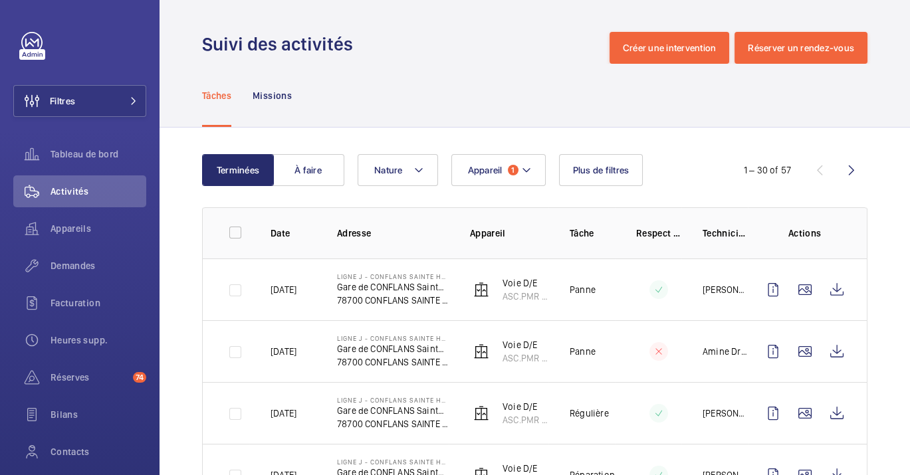
click at [444, 386] on td "Ligne J - CONFLANS SAINTE HONORINE Gare de CONFLANS Sainte Honorine 78700 CONFL…" at bounding box center [382, 413] width 133 height 62
click at [78, 232] on span "Appareils" at bounding box center [99, 228] width 96 height 13
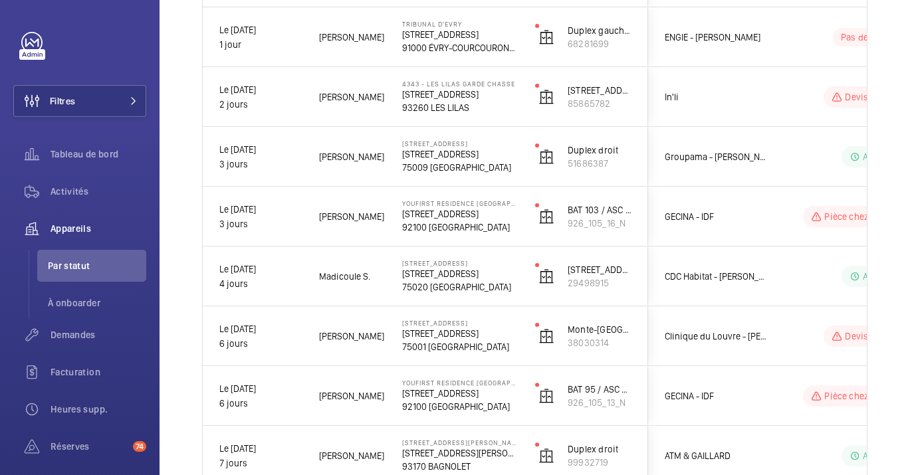
scroll to position [665, 0]
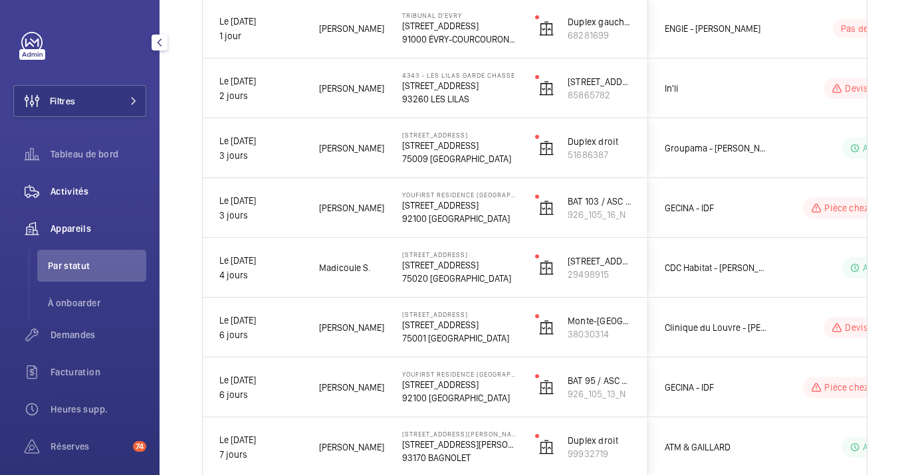
click at [84, 184] on div "Activités" at bounding box center [79, 192] width 133 height 32
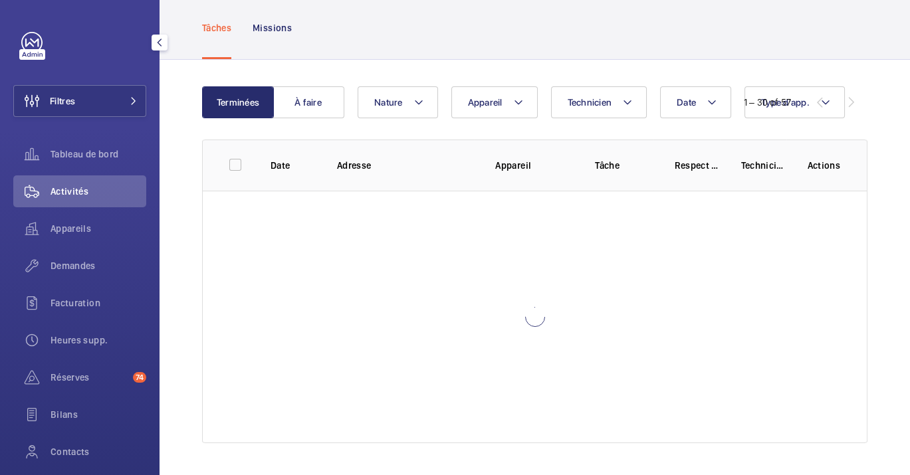
scroll to position [67, 0]
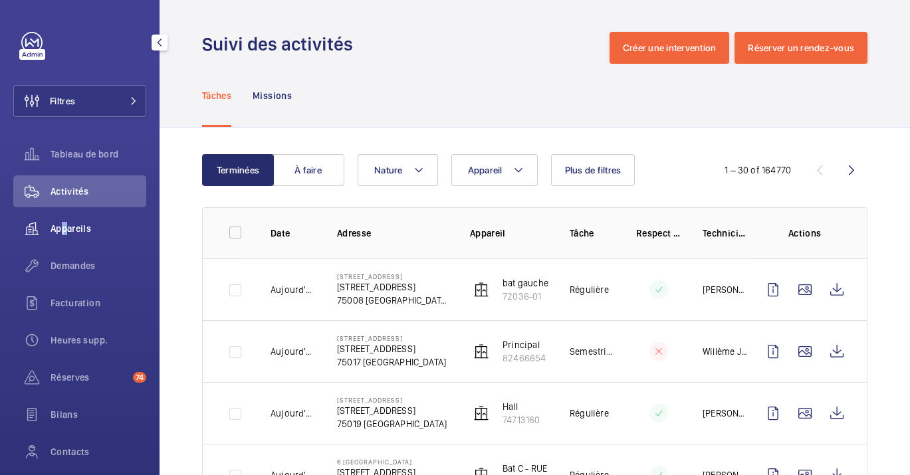
drag, startPoint x: 57, startPoint y: 233, endPoint x: 74, endPoint y: 230, distance: 17.0
click at [59, 232] on span "Appareils" at bounding box center [99, 228] width 96 height 13
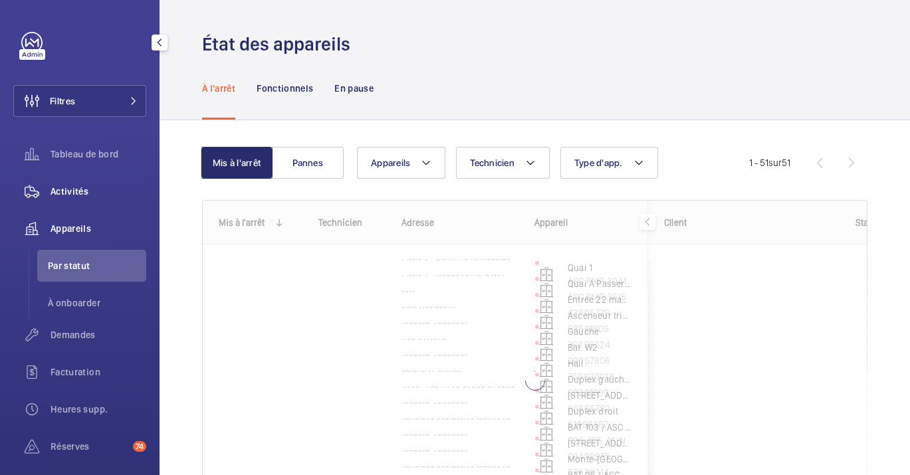
click at [84, 195] on span "Activités" at bounding box center [99, 191] width 96 height 13
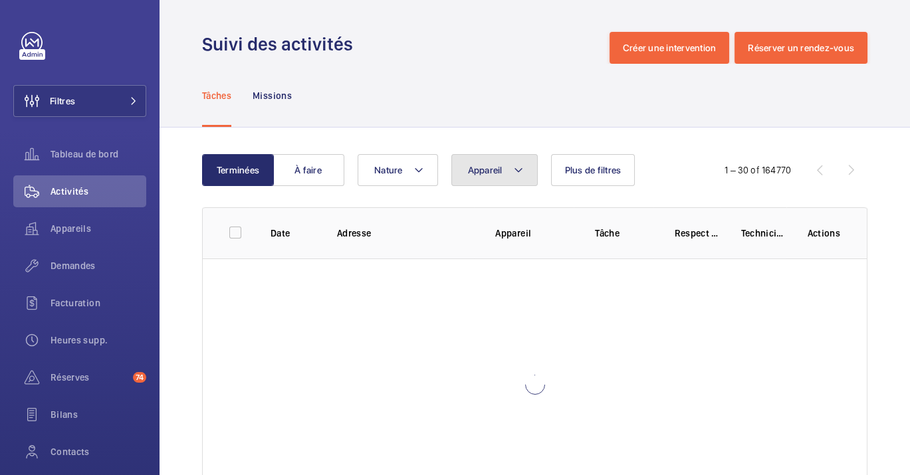
click at [483, 164] on button "Appareil" at bounding box center [494, 170] width 86 height 32
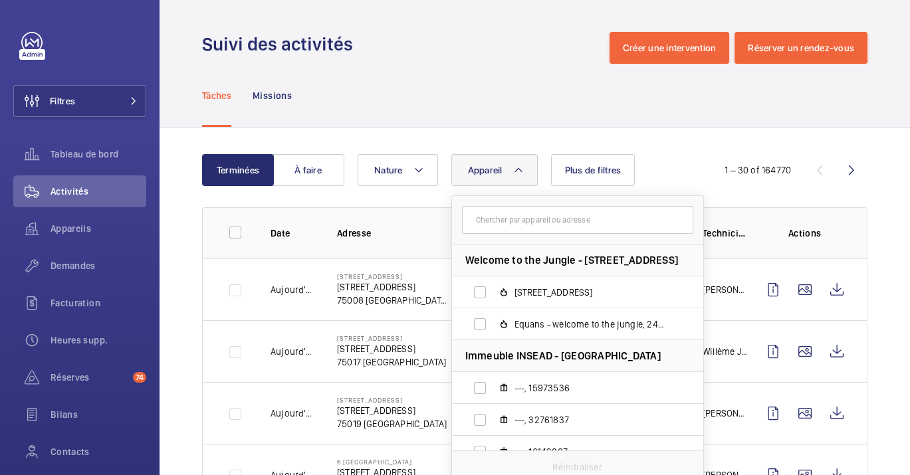
type input "p"
click at [604, 216] on input "text" at bounding box center [577, 220] width 231 height 28
paste input "ASC.PMR 3561"
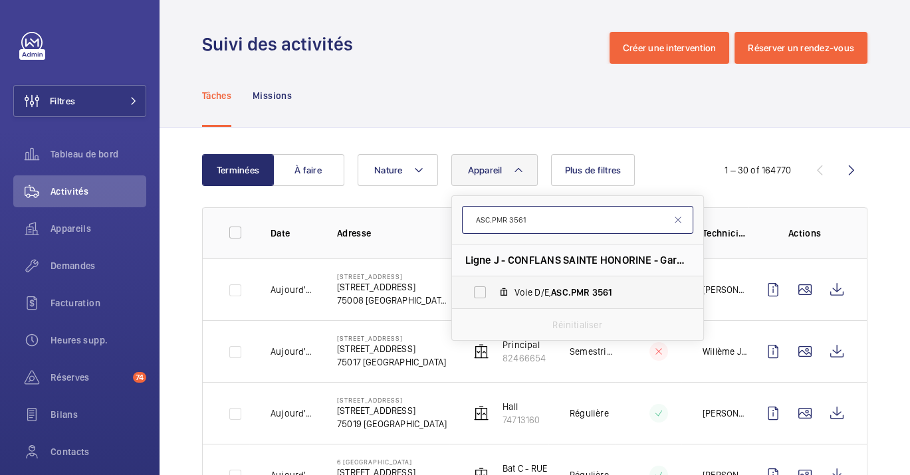
type input "ASC.PMR 3561"
click at [589, 294] on span "ASC.PMR" at bounding box center [570, 292] width 39 height 11
click at [493, 294] on input "Voie D/E, ASC.PMR 3561" at bounding box center [480, 292] width 27 height 27
checkbox input "true"
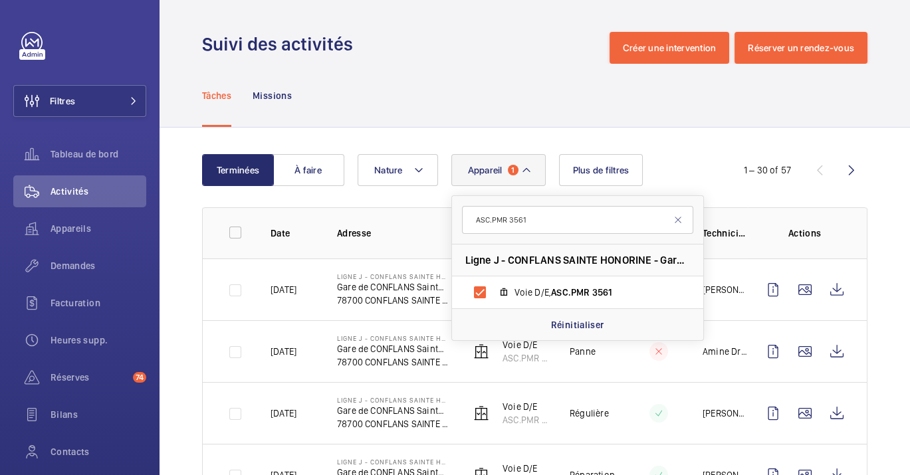
click at [330, 400] on td "Ligne J - CONFLANS SAINTE HONORINE Gare de CONFLANS Sainte Honorine 78700 CONFL…" at bounding box center [382, 413] width 133 height 62
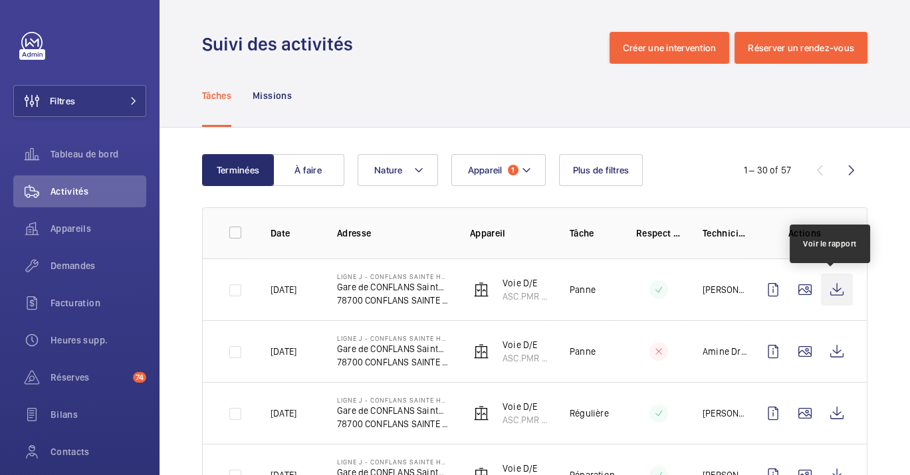
click at [846, 287] on wm-front-icon-button at bounding box center [837, 290] width 32 height 32
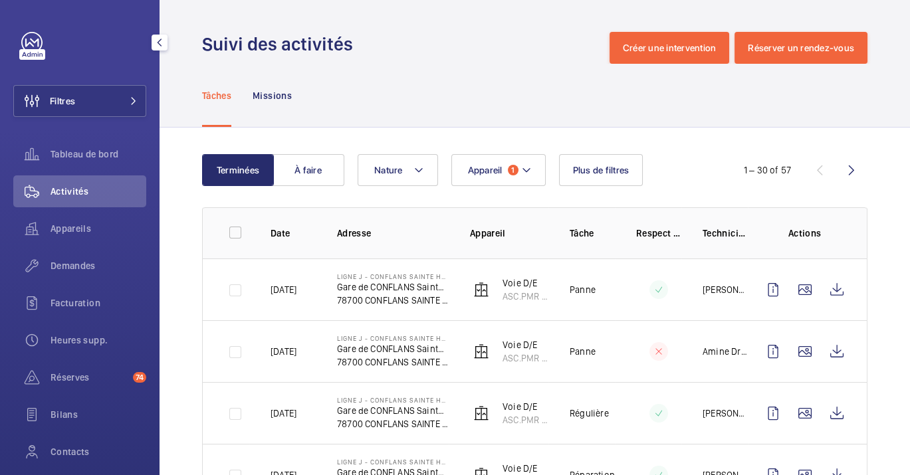
click at [96, 124] on div "Filtres Tableau de bord Activités Appareils Demandes Facturation Heures supp. R…" at bounding box center [79, 271] width 133 height 479
click at [89, 104] on button "Filtres" at bounding box center [79, 101] width 133 height 32
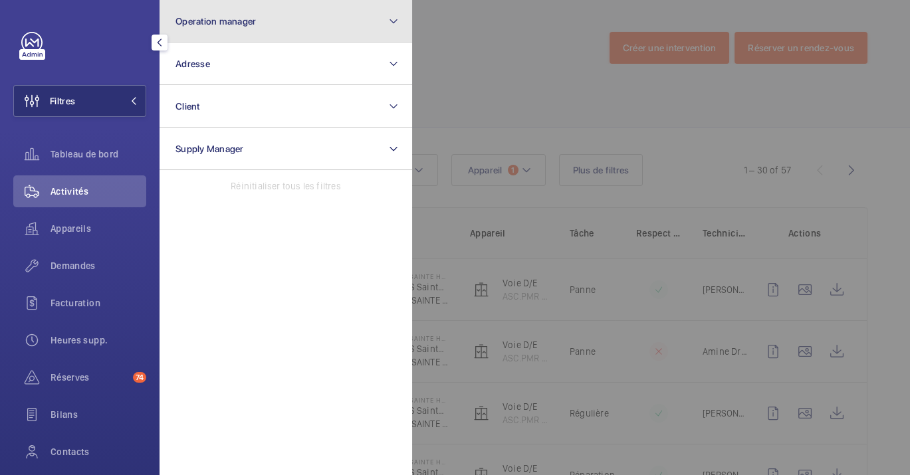
click at [242, 27] on button "Operation manager" at bounding box center [286, 21] width 253 height 43
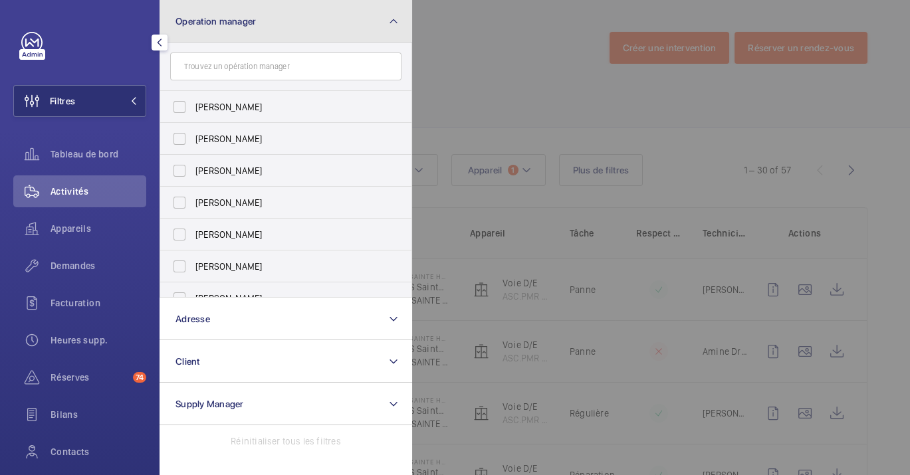
click at [258, 21] on button "Operation manager" at bounding box center [286, 21] width 253 height 43
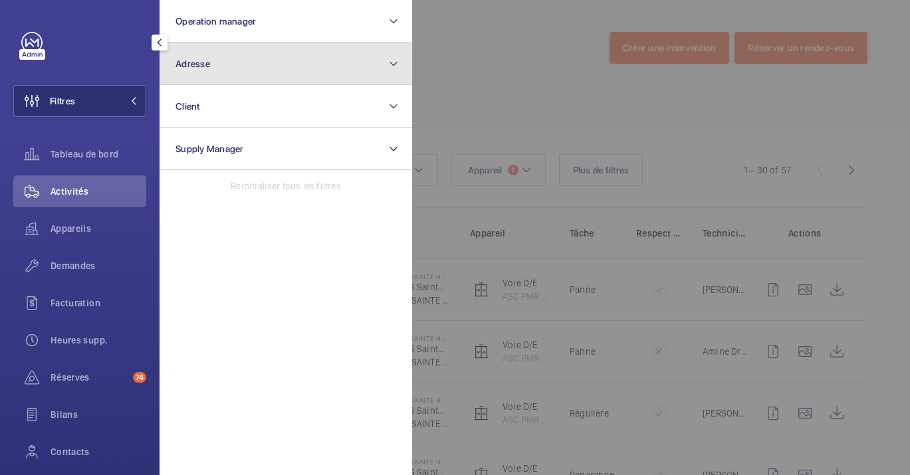
click at [236, 47] on button "Adresse" at bounding box center [286, 64] width 253 height 43
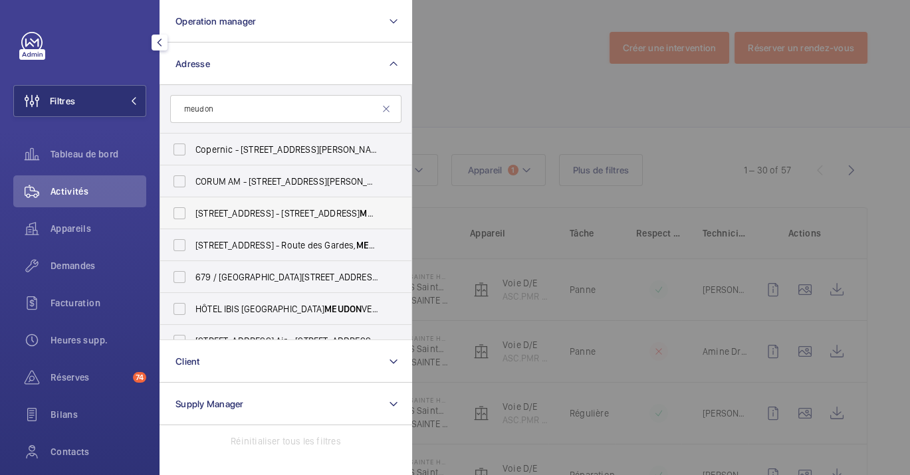
type input "meudon"
click at [271, 216] on span "11 Rue de Paris - 11 Rue de Paris, 92190 MEUDON , MEUDON 92190" at bounding box center [286, 213] width 183 height 13
click at [193, 216] on input "11 Rue de Paris - 11 Rue de Paris, 92190 MEUDON , MEUDON 92190" at bounding box center [179, 213] width 27 height 27
checkbox input "true"
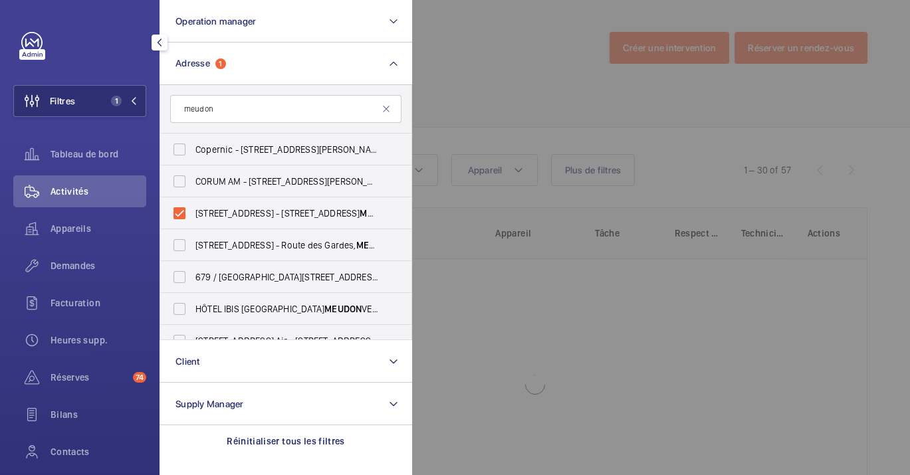
click at [653, 66] on div at bounding box center [867, 237] width 910 height 475
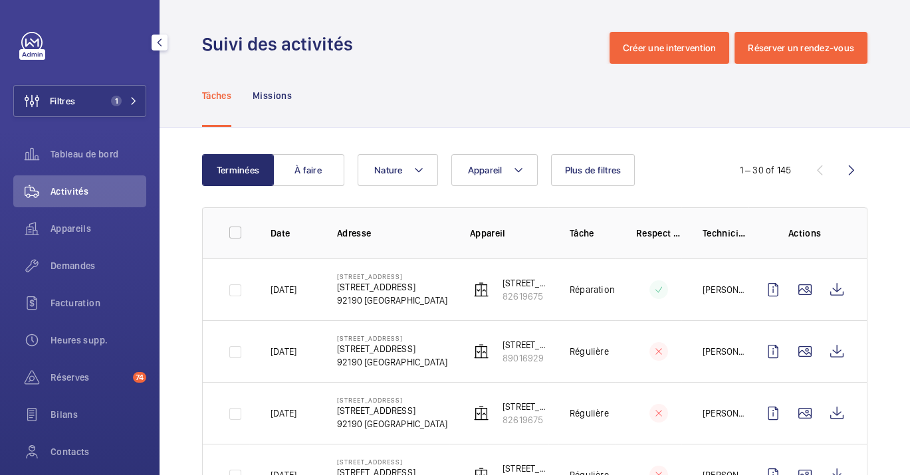
click at [370, 337] on p "11 Rue de Paris" at bounding box center [392, 338] width 110 height 8
drag, startPoint x: 336, startPoint y: 277, endPoint x: 563, endPoint y: 304, distance: 228.4
click at [0, 0] on tr "08/09/2025 11 Rue de Paris 11 Rue de Paris, 92190 MEUDON 92190 MEUDON 15 Rue de…" at bounding box center [0, 0] width 0 height 0
copy tr "11 Rue de Paris 11 Rue de Paris, 92190 MEUDON 92190 MEUDON 15 Rue de Paris 8261…"
click at [450, 7] on wm-front-admin-header "Suivi des activités Créer une intervention Réserver un rendez-vous" at bounding box center [535, 32] width 751 height 64
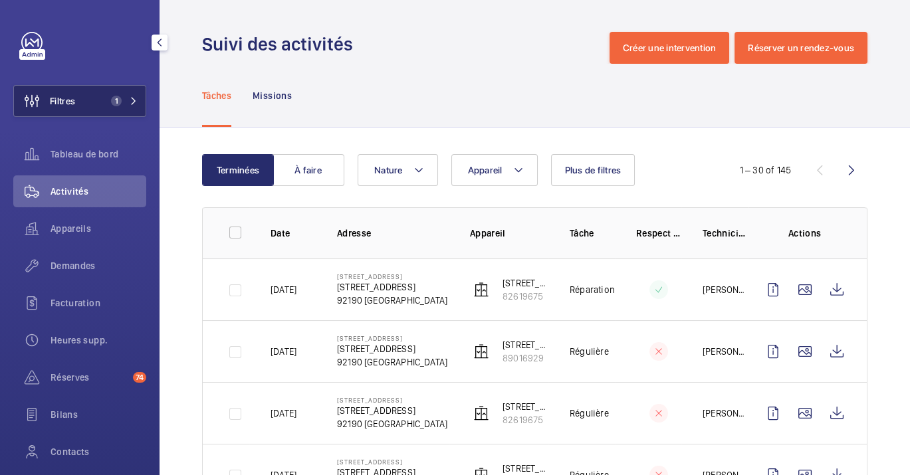
click at [125, 93] on button "Filtres 1" at bounding box center [79, 101] width 133 height 32
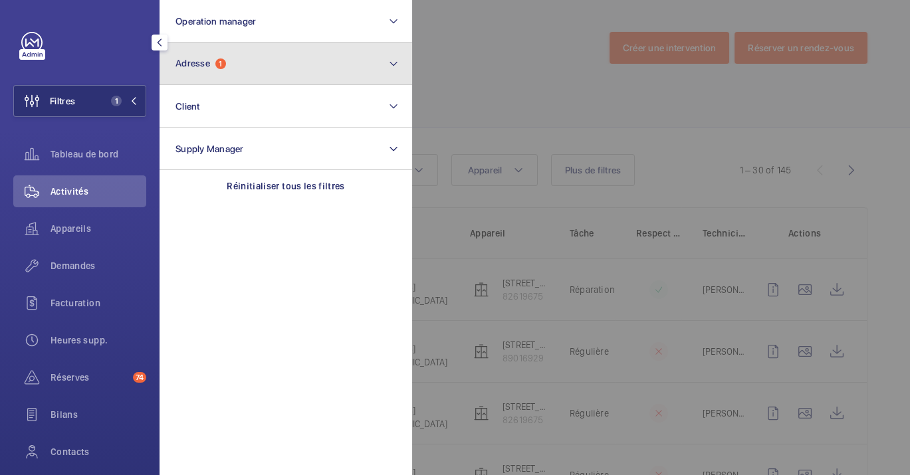
click at [244, 59] on button "Adresse 1" at bounding box center [286, 64] width 253 height 43
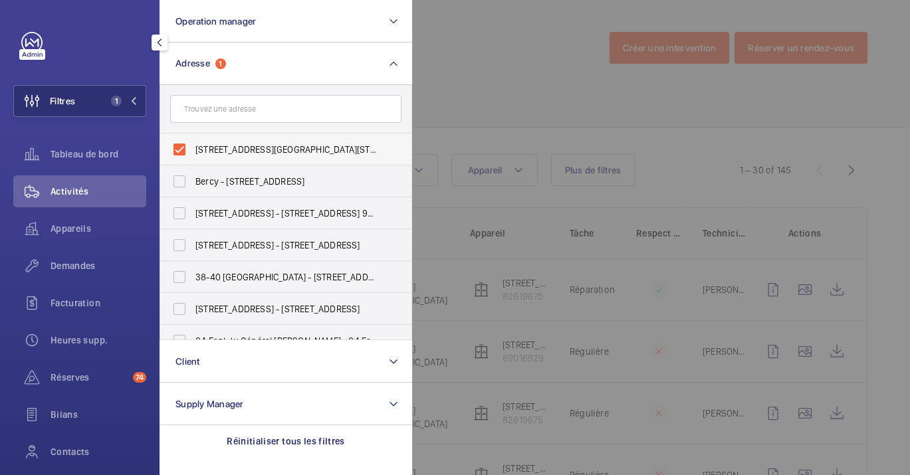
click at [294, 146] on span "11 Rue de Paris - 11 Rue de Paris, 92190 MEUDON, MEUDON 92190" at bounding box center [286, 149] width 183 height 13
click at [193, 146] on input "11 Rue de Paris - 11 Rue de Paris, 92190 MEUDON, MEUDON 92190" at bounding box center [179, 149] width 27 height 27
checkbox input "false"
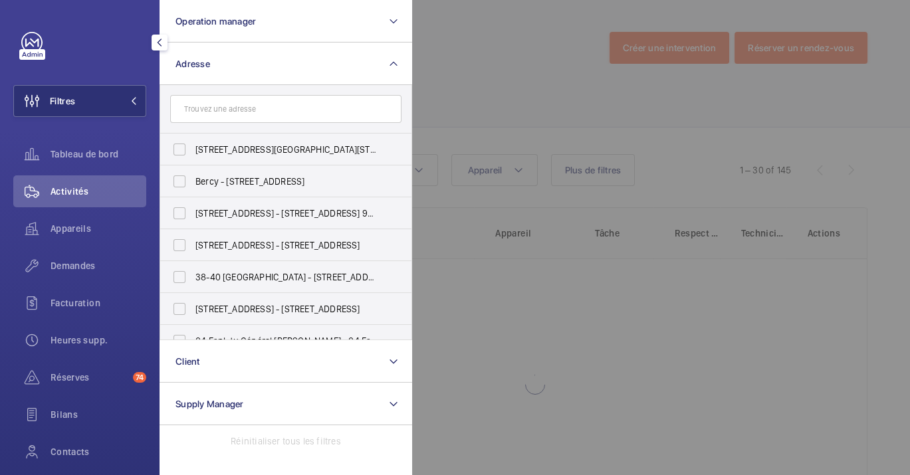
click at [450, 92] on div at bounding box center [867, 237] width 910 height 475
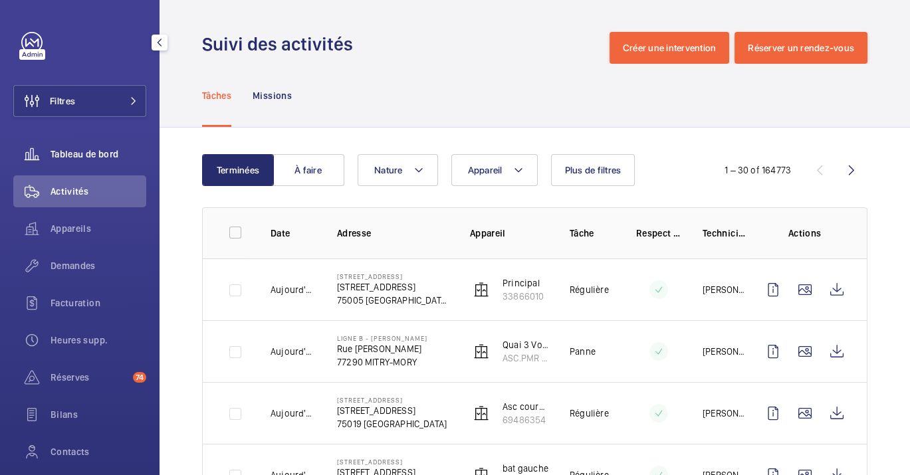
click at [78, 148] on span "Tableau de bord" at bounding box center [99, 154] width 96 height 13
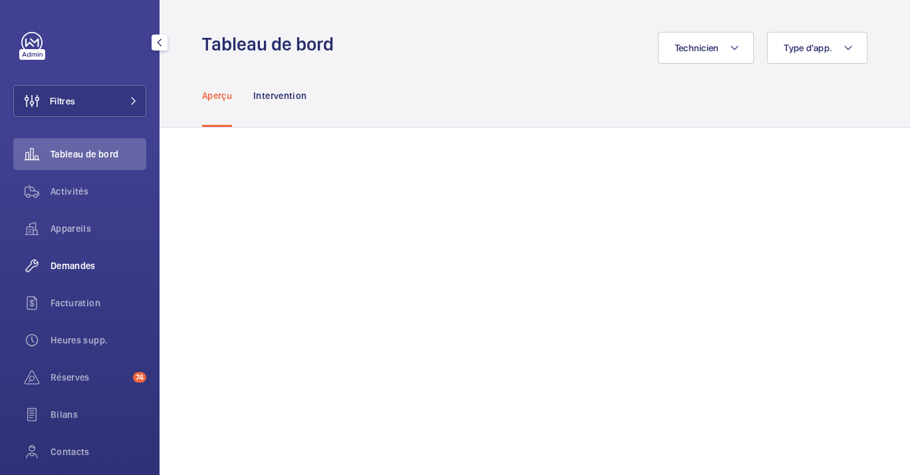
click at [71, 263] on span "Demandes" at bounding box center [99, 265] width 96 height 13
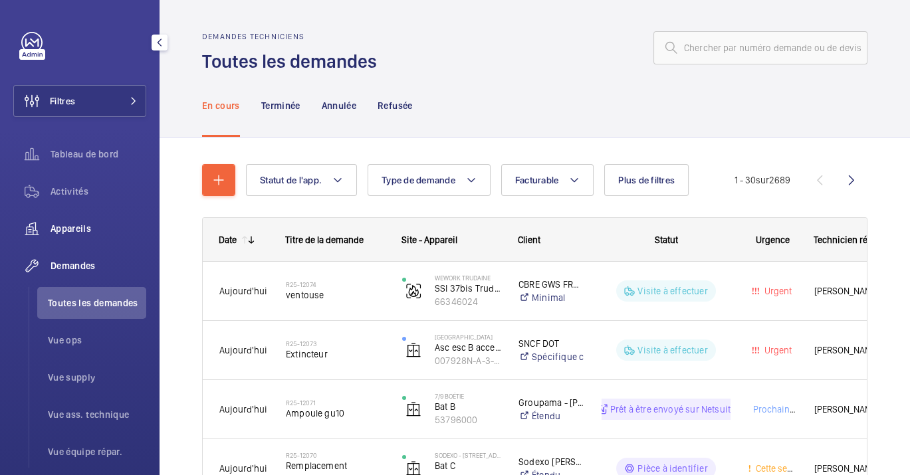
click at [49, 230] on wm-front-icon-button at bounding box center [31, 229] width 37 height 32
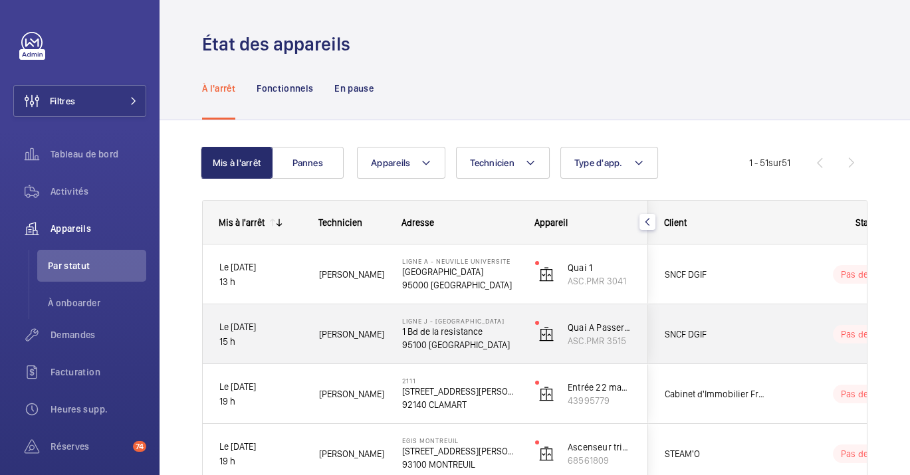
click at [444, 325] on p "1 Bd de la resistance" at bounding box center [460, 331] width 116 height 13
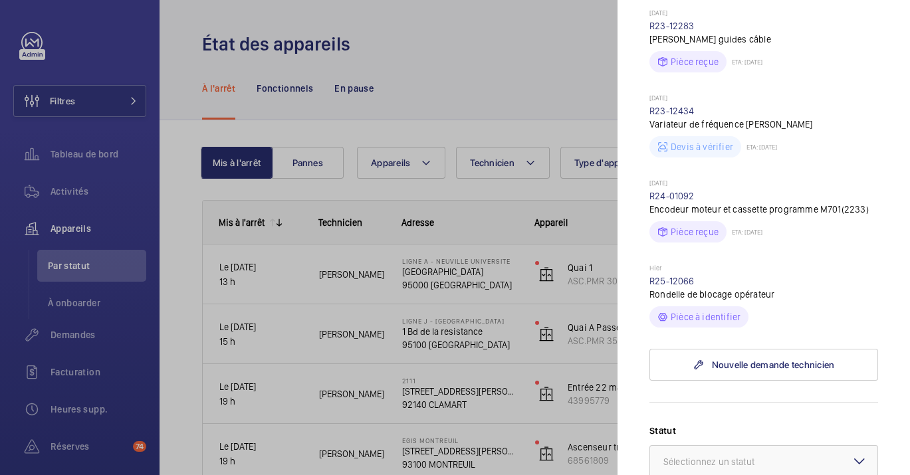
scroll to position [443, 0]
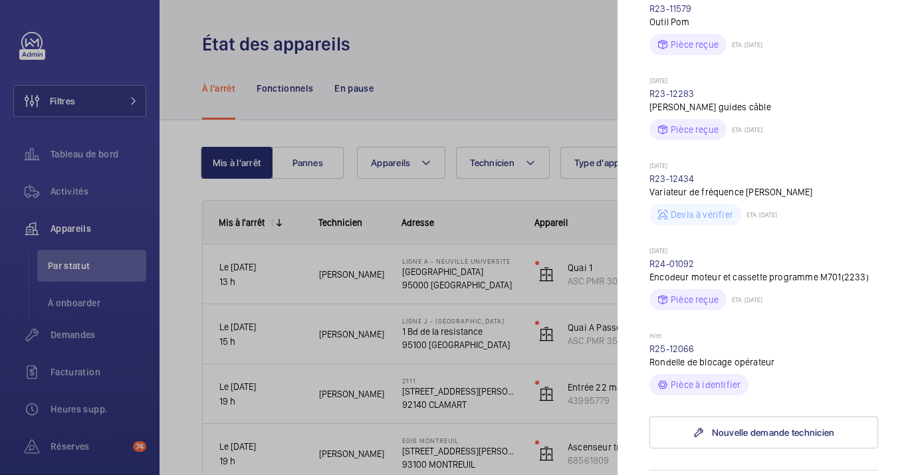
click at [669, 332] on div "Hier R25-12066 Rondelle de blocage opérateur Pièce à identifier" at bounding box center [764, 364] width 229 height 64
click at [668, 344] on link "R25-12066" at bounding box center [672, 349] width 45 height 11
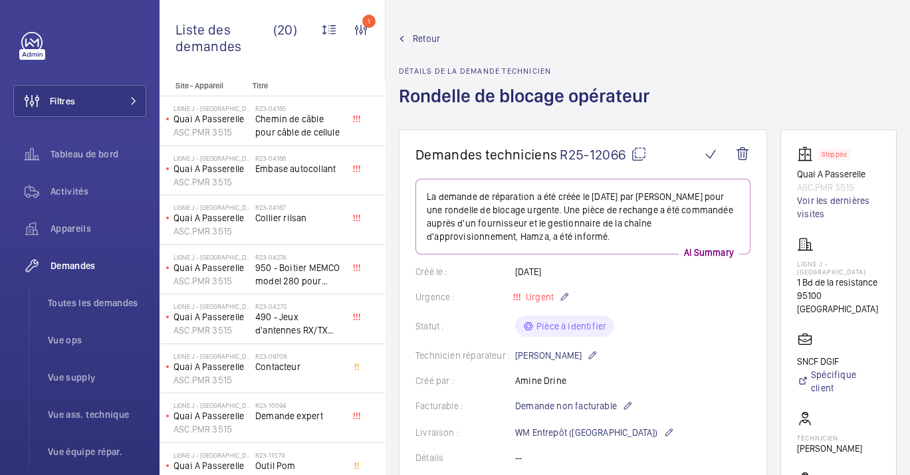
click at [642, 162] on mat-icon at bounding box center [639, 154] width 16 height 16
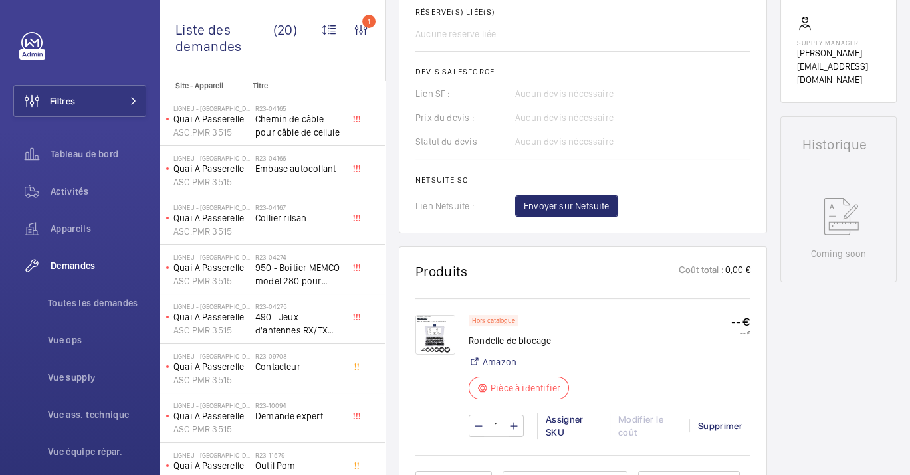
scroll to position [590, 0]
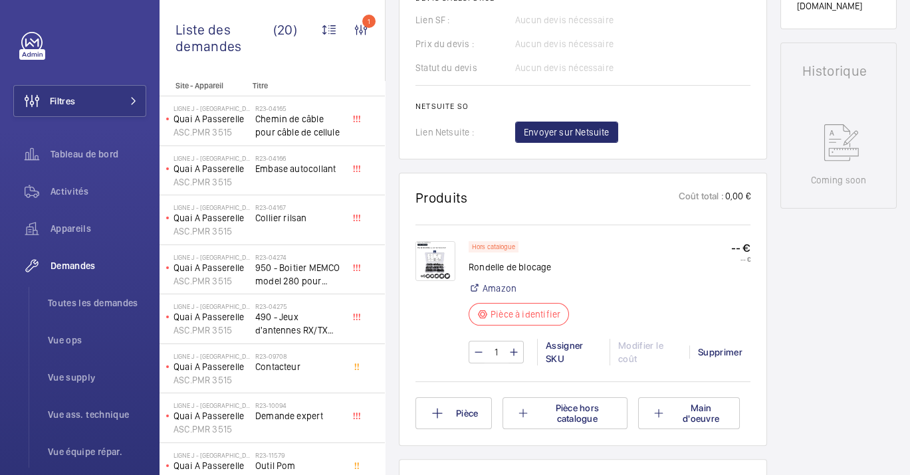
click at [884, 307] on div "Stopped Quai A Passerelle ASC.PMR 3515 Voir les dernières visites Ligne J - VAL…" at bounding box center [839, 239] width 116 height 1400
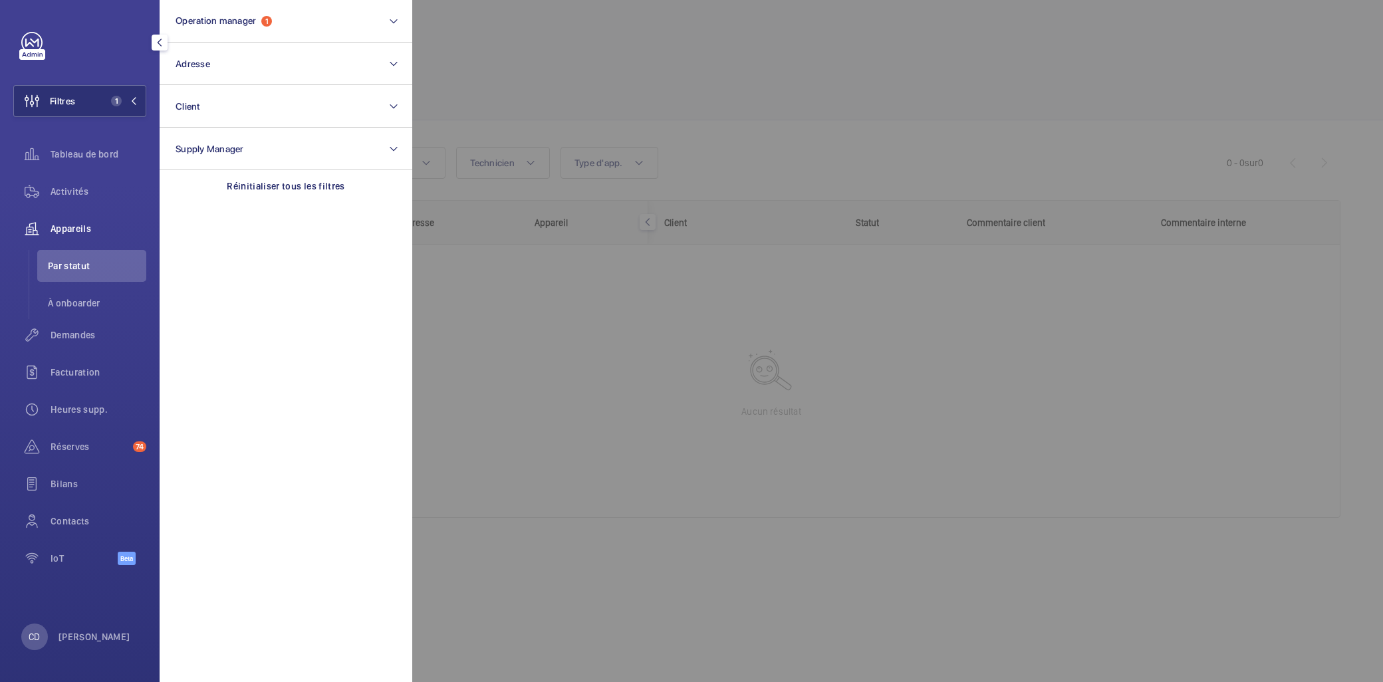
click at [746, 391] on div at bounding box center [1103, 341] width 1383 height 682
